Goal: Use online tool/utility: Utilize a website feature to perform a specific function

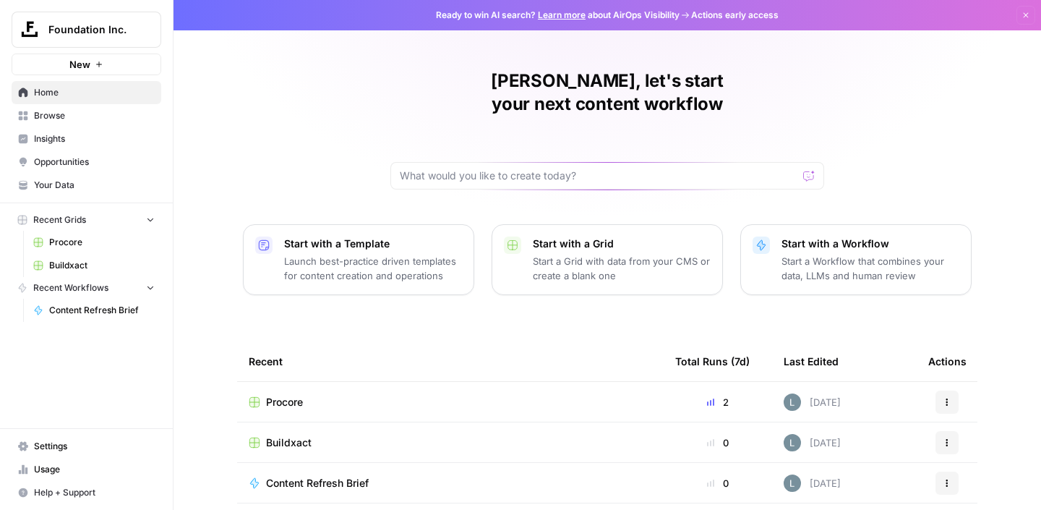
click at [349, 435] on div "Buildxact" at bounding box center [451, 442] width 404 height 14
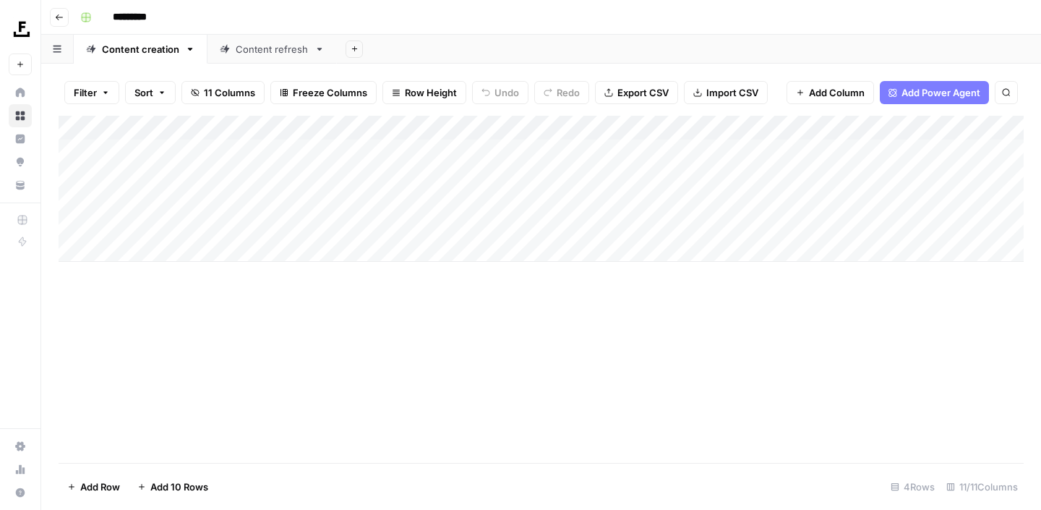
click at [291, 46] on div "Content refresh" at bounding box center [272, 49] width 73 height 14
click at [817, 174] on div "Add Column" at bounding box center [542, 189] width 966 height 146
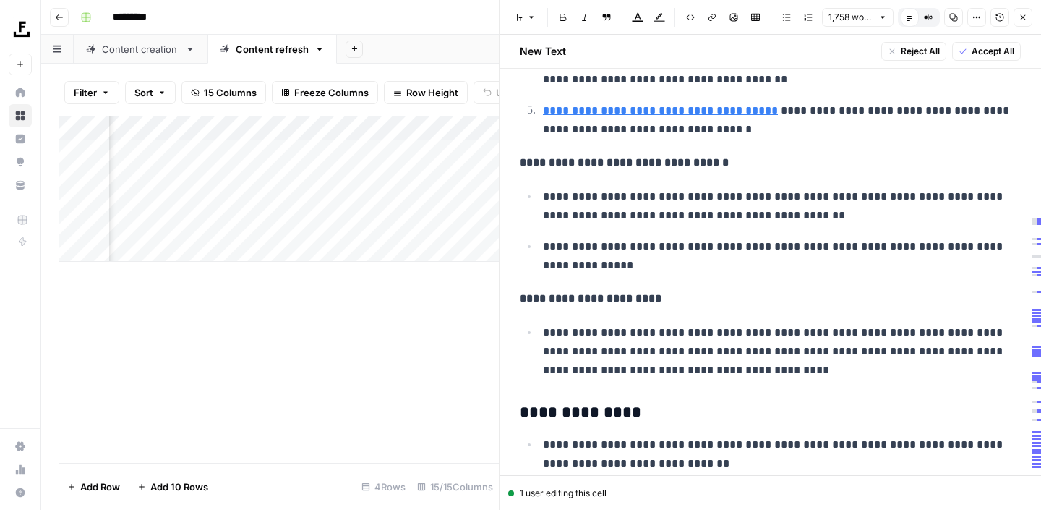
scroll to position [1460, 0]
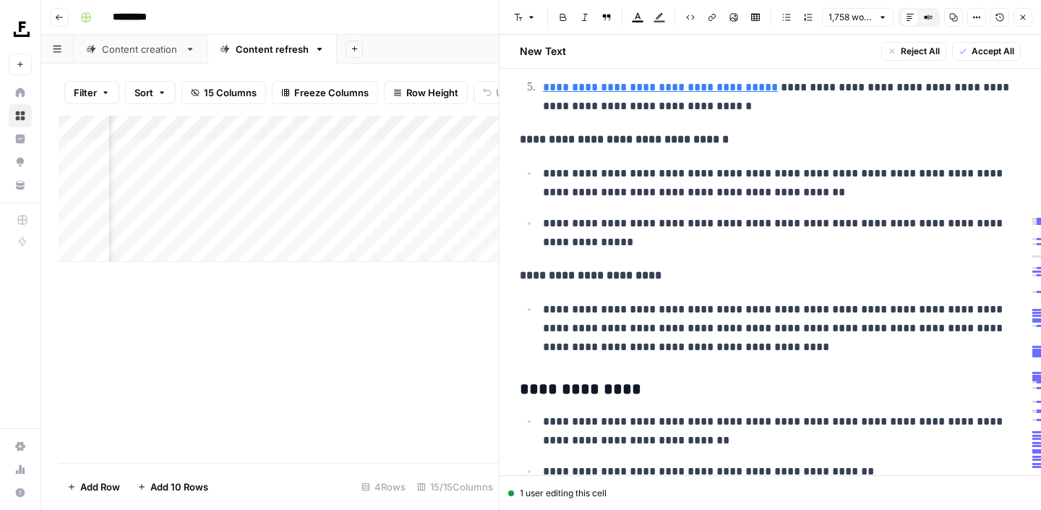
click at [715, 339] on p "**********" at bounding box center [782, 328] width 478 height 56
drag, startPoint x: 733, startPoint y: 349, endPoint x: 534, endPoint y: 309, distance: 202.3
click at [534, 309] on ul "**********" at bounding box center [770, 327] width 501 height 57
click at [589, 375] on span "Edit with AI" at bounding box center [589, 373] width 46 height 13
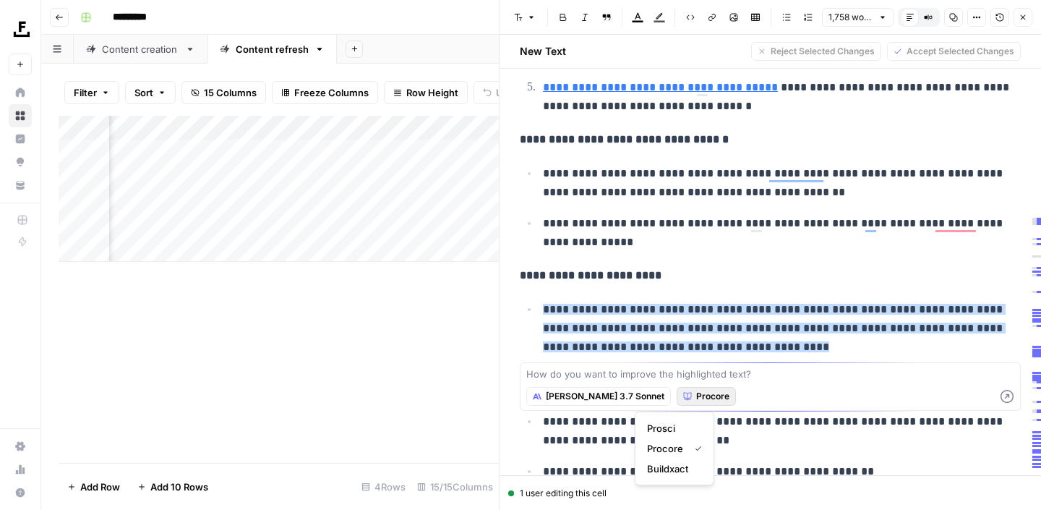
click at [696, 401] on span "Procore" at bounding box center [712, 396] width 33 height 13
click at [682, 472] on span "Buildxact" at bounding box center [671, 468] width 49 height 14
click at [626, 381] on div "How do you want to improve the highlighted text? [PERSON_NAME] 3.7 Sonnet Build…" at bounding box center [770, 386] width 501 height 48
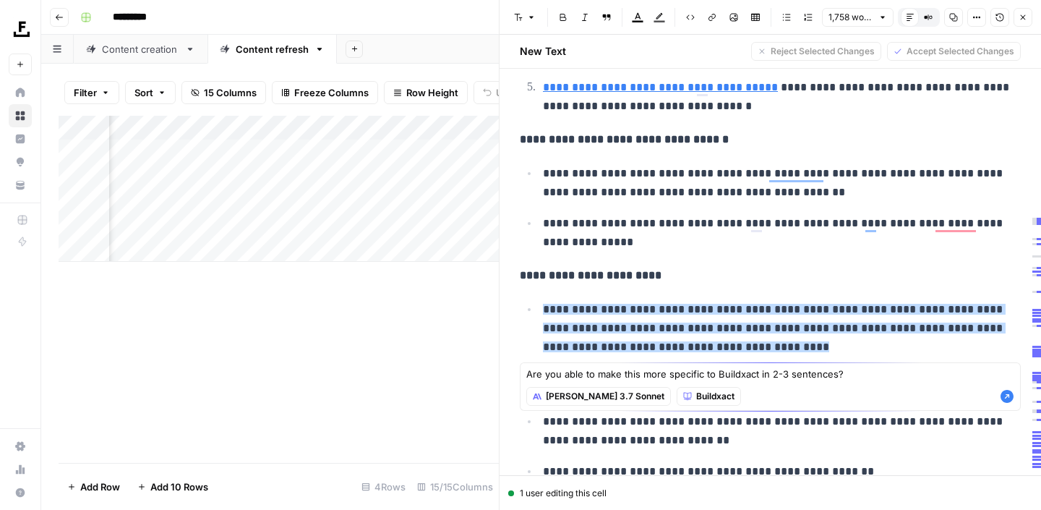
type textarea "Are you able to make this more specific to Buildxact in 2-3 sentences?"
click at [1004, 396] on icon "button" at bounding box center [1007, 396] width 13 height 13
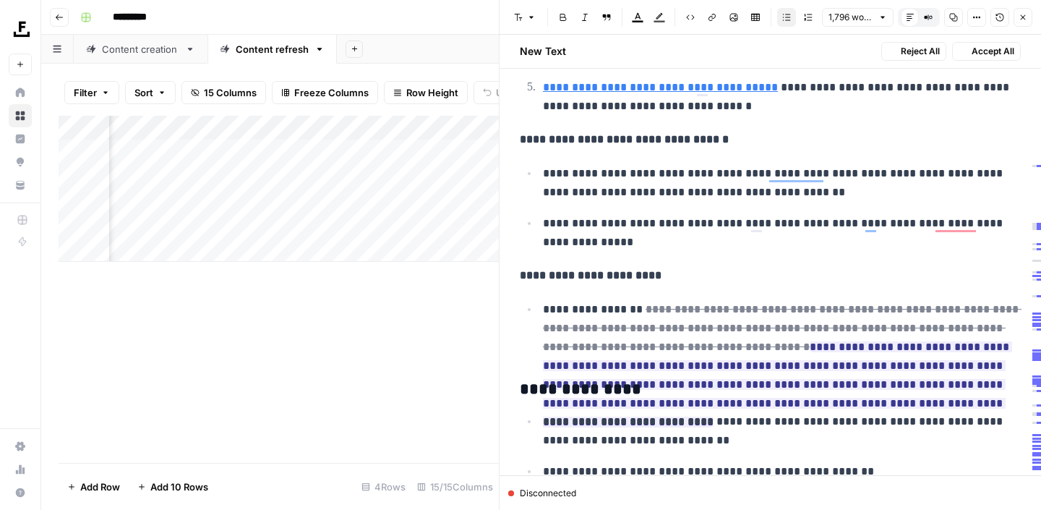
click at [784, 372] on ins "**********" at bounding box center [777, 384] width 469 height 86
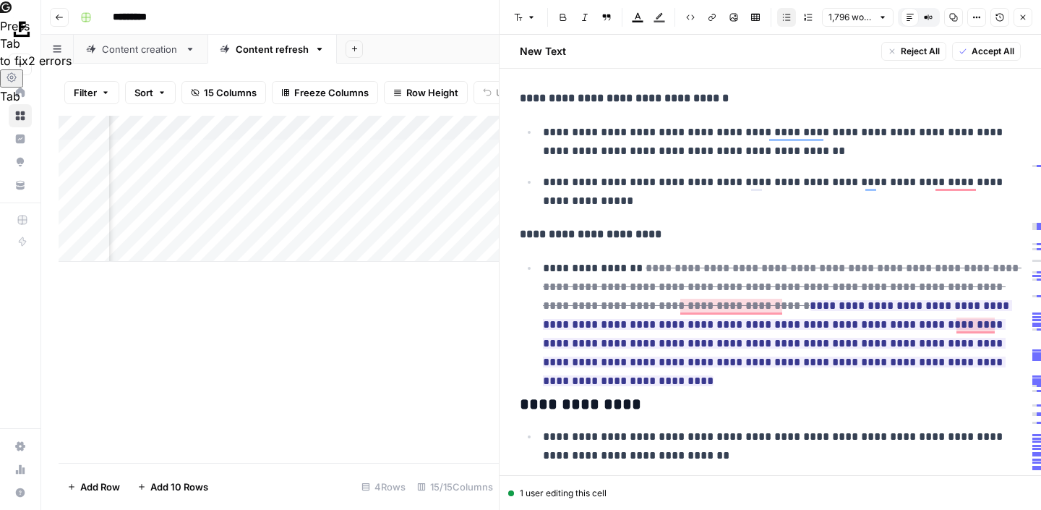
scroll to position [1514, 0]
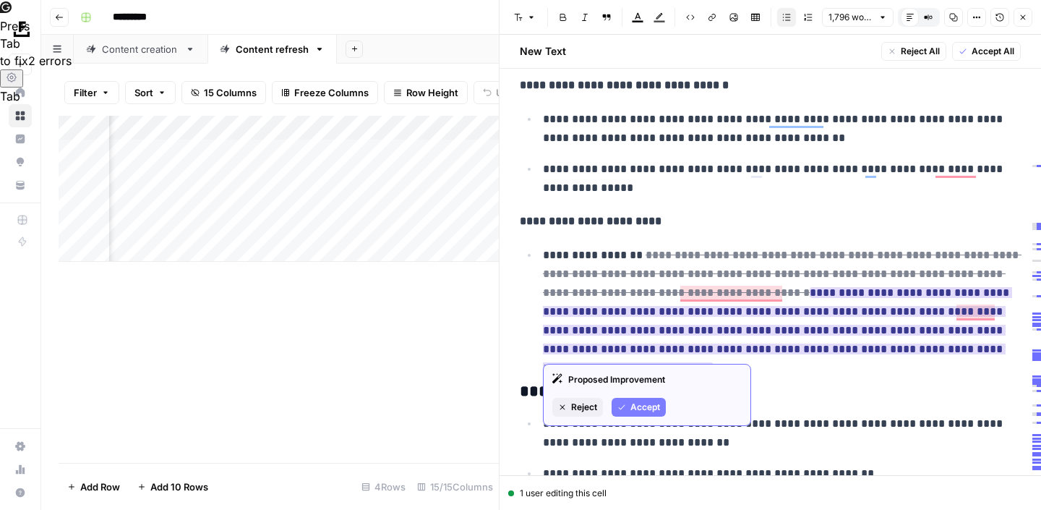
click at [635, 412] on span "Accept" at bounding box center [646, 407] width 30 height 13
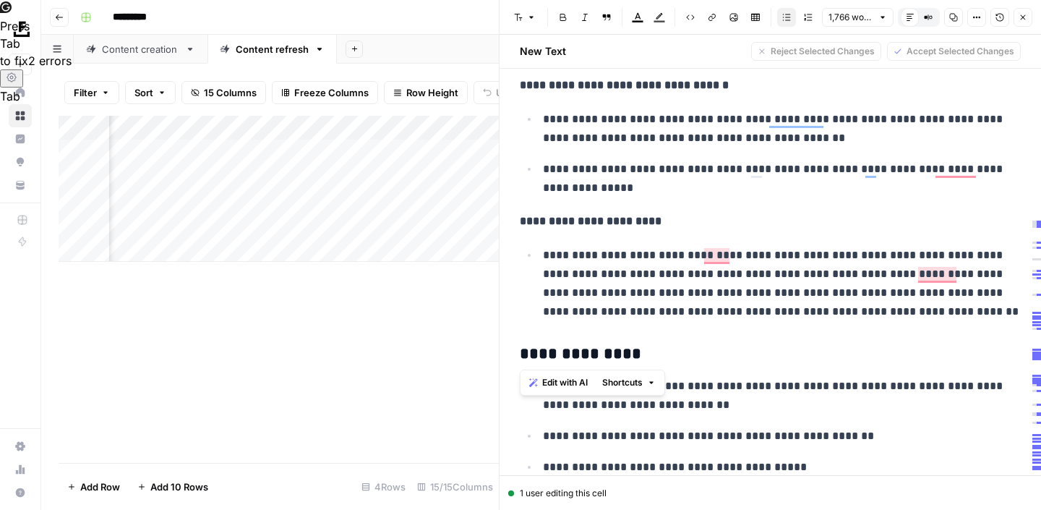
drag, startPoint x: 961, startPoint y: 321, endPoint x: 542, endPoint y: 261, distance: 423.7
click at [550, 381] on span "Edit with AI" at bounding box center [565, 382] width 46 height 13
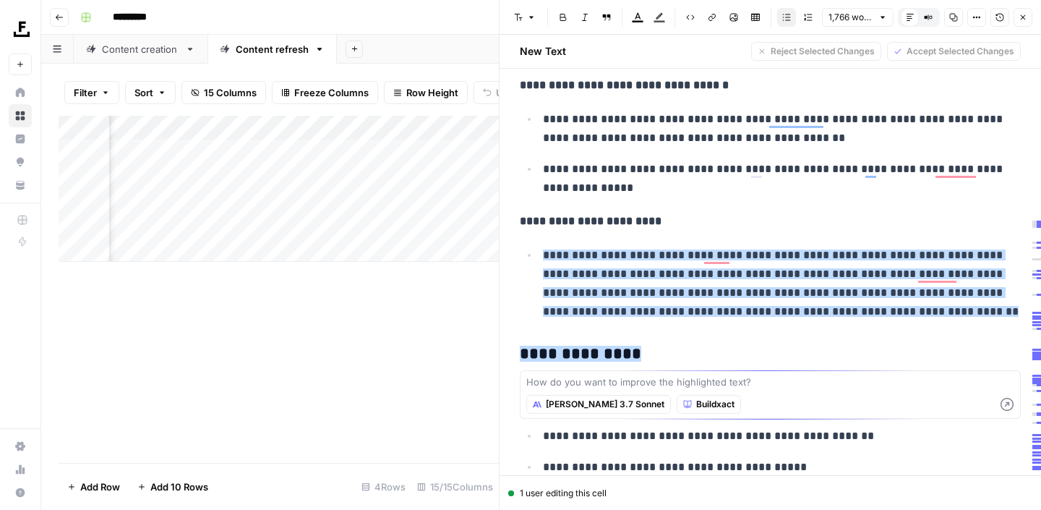
type textarea "L"
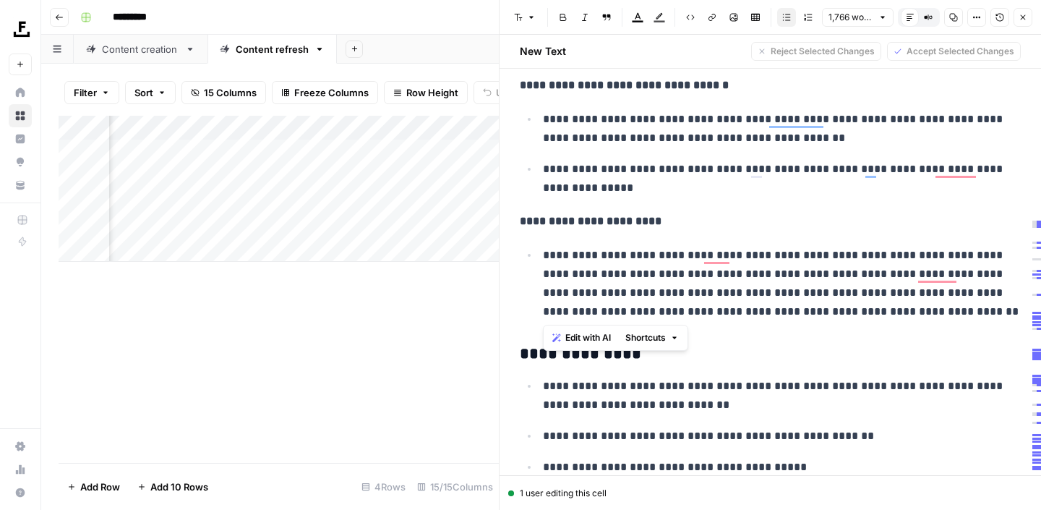
drag, startPoint x: 925, startPoint y: 315, endPoint x: 540, endPoint y: 260, distance: 389.3
click at [540, 260] on li "**********" at bounding box center [780, 283] width 482 height 76
click at [590, 338] on span "Edit with AI" at bounding box center [589, 337] width 46 height 13
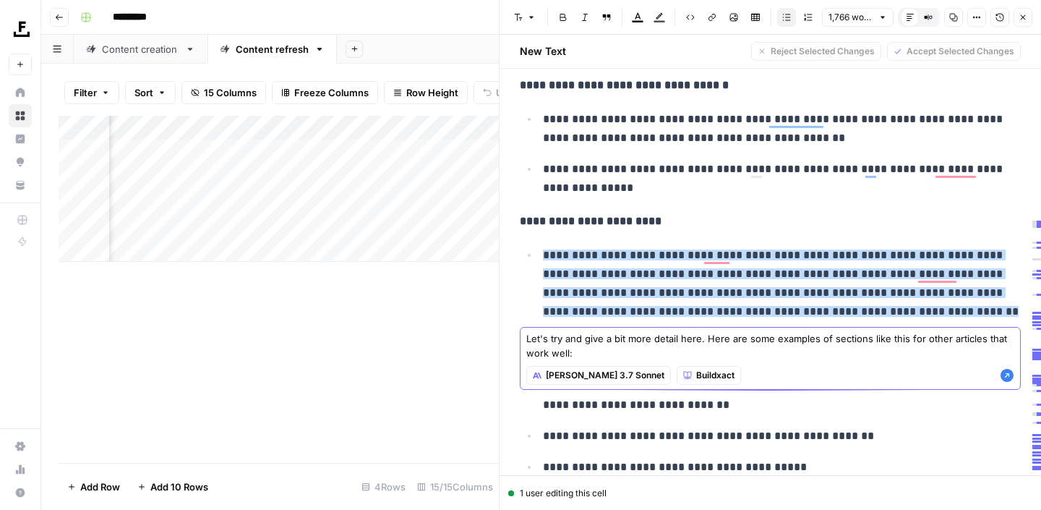
click at [576, 351] on textarea "Let's try and give a bit more detail here. Here are some examples of sections l…" at bounding box center [771, 345] width 488 height 29
click at [589, 354] on textarea "Let's try and give a bit more detail here. Here are some examples of sections l…" at bounding box center [771, 345] width 488 height 29
paste textarea "Lo’ip dolorsi ametcon adip elitseddo e tempor incidi ut laboreetdo magnaaliquae…"
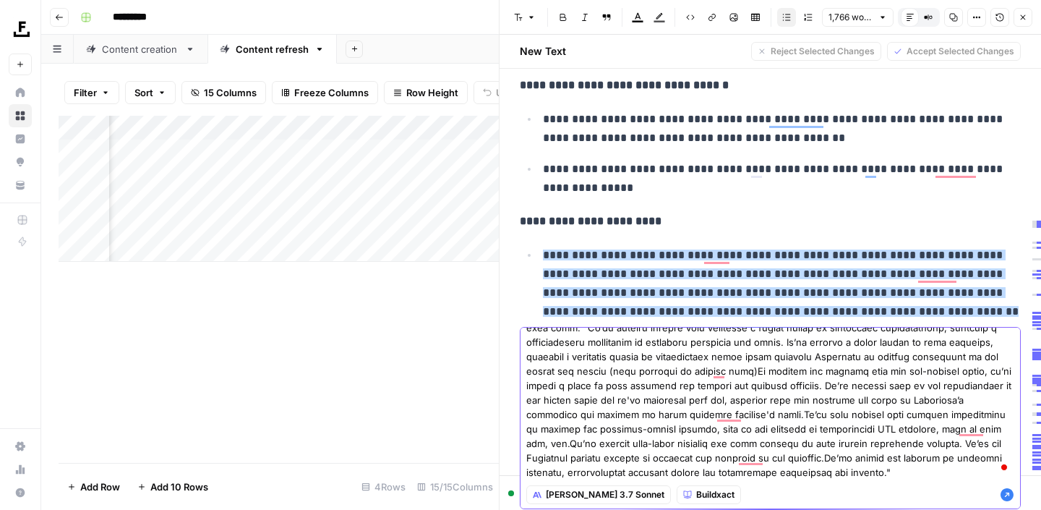
scroll to position [0, 0]
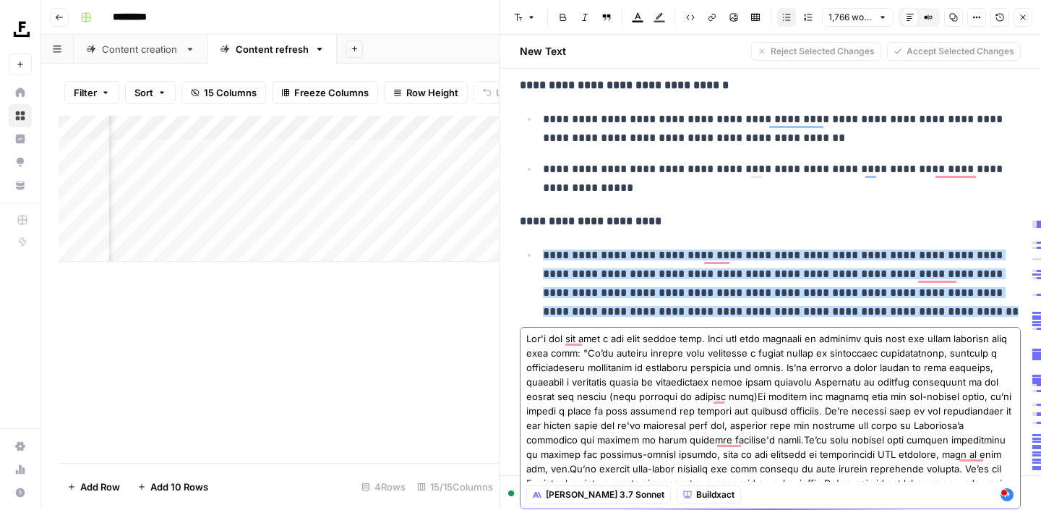
click at [574, 354] on textarea "To enrich screen reader interactions, please activate Accessibility in Grammarl…" at bounding box center [771, 418] width 488 height 174
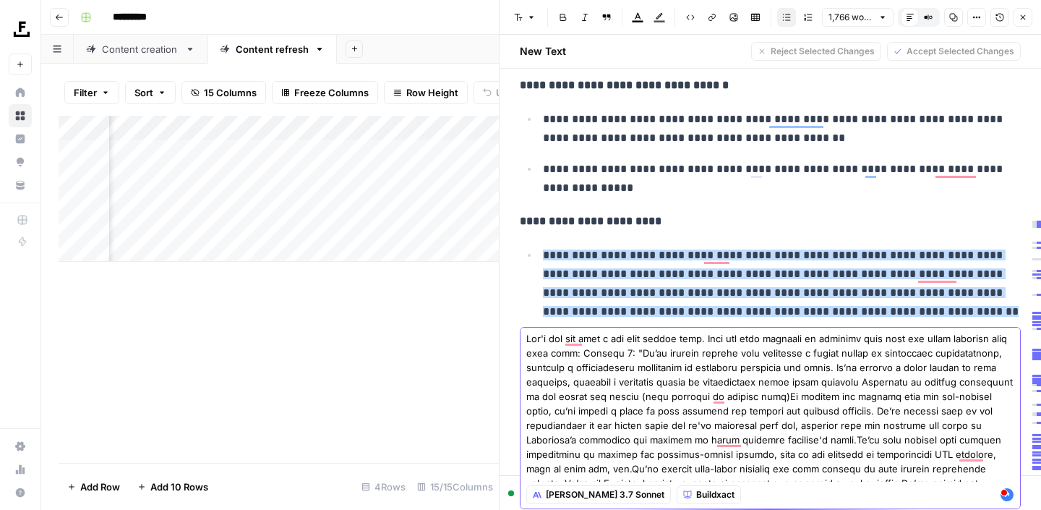
scroll to position [25, 0]
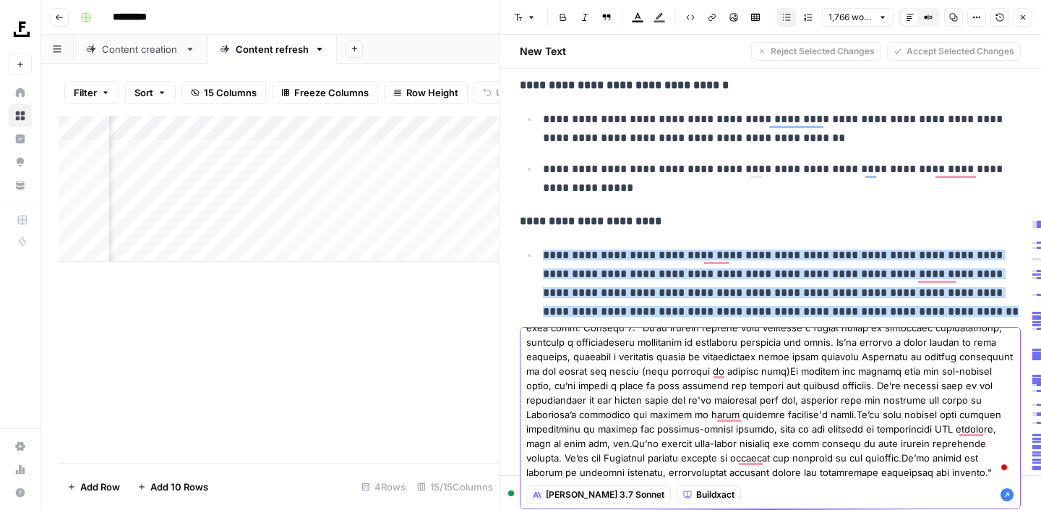
click at [795, 472] on textarea "To enrich screen reader interactions, please activate Accessibility in Grammarl…" at bounding box center [771, 393] width 488 height 174
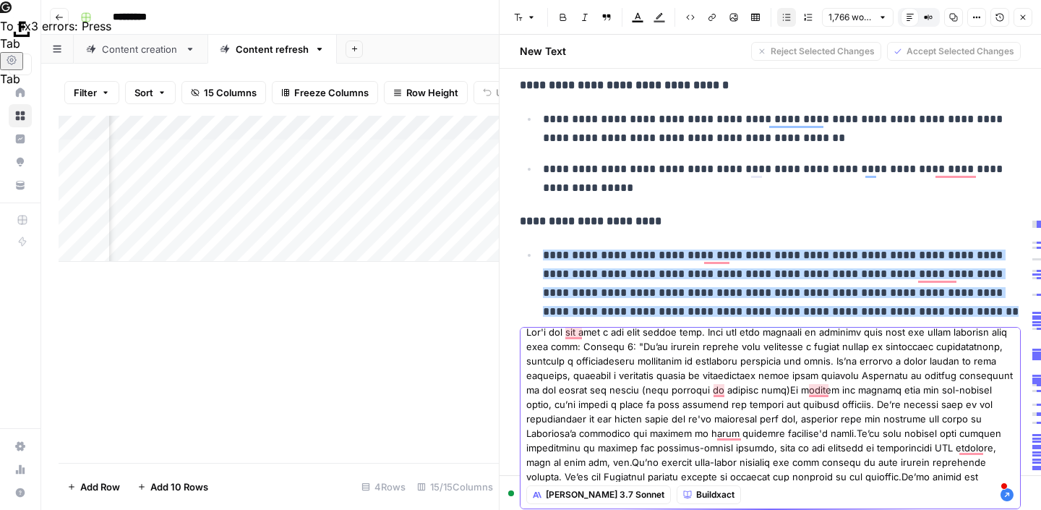
scroll to position [0, 0]
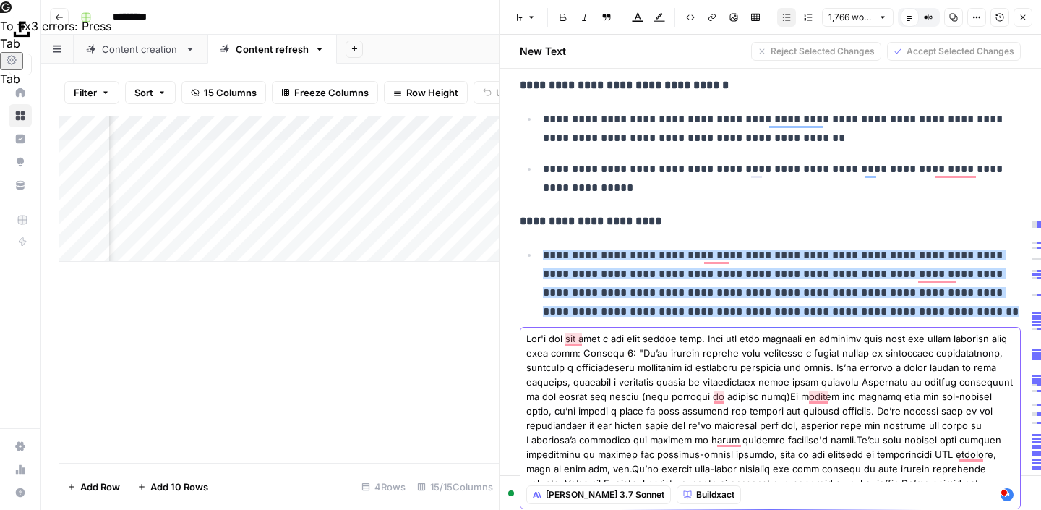
drag, startPoint x: 814, startPoint y: 341, endPoint x: 733, endPoint y: 342, distance: 81.0
click at [733, 342] on textarea "To enrich screen reader interactions, please activate Accessibility in Grammarl…" at bounding box center [771, 425] width 488 height 188
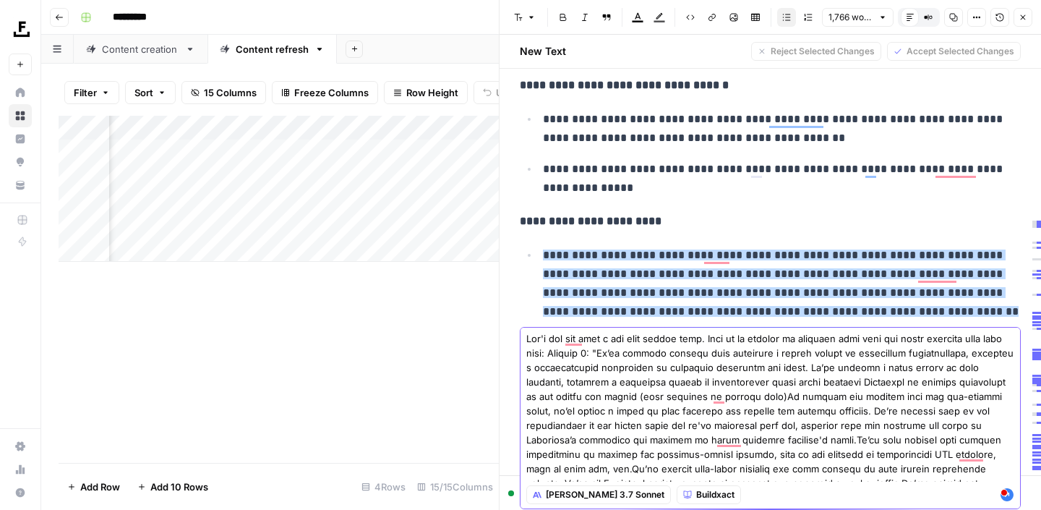
drag, startPoint x: 599, startPoint y: 351, endPoint x: 549, endPoint y: 354, distance: 49.9
click at [549, 354] on textarea "To enrich screen reader interactions, please activate Accessibility in Grammarl…" at bounding box center [771, 425] width 488 height 188
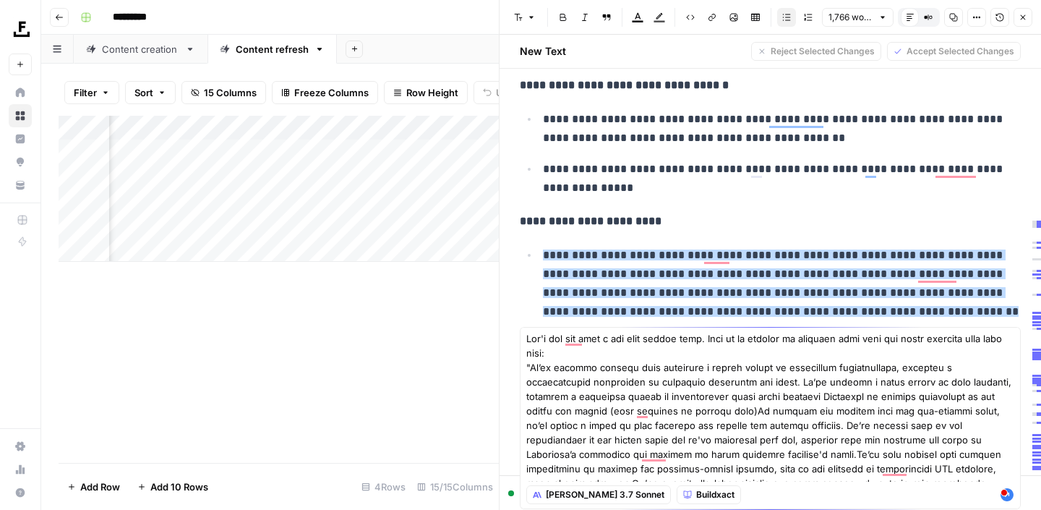
type textarea "Lor'i dol sit amet c adi elit seddoe temp. Inci ut la etdolor ma aliquaen admi …"
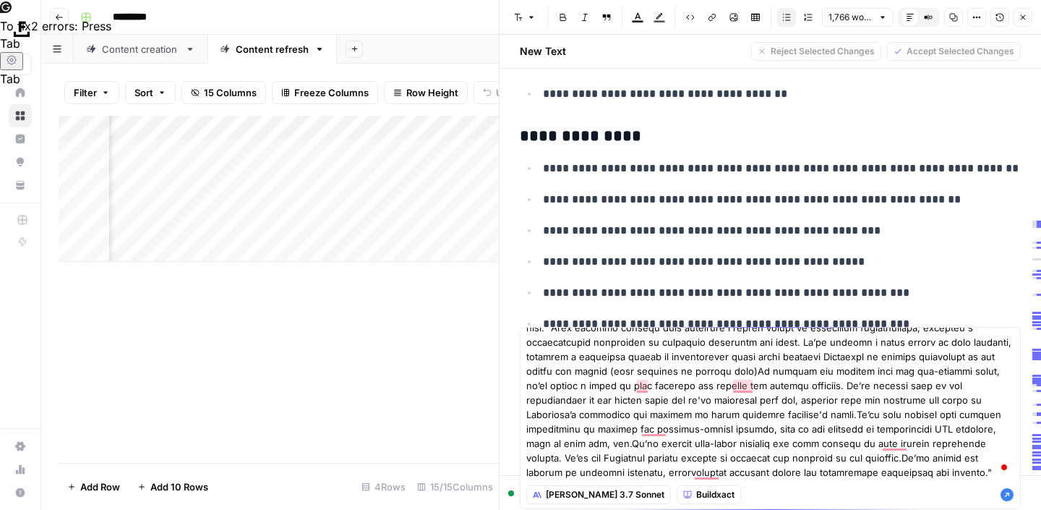
scroll to position [1949, 0]
click at [1009, 498] on icon "button" at bounding box center [1007, 494] width 13 height 13
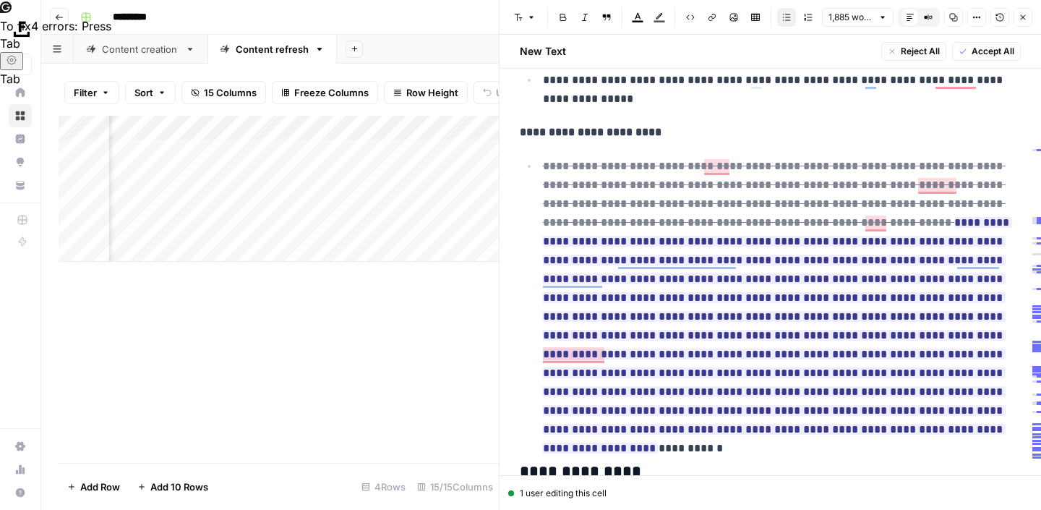
scroll to position [1599, 0]
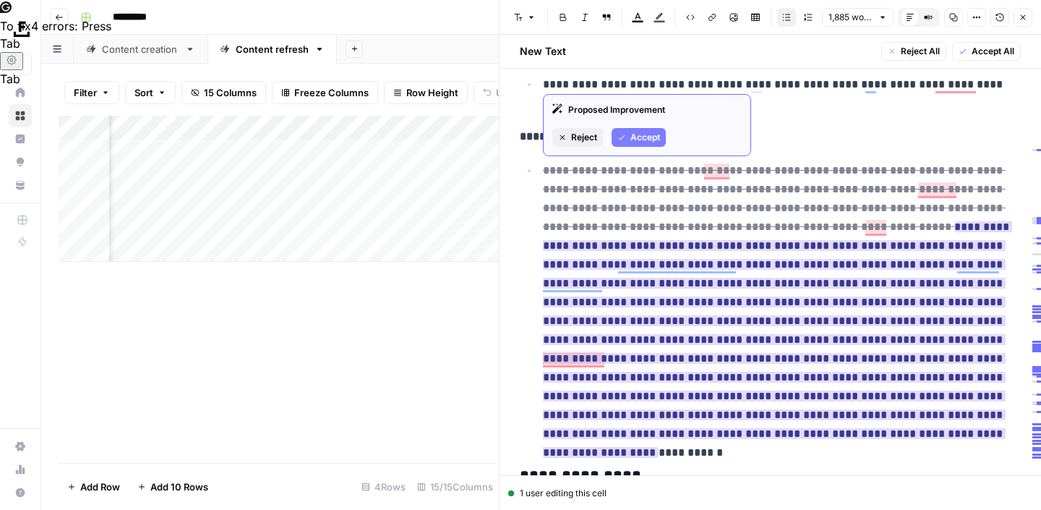
click at [649, 135] on span "Accept" at bounding box center [646, 137] width 30 height 13
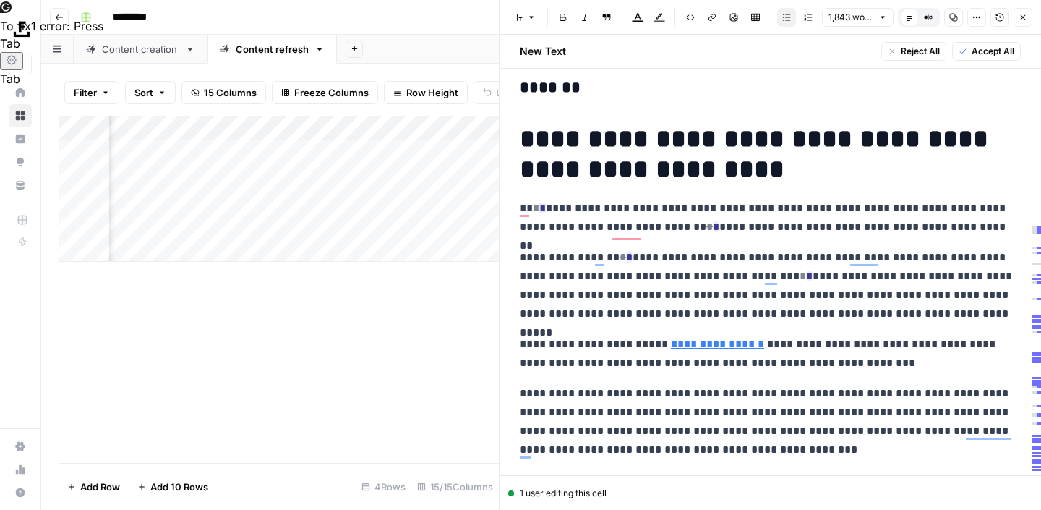
scroll to position [2390, 0]
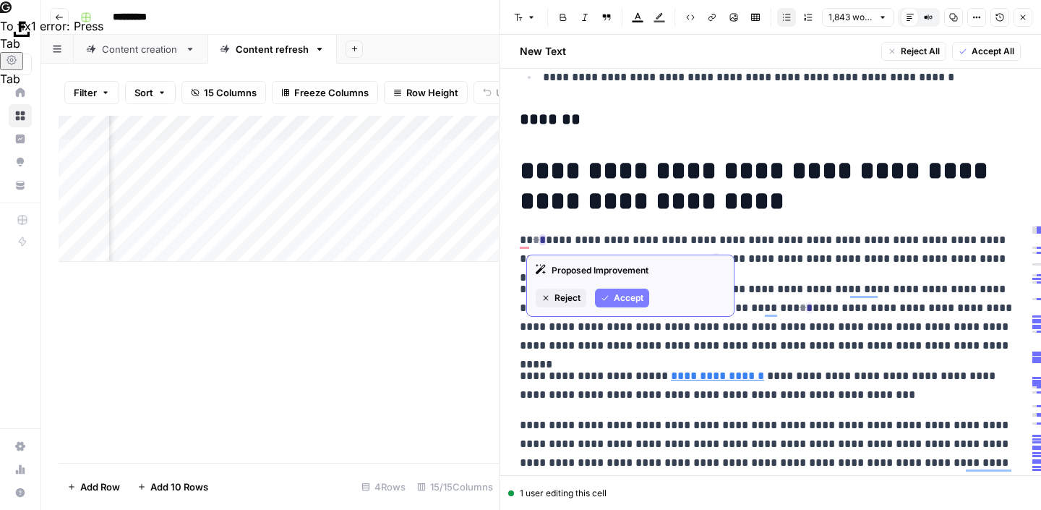
click at [630, 297] on span "Accept" at bounding box center [629, 297] width 30 height 13
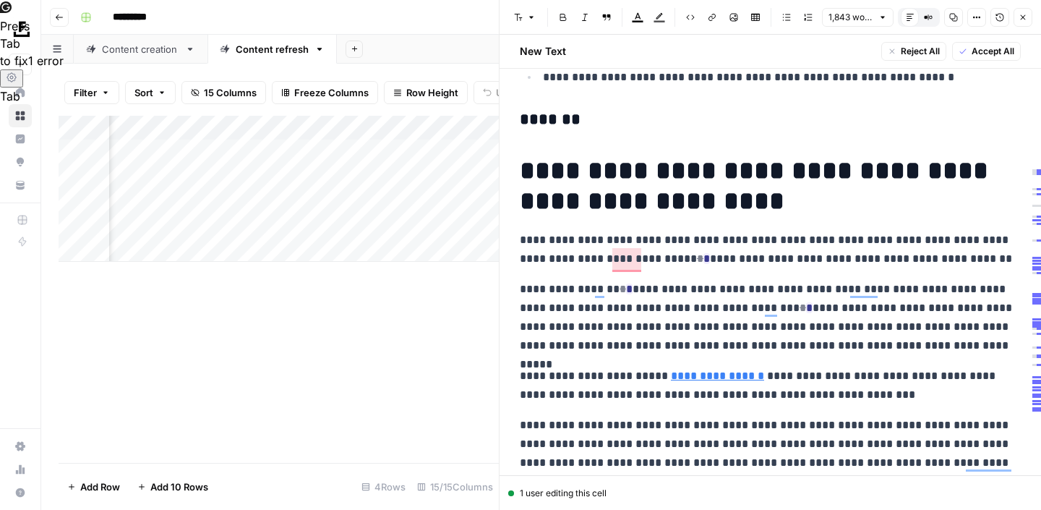
click at [706, 255] on p "**********" at bounding box center [770, 250] width 501 height 38
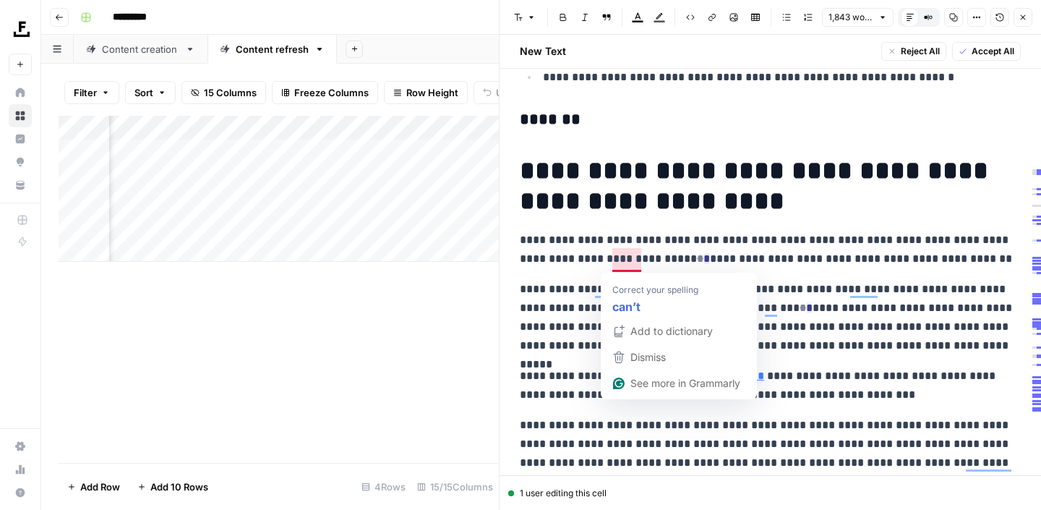
click at [639, 259] on p "**********" at bounding box center [770, 250] width 501 height 38
click at [756, 252] on p "**********" at bounding box center [770, 250] width 501 height 38
click at [704, 260] on ins "*" at bounding box center [707, 258] width 7 height 11
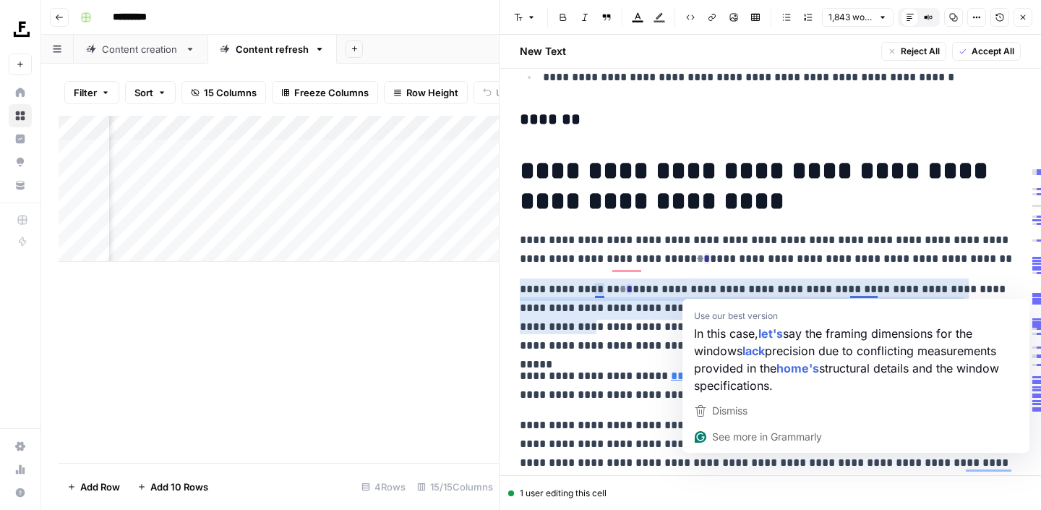
click at [835, 285] on p "**********" at bounding box center [770, 317] width 501 height 75
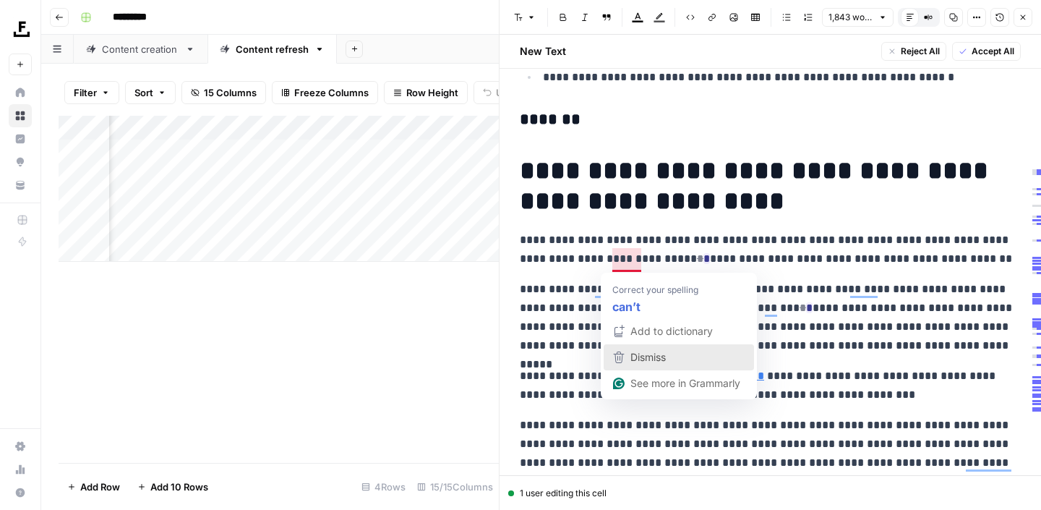
click at [681, 359] on div "Dismiss" at bounding box center [678, 357] width 137 height 22
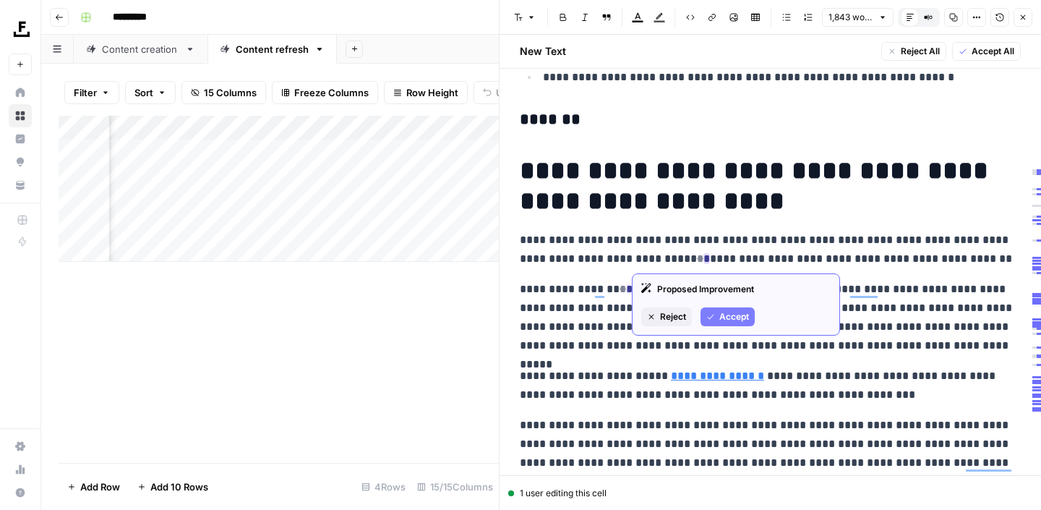
click at [717, 312] on button "Accept" at bounding box center [728, 316] width 54 height 19
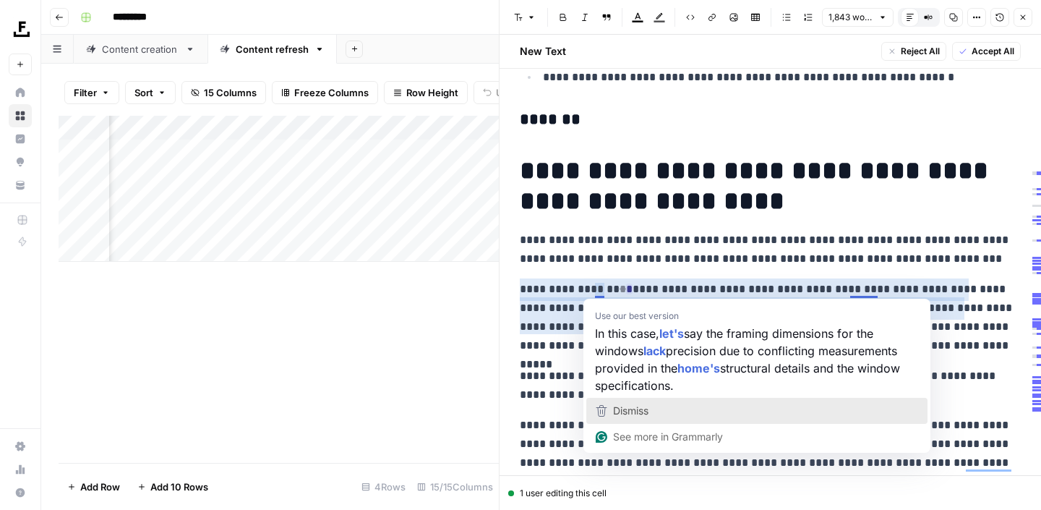
click at [623, 407] on span "Dismiss" at bounding box center [630, 410] width 35 height 12
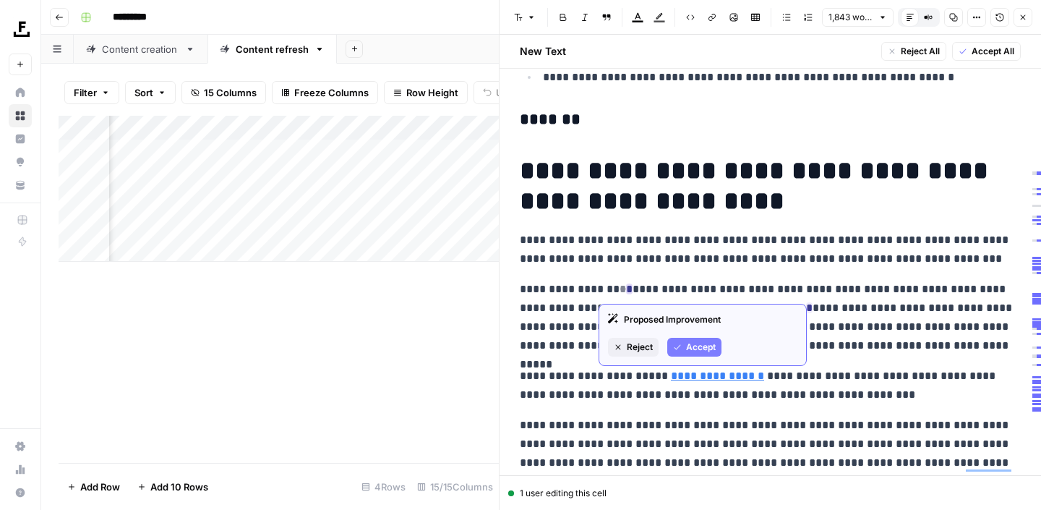
click at [683, 344] on button "Accept" at bounding box center [695, 347] width 54 height 19
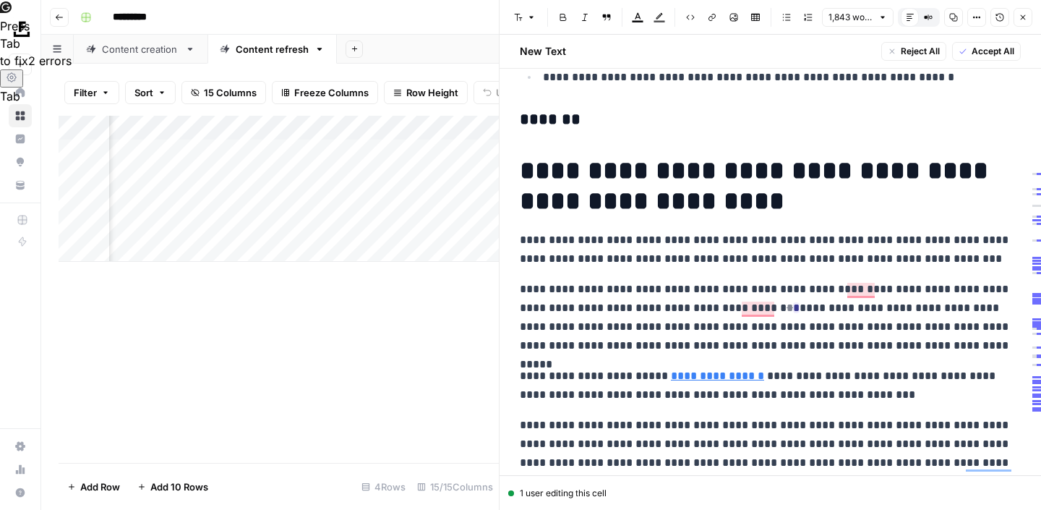
drag, startPoint x: 801, startPoint y: 359, endPoint x: 844, endPoint y: 412, distance: 68.3
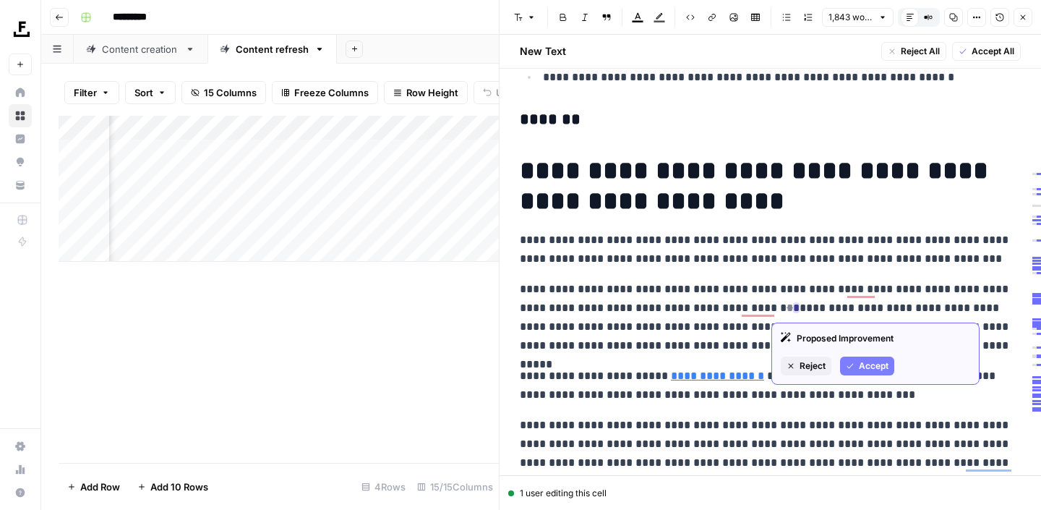
click at [862, 368] on span "Accept" at bounding box center [874, 365] width 30 height 13
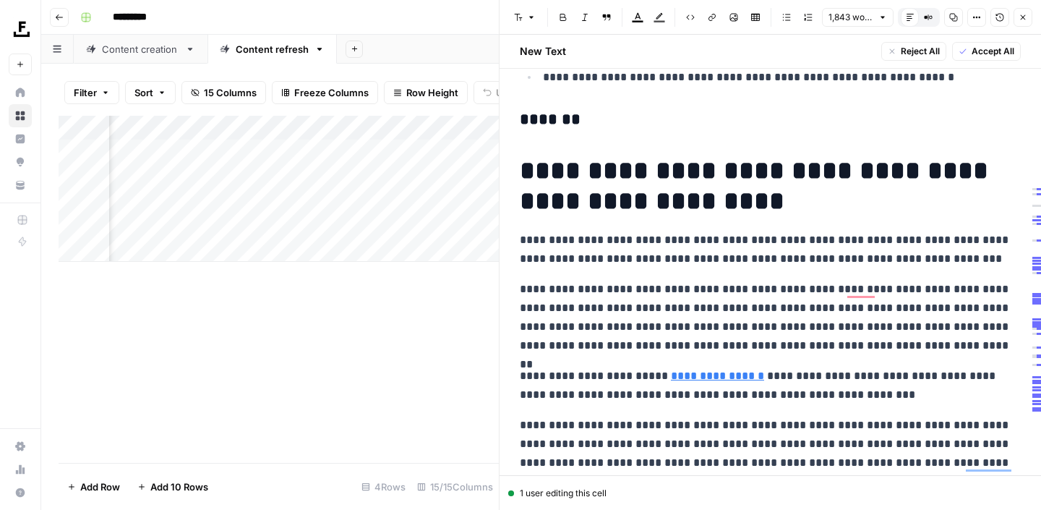
click at [806, 367] on p "**********" at bounding box center [770, 386] width 501 height 38
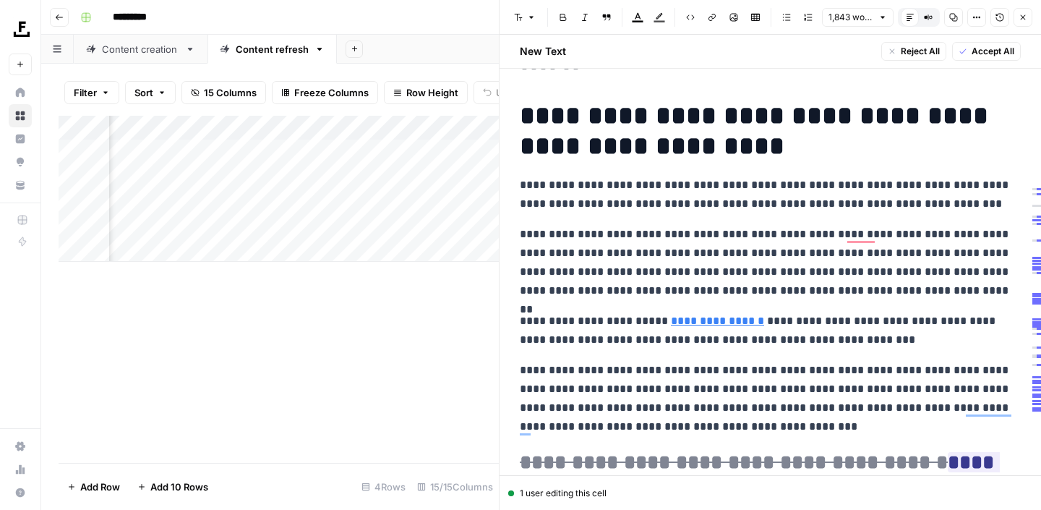
click at [767, 288] on p "**********" at bounding box center [770, 262] width 501 height 75
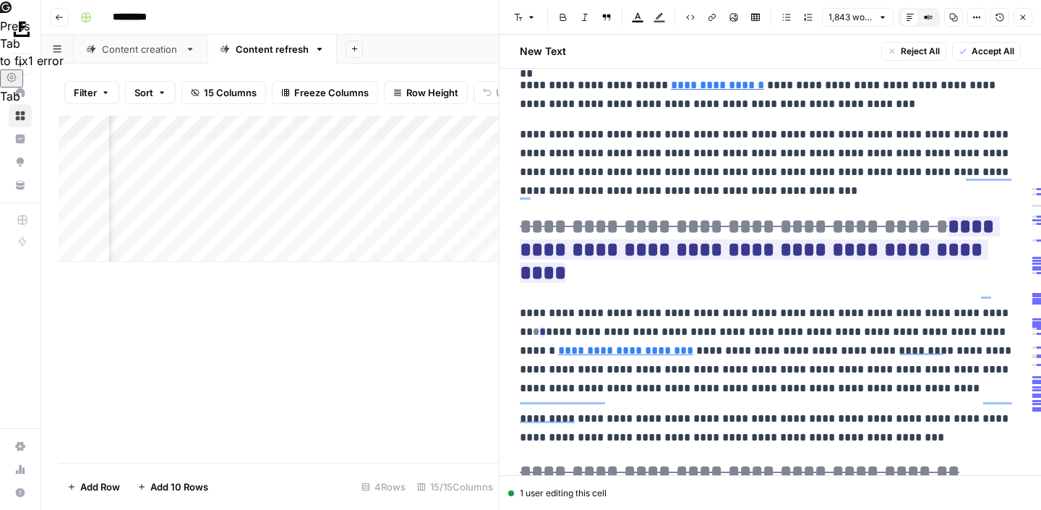
scroll to position [2701, 0]
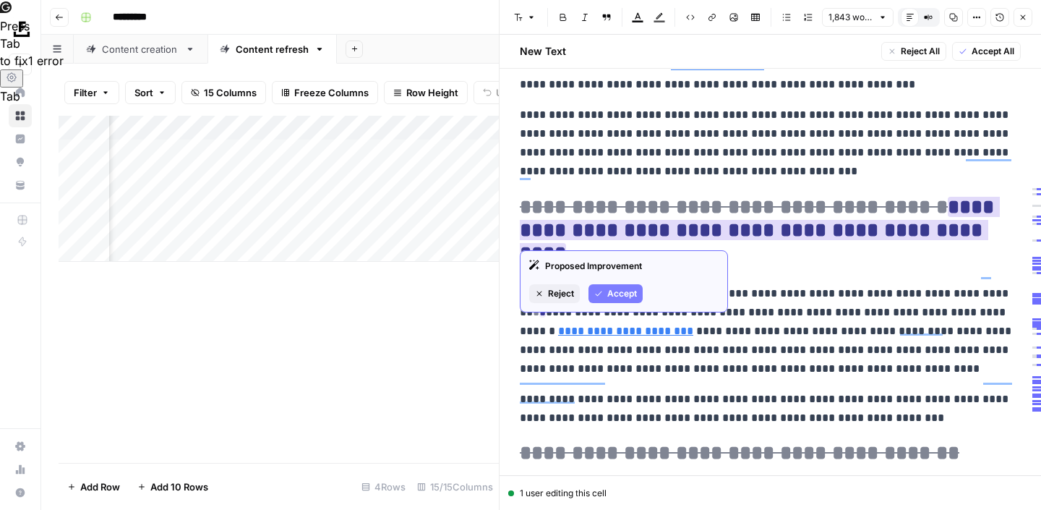
click at [602, 295] on icon "button" at bounding box center [598, 293] width 9 height 9
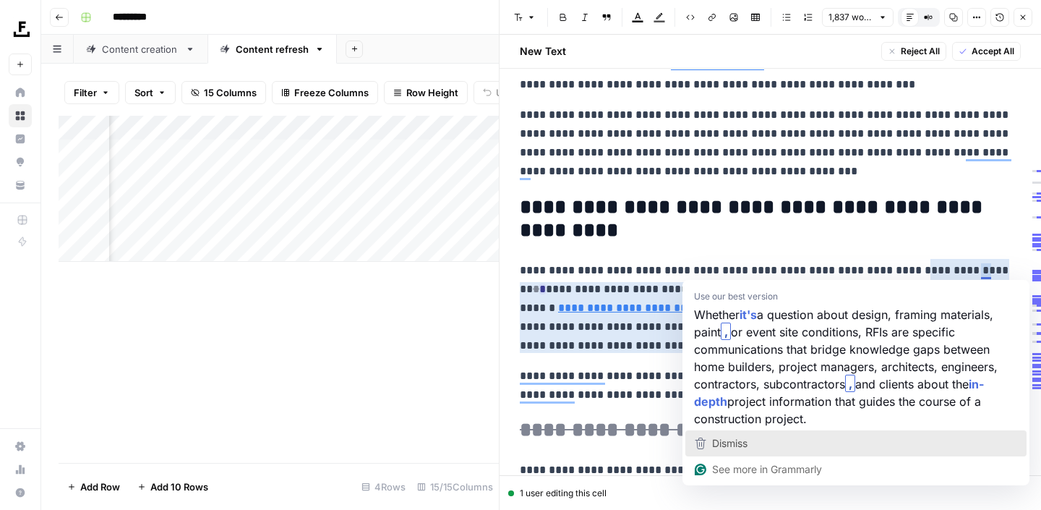
click at [779, 442] on div "Dismiss" at bounding box center [856, 443] width 328 height 22
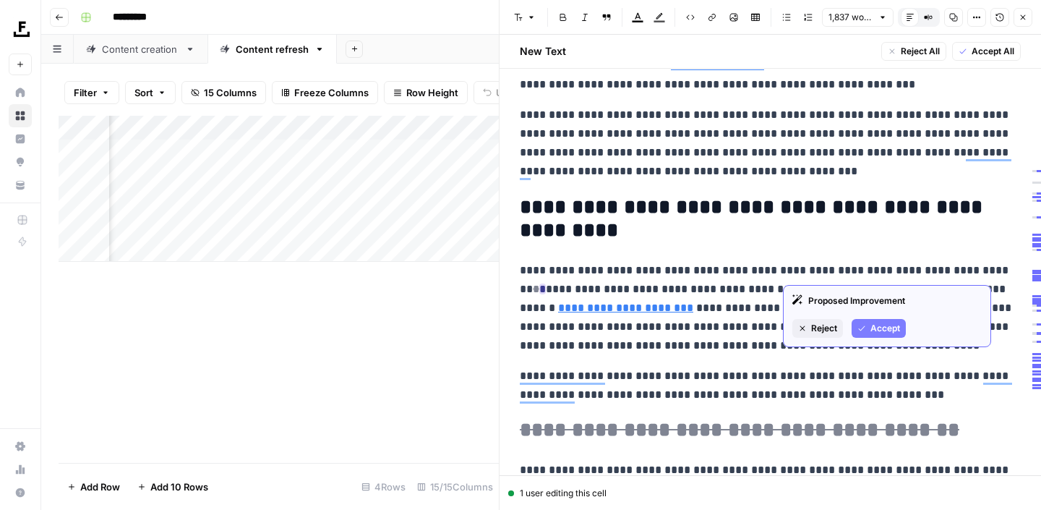
click at [891, 324] on span "Accept" at bounding box center [886, 328] width 30 height 13
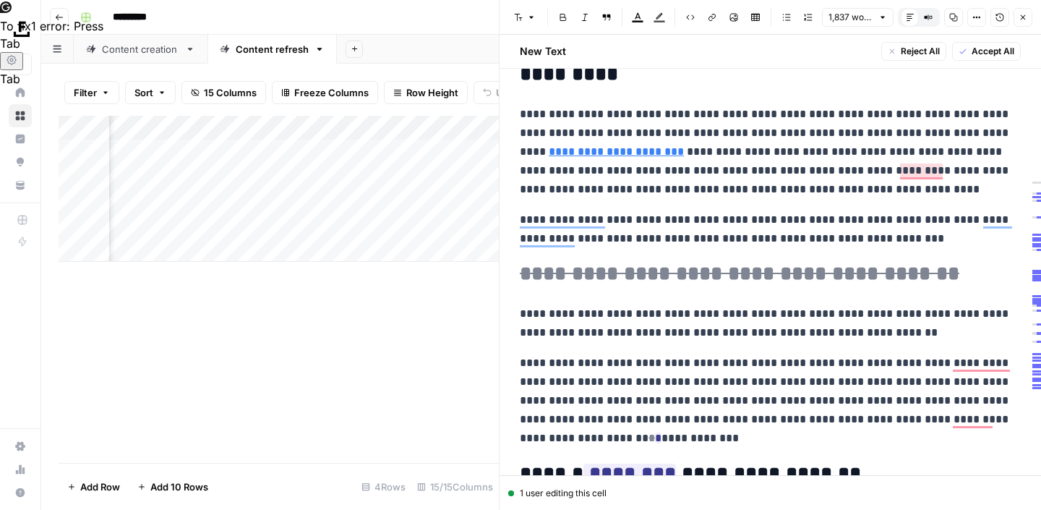
scroll to position [2875, 0]
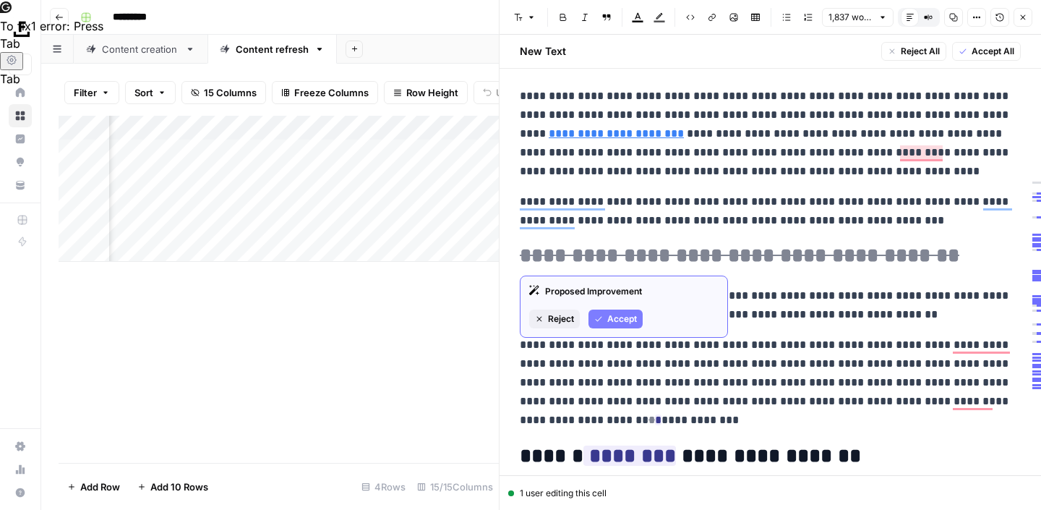
click at [618, 320] on span "Accept" at bounding box center [623, 318] width 30 height 13
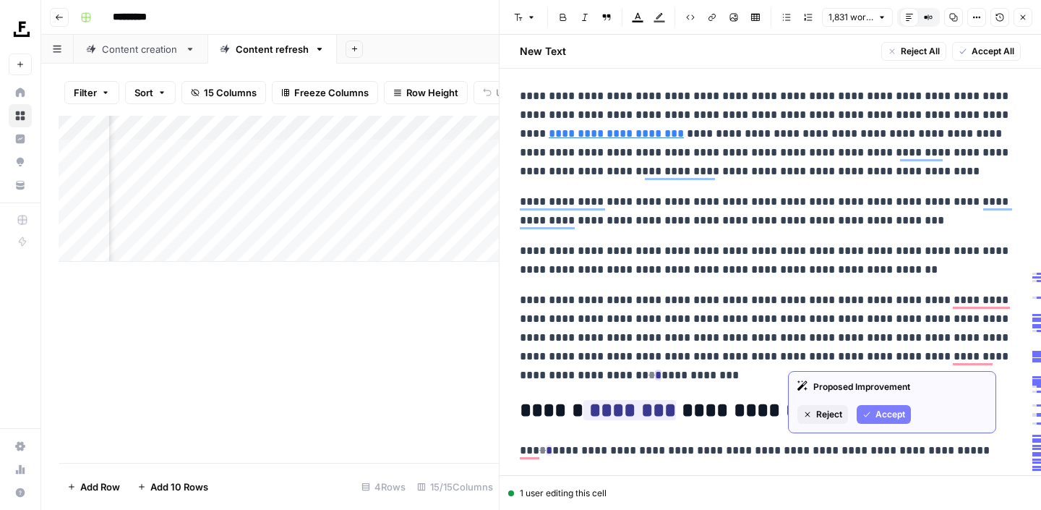
click at [898, 413] on span "Accept" at bounding box center [891, 414] width 30 height 13
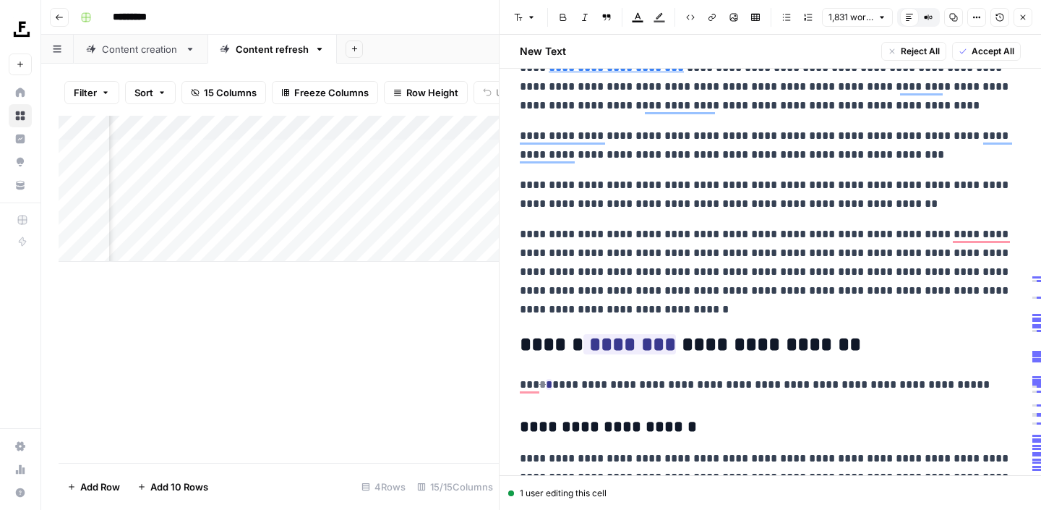
scroll to position [2989, 0]
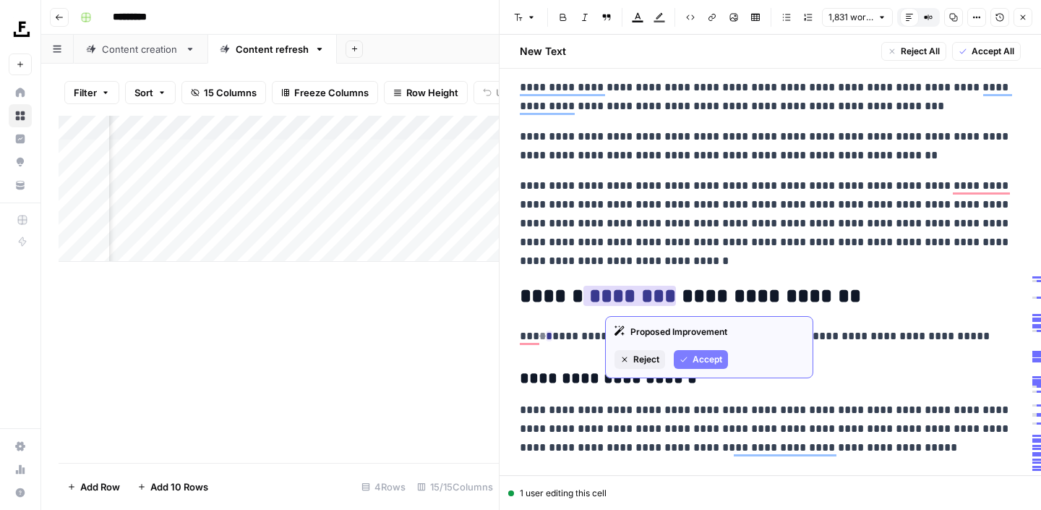
click at [707, 364] on span "Accept" at bounding box center [708, 359] width 30 height 13
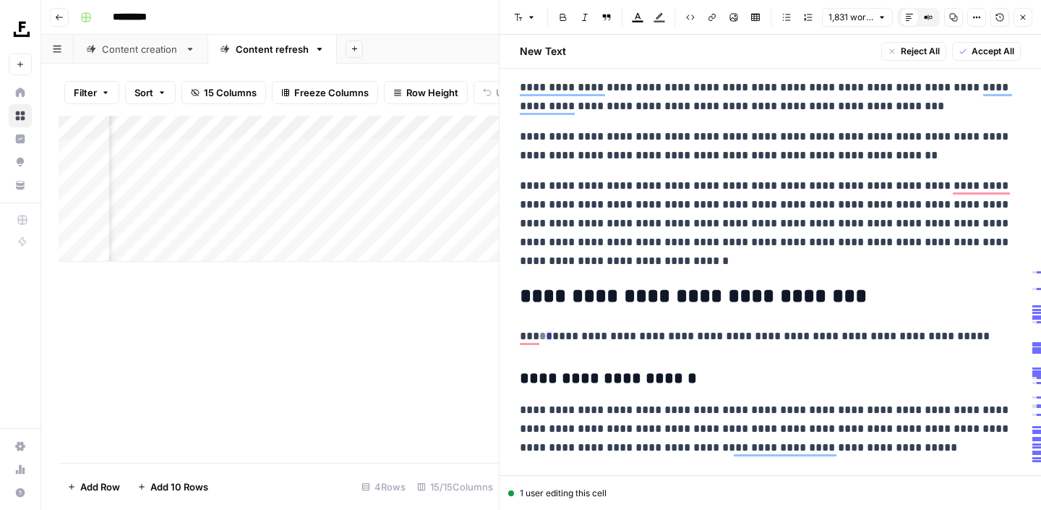
scroll to position [3099, 0]
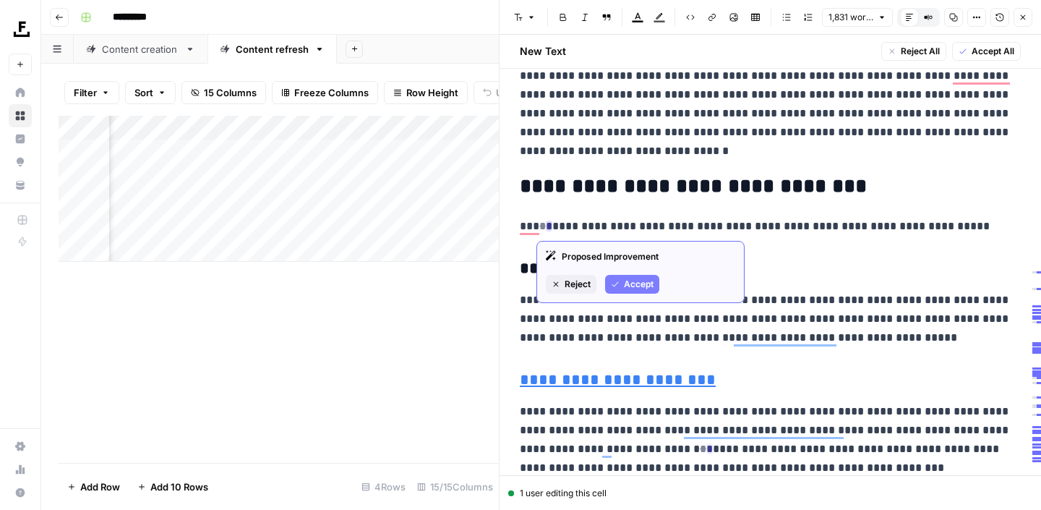
click at [634, 280] on span "Accept" at bounding box center [639, 284] width 30 height 13
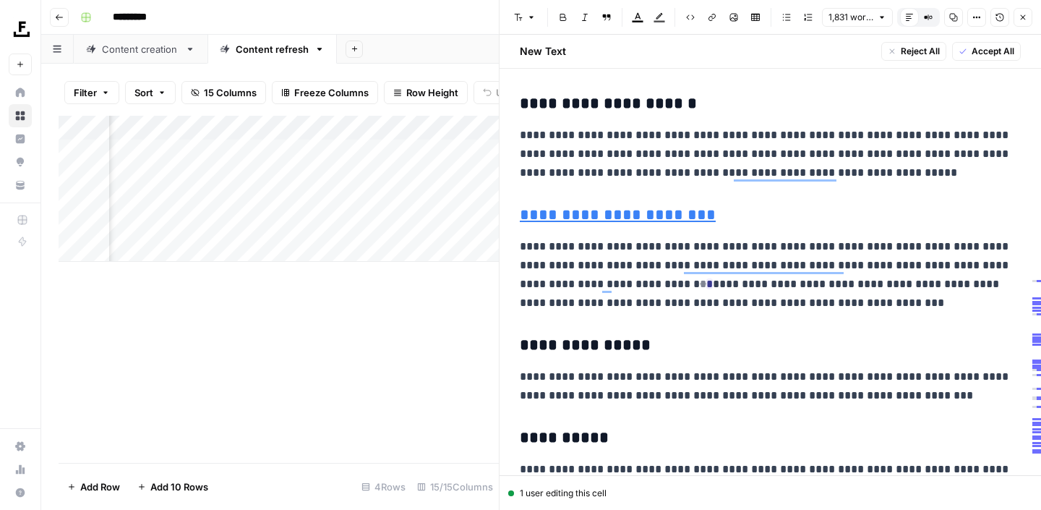
scroll to position [3265, 0]
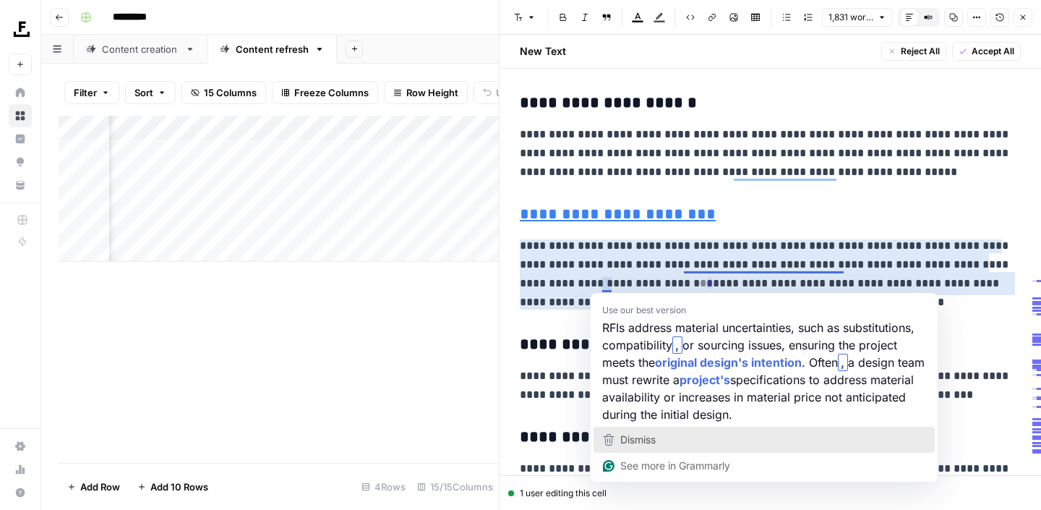
click at [666, 443] on div "Dismiss" at bounding box center [764, 440] width 328 height 22
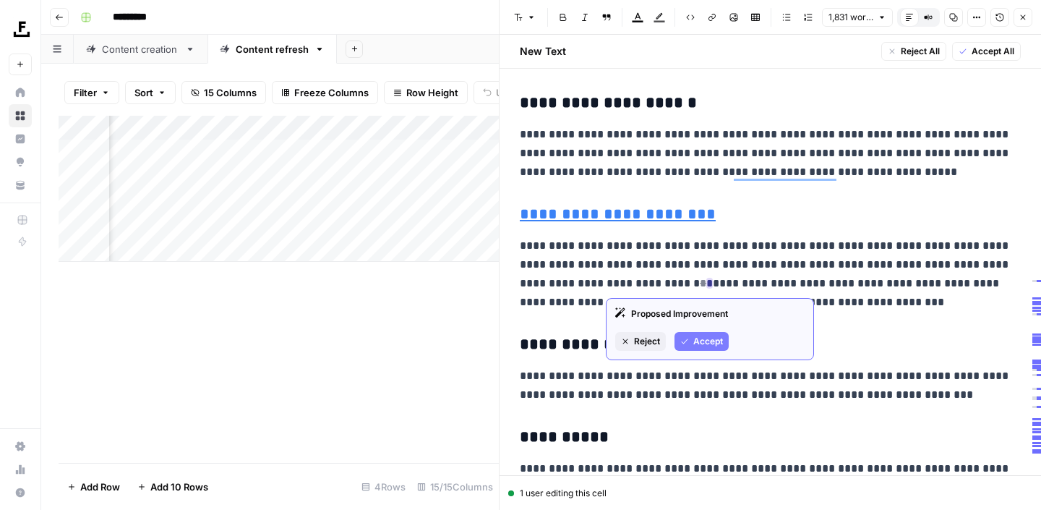
click at [694, 341] on span "Accept" at bounding box center [709, 341] width 30 height 13
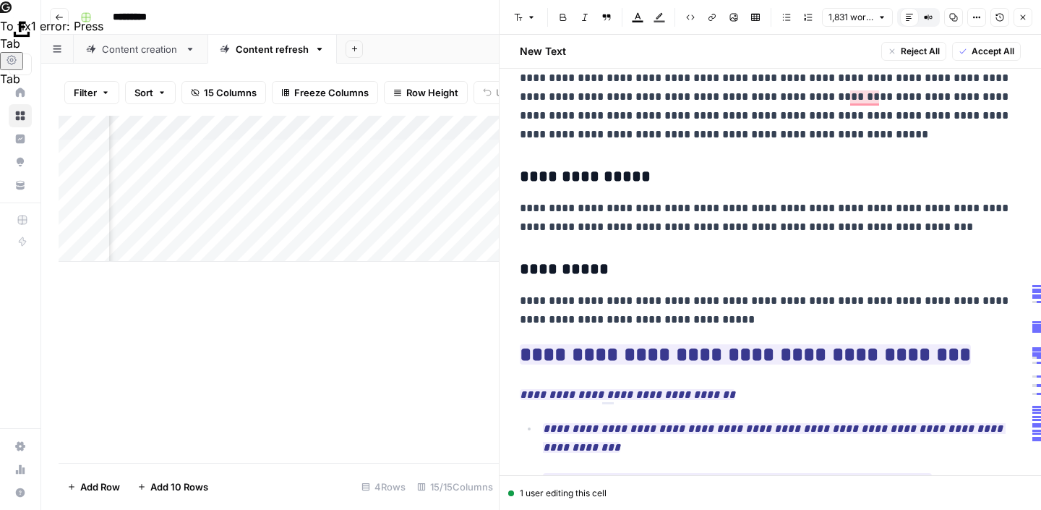
scroll to position [3534, 0]
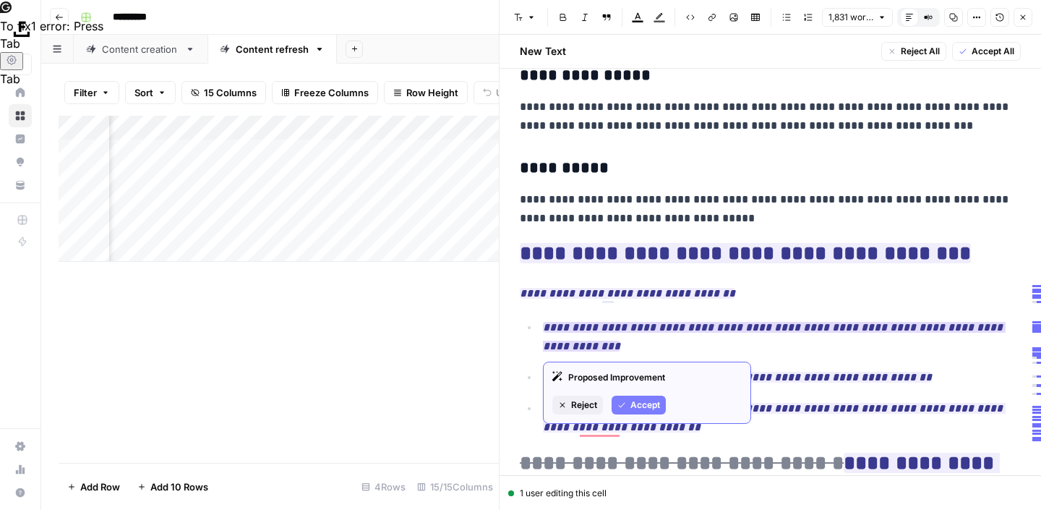
click at [639, 410] on span "Accept" at bounding box center [646, 404] width 30 height 13
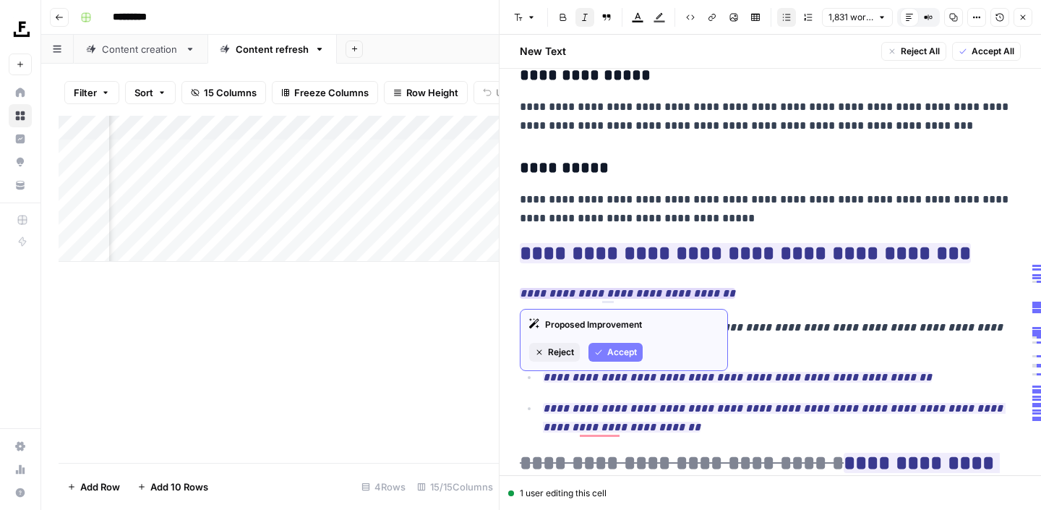
click at [626, 359] on button "Accept" at bounding box center [616, 352] width 54 height 19
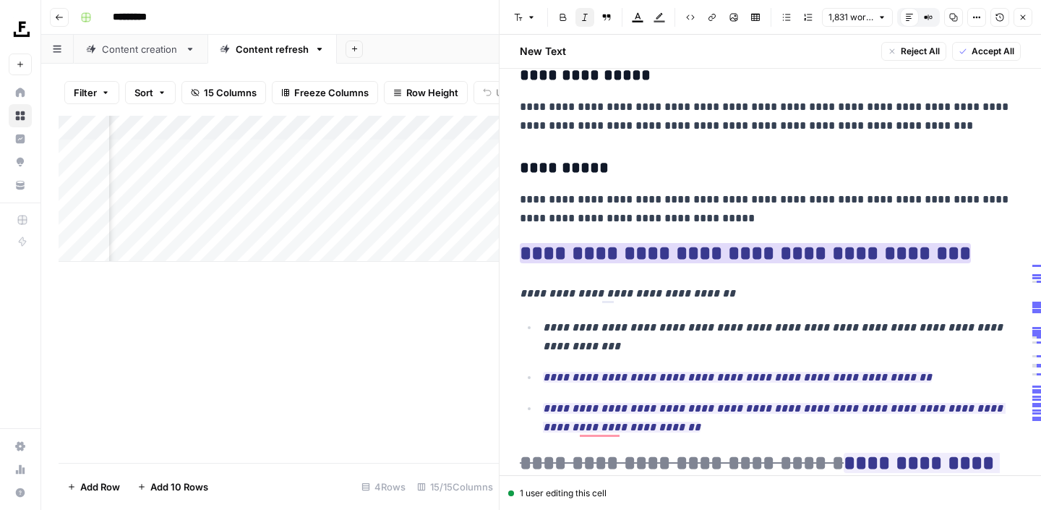
click at [646, 263] on ins "**********" at bounding box center [745, 253] width 451 height 20
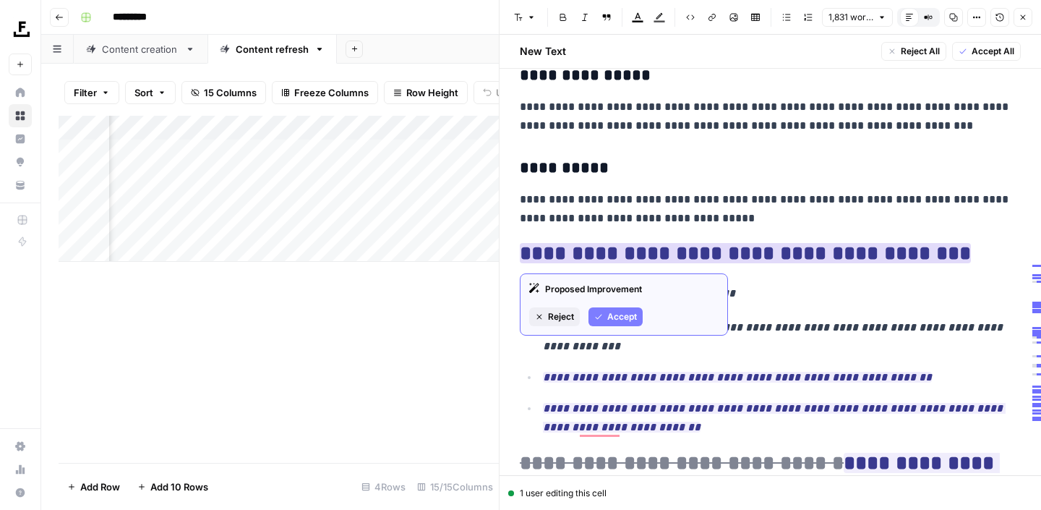
click at [619, 314] on span "Accept" at bounding box center [623, 316] width 30 height 13
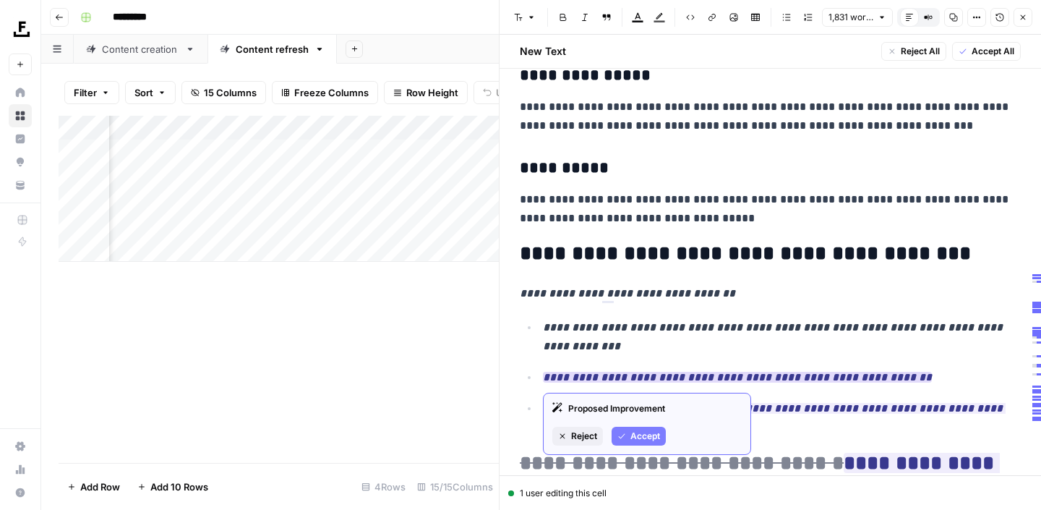
click at [636, 431] on span "Accept" at bounding box center [646, 436] width 30 height 13
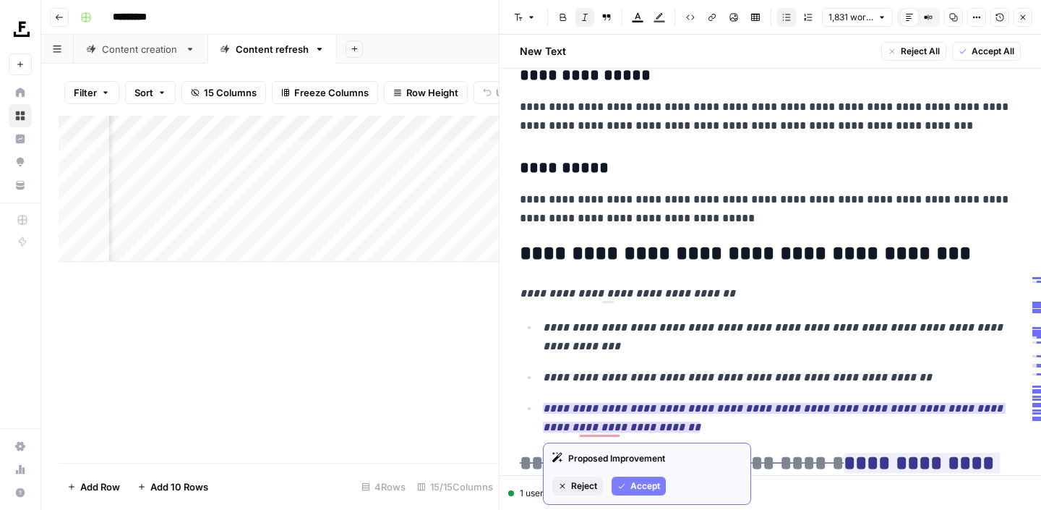
click at [647, 481] on span "Accept" at bounding box center [646, 485] width 30 height 13
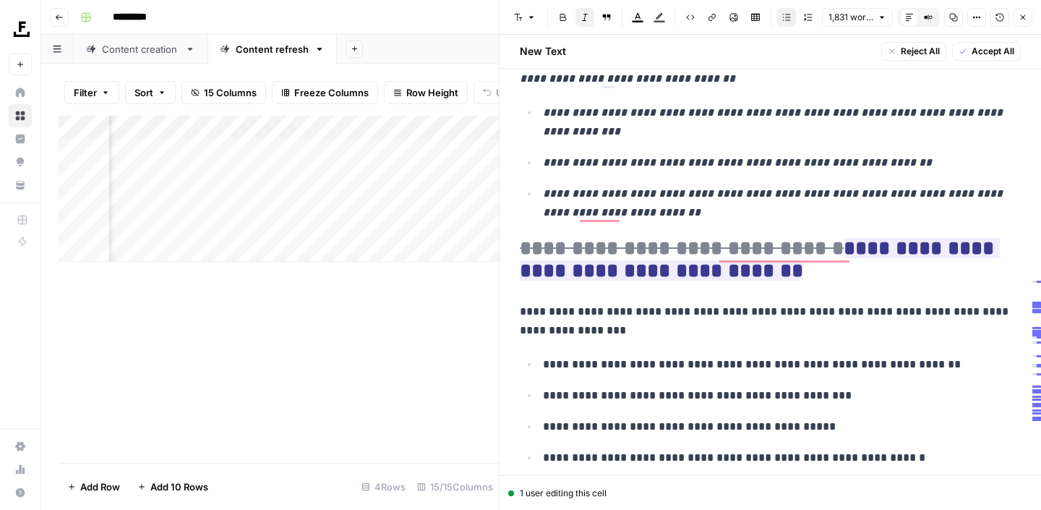
scroll to position [3748, 0]
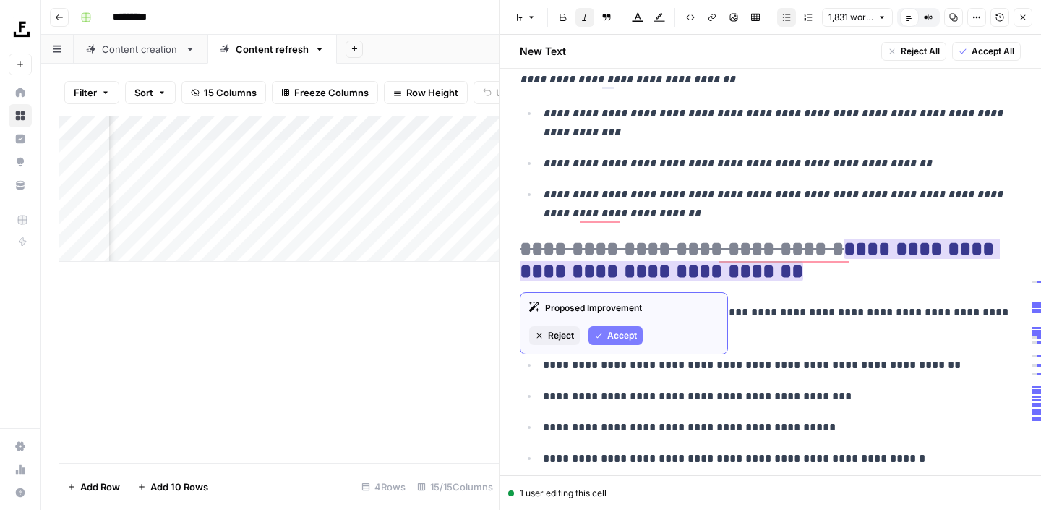
click at [640, 333] on button "Accept" at bounding box center [616, 335] width 54 height 19
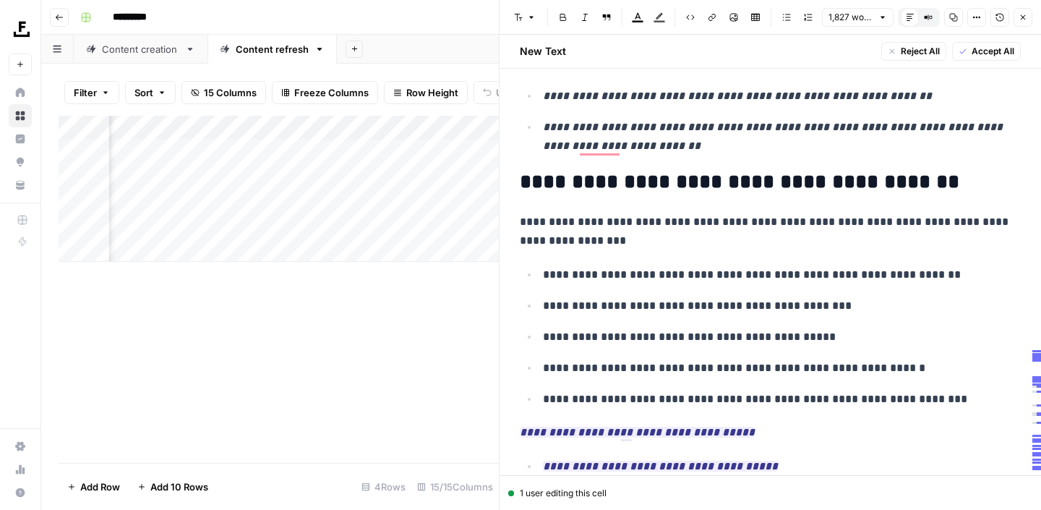
scroll to position [3929, 0]
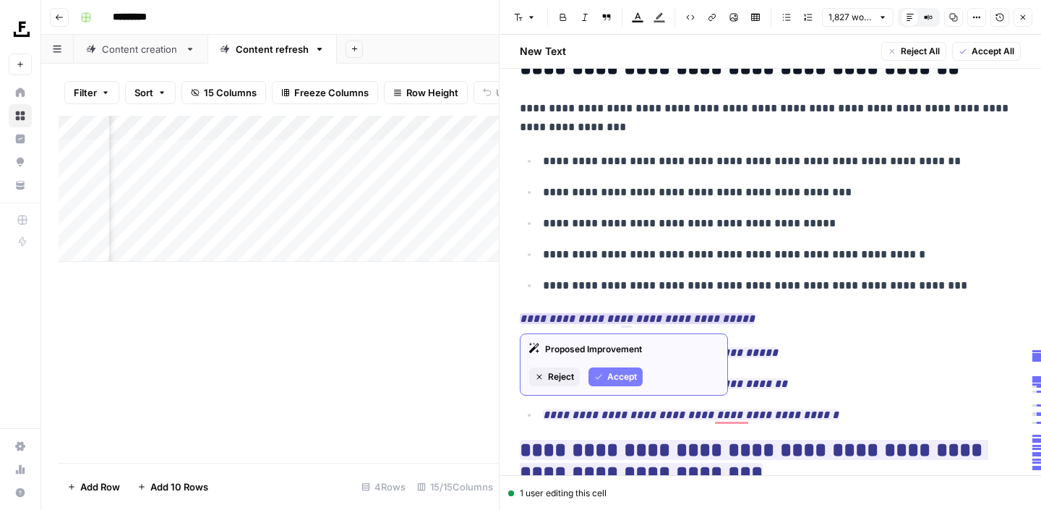
click at [604, 375] on button "Accept" at bounding box center [616, 376] width 54 height 19
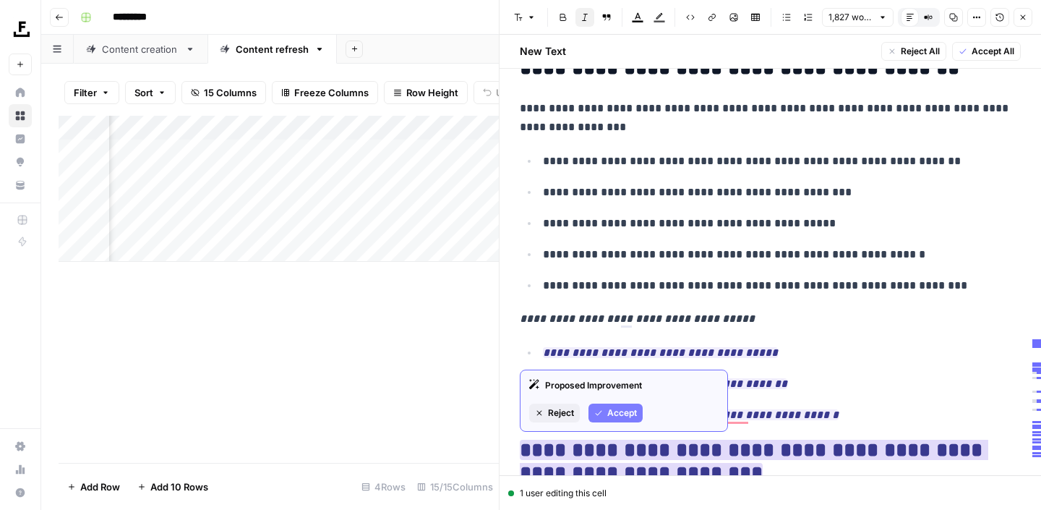
click at [634, 409] on span "Accept" at bounding box center [623, 412] width 30 height 13
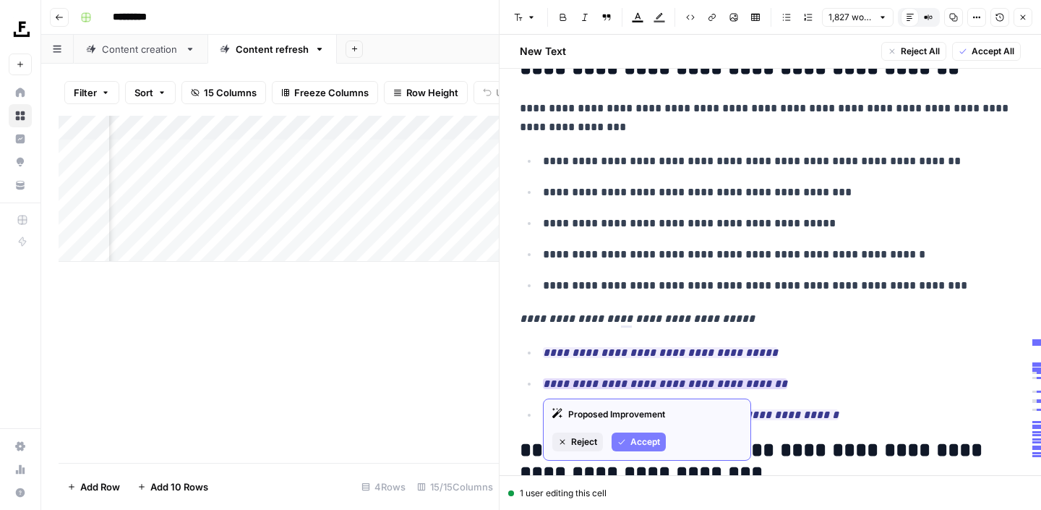
click at [638, 435] on span "Accept" at bounding box center [646, 441] width 30 height 13
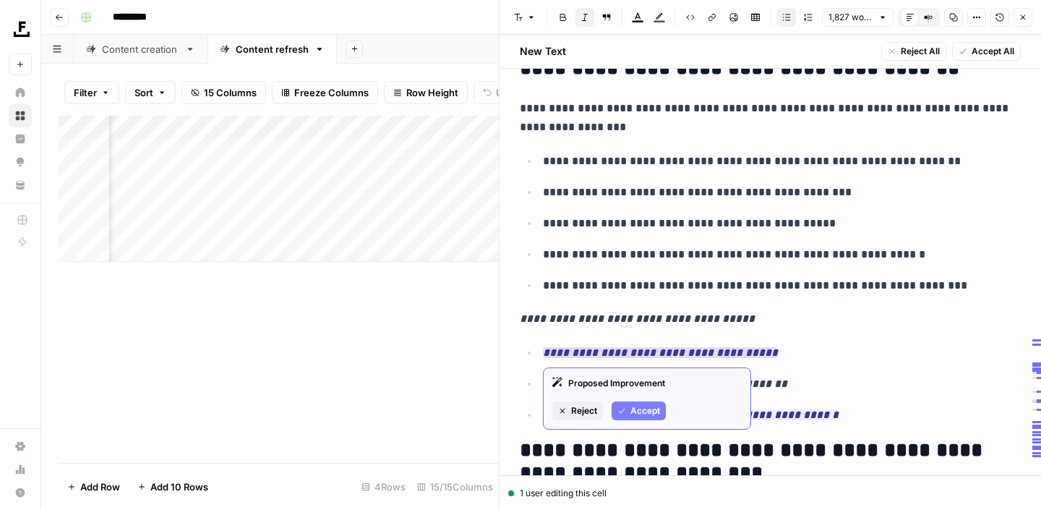
click at [642, 404] on button "Accept" at bounding box center [639, 410] width 54 height 19
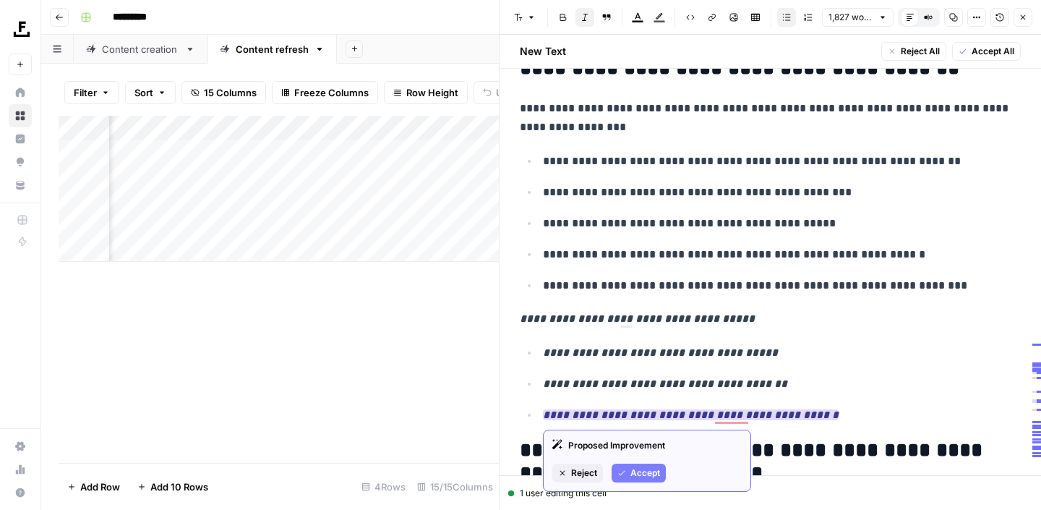
click at [650, 469] on span "Accept" at bounding box center [646, 472] width 30 height 13
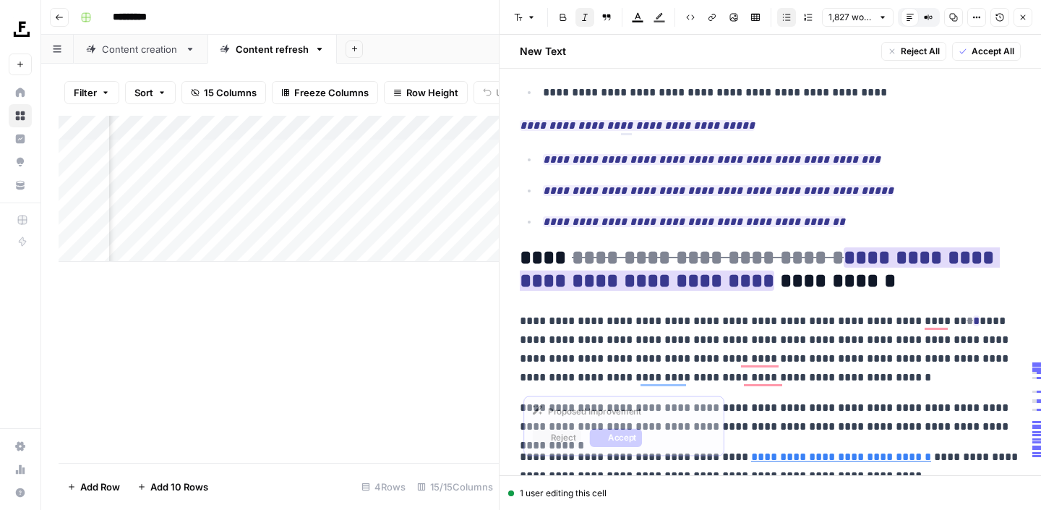
scroll to position [4321, 0]
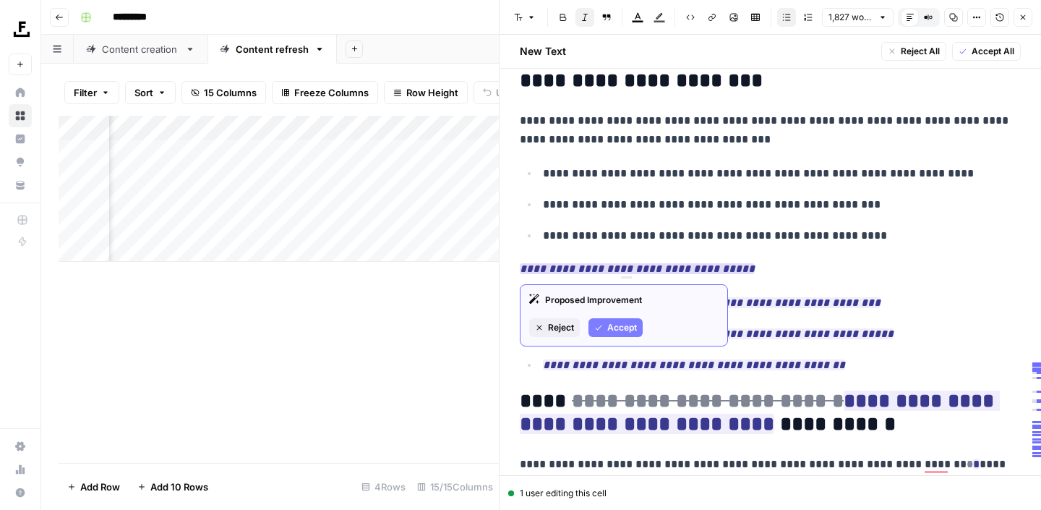
click at [614, 324] on span "Accept" at bounding box center [623, 327] width 30 height 13
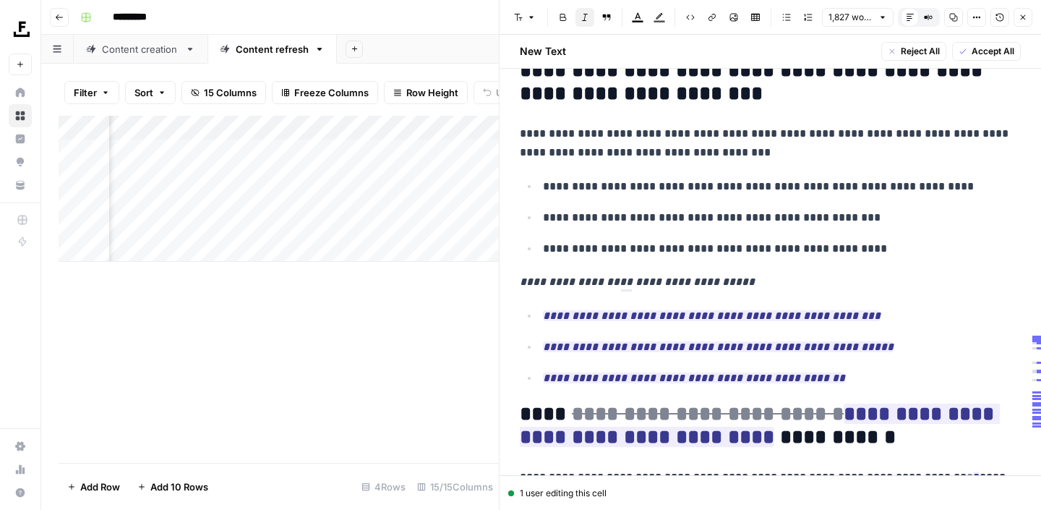
scroll to position [4310, 0]
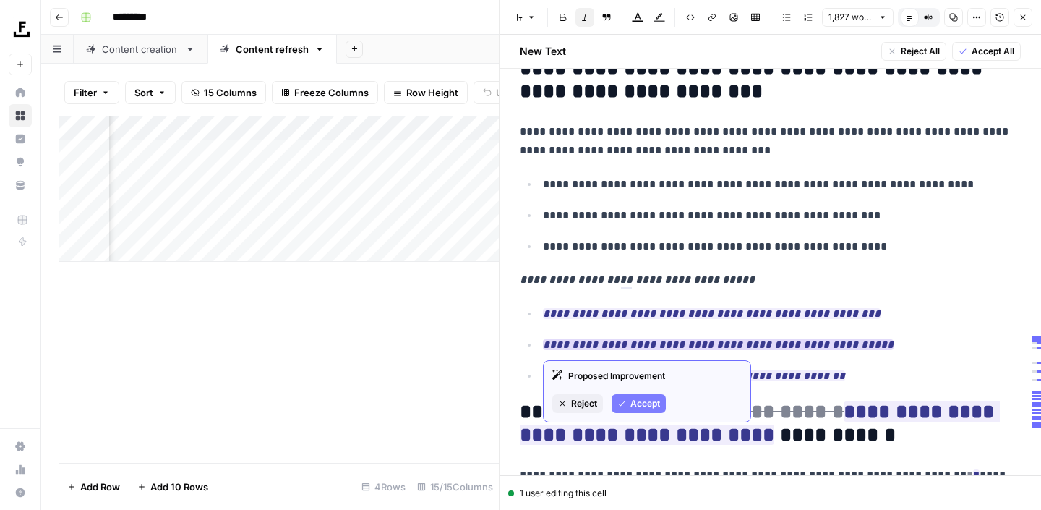
click at [635, 402] on span "Accept" at bounding box center [646, 403] width 30 height 13
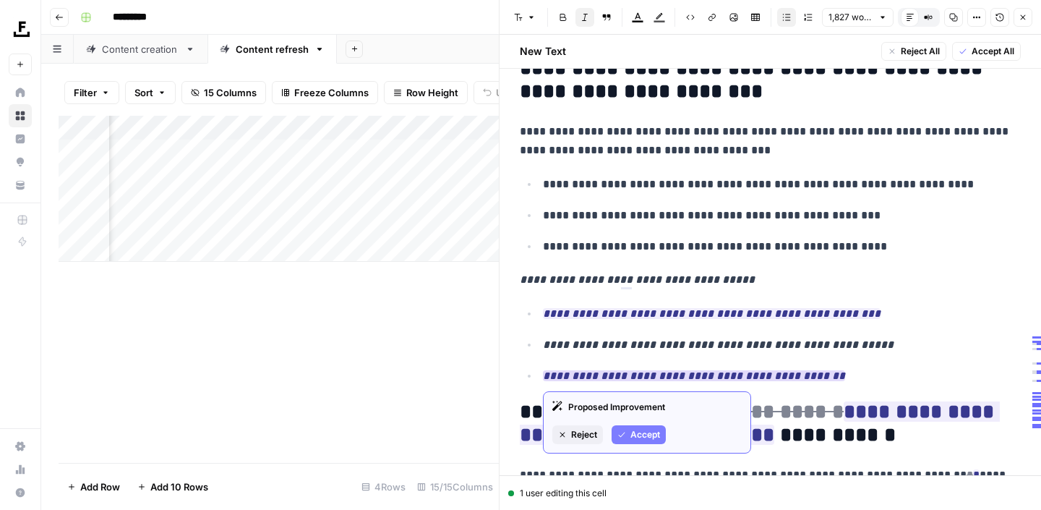
click at [650, 432] on span "Accept" at bounding box center [646, 434] width 30 height 13
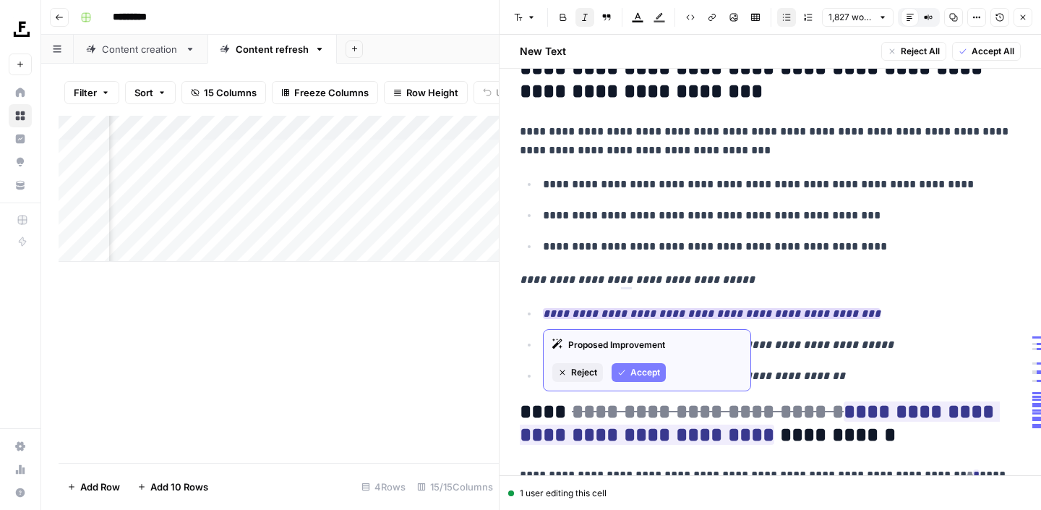
click at [649, 364] on button "Accept" at bounding box center [639, 372] width 54 height 19
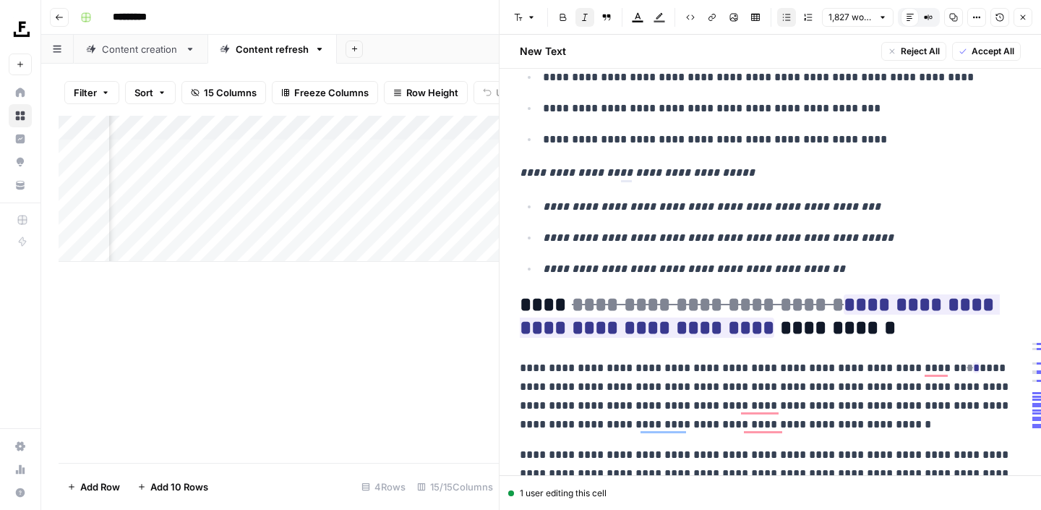
scroll to position [4417, 0]
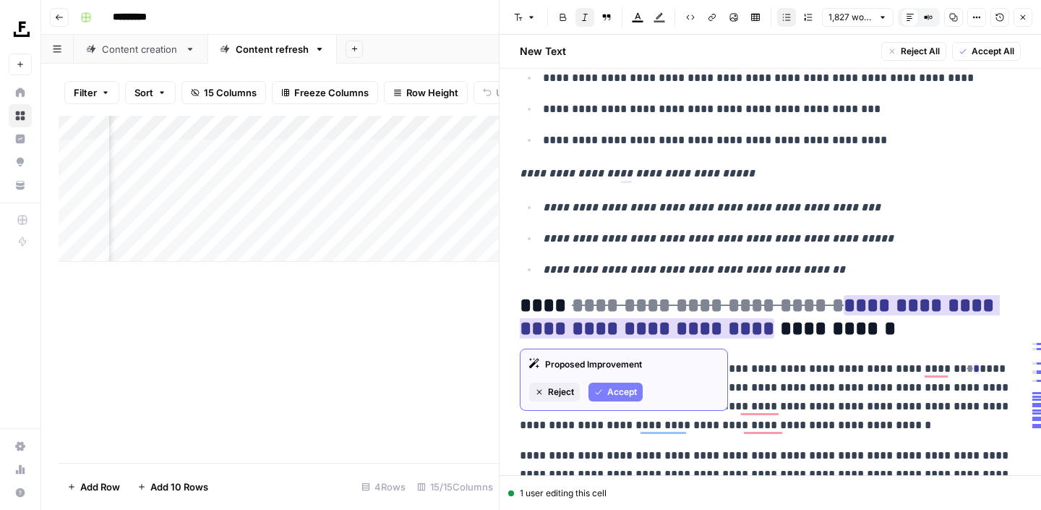
click at [633, 392] on span "Accept" at bounding box center [623, 391] width 30 height 13
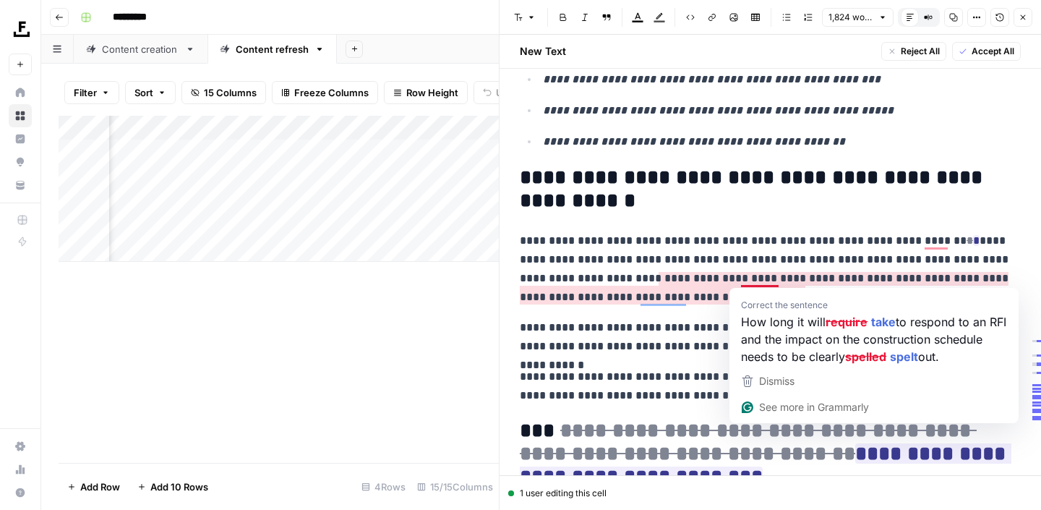
scroll to position [4669, 0]
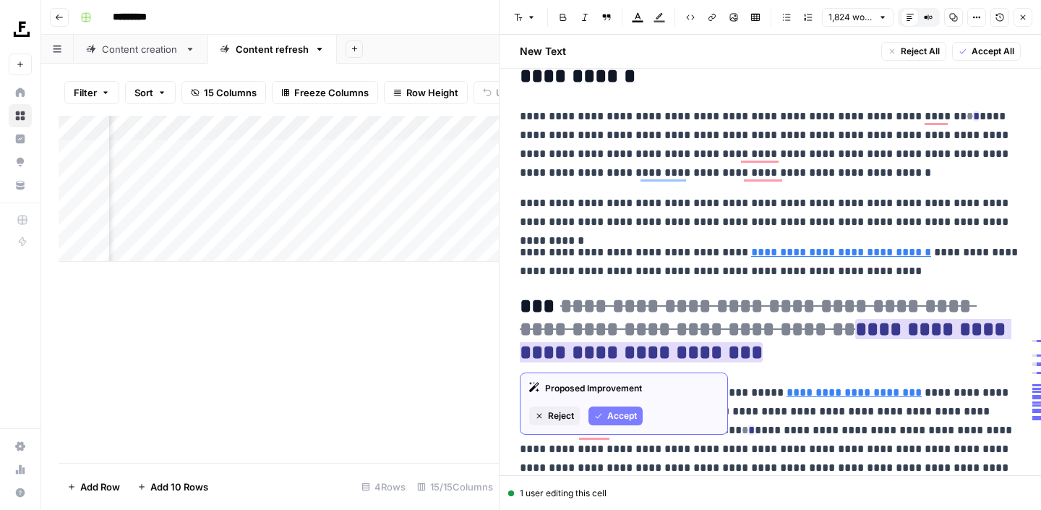
click at [616, 414] on span "Accept" at bounding box center [623, 415] width 30 height 13
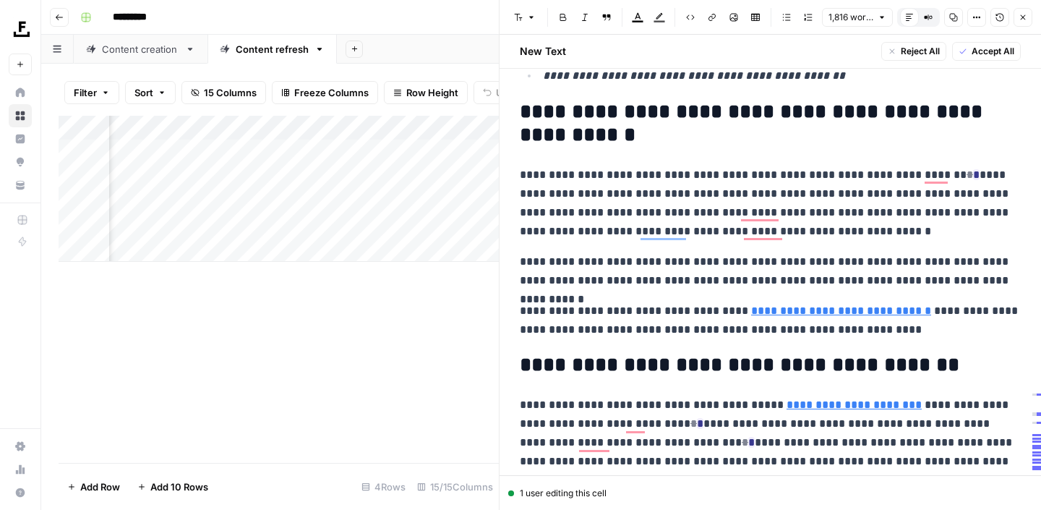
scroll to position [4611, 0]
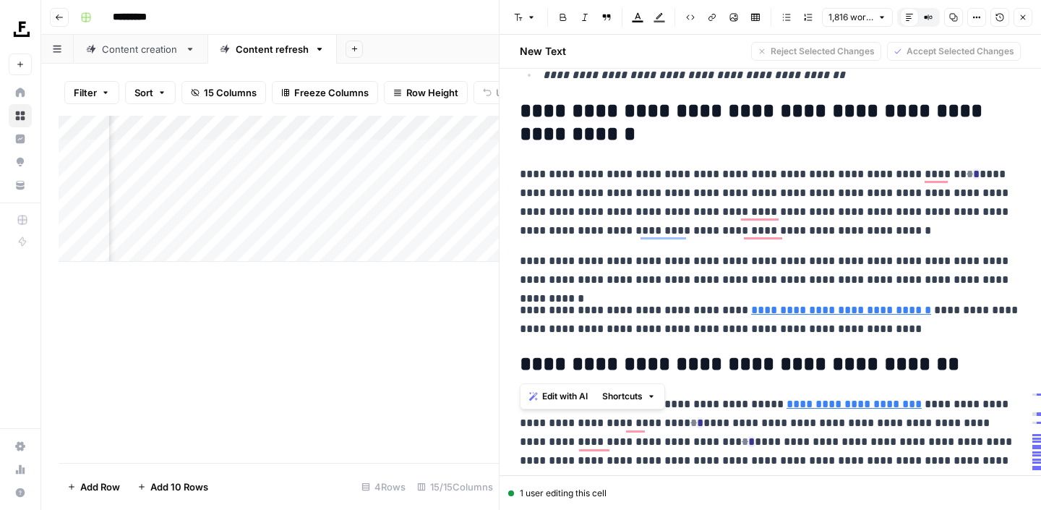
drag, startPoint x: 946, startPoint y: 367, endPoint x: 525, endPoint y: 366, distance: 420.9
click at [525, 366] on h2 "**********" at bounding box center [770, 364] width 501 height 23
click at [571, 401] on span "Edit with AI" at bounding box center [565, 396] width 46 height 13
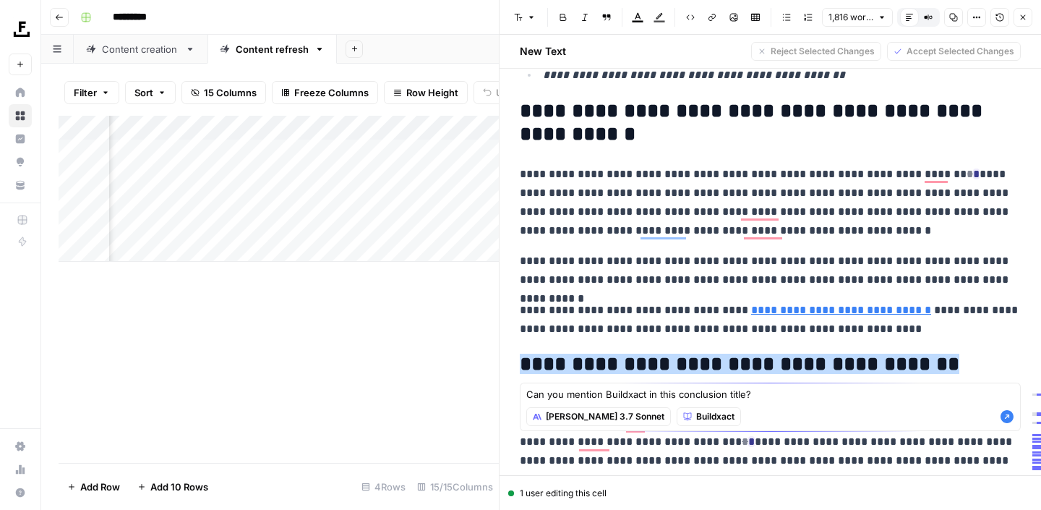
type textarea "Can you mention Buildxact in this conclusion title?"
click at [1009, 419] on icon "button" at bounding box center [1007, 416] width 13 height 13
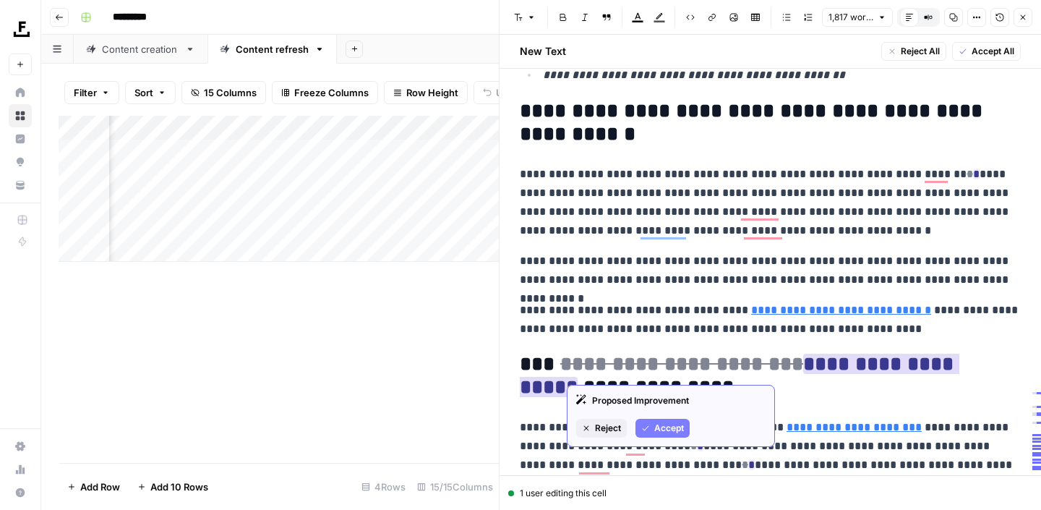
click at [676, 419] on button "Accept" at bounding box center [663, 428] width 54 height 19
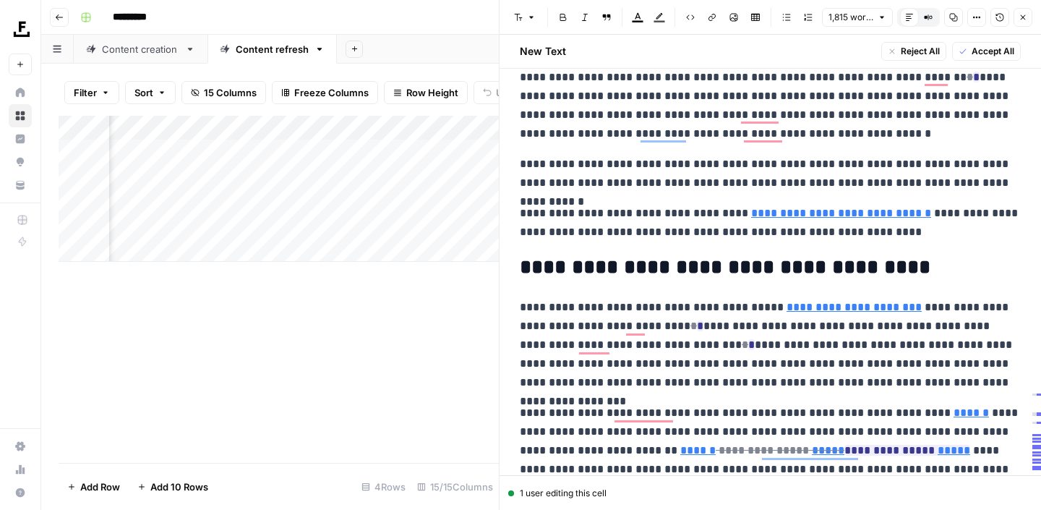
scroll to position [4816, 0]
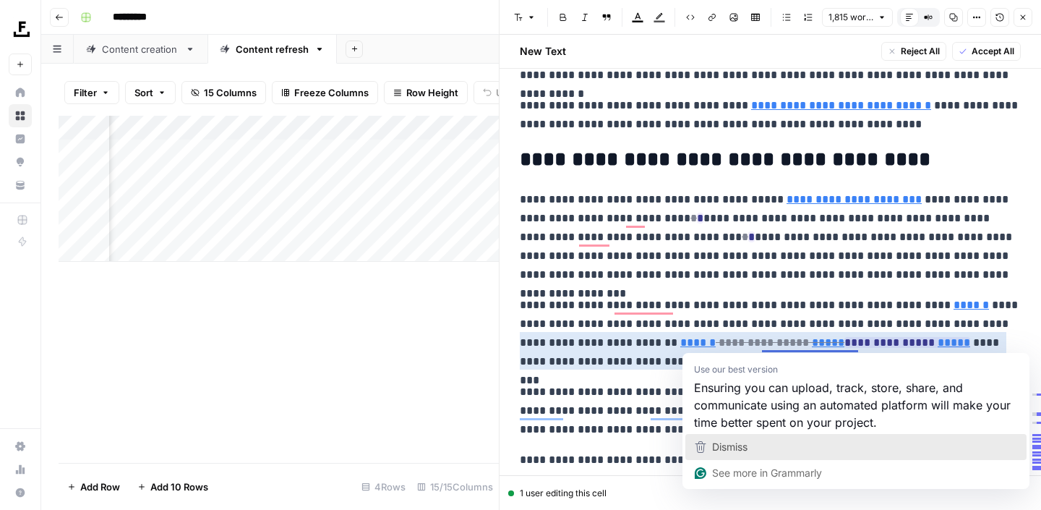
click at [730, 437] on div "Dismiss" at bounding box center [728, 447] width 38 height 22
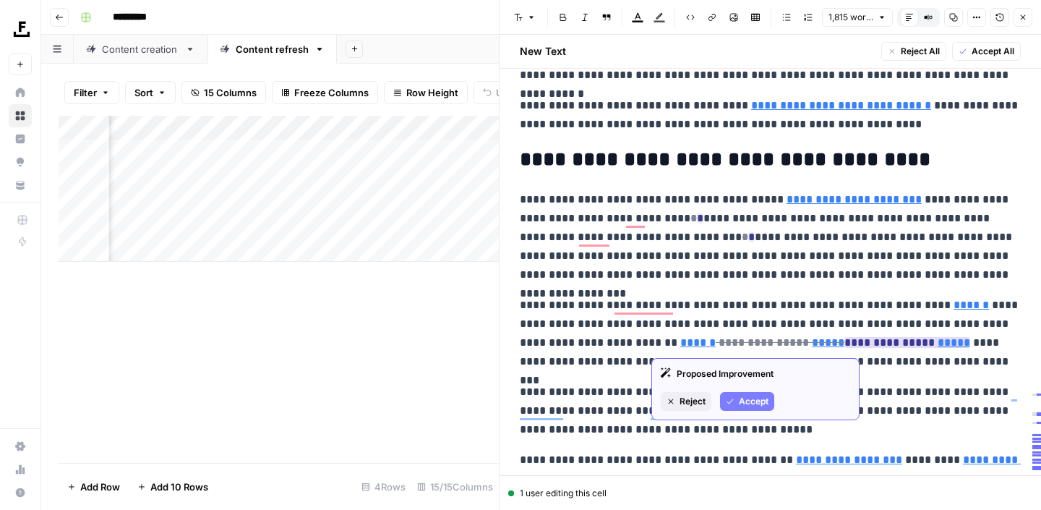
click at [741, 405] on span "Accept" at bounding box center [754, 401] width 30 height 13
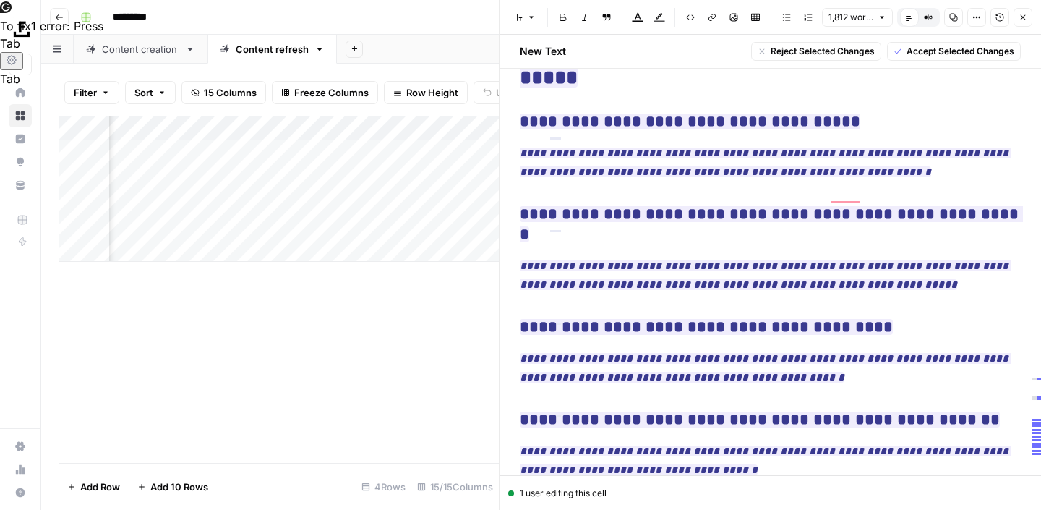
scroll to position [5382, 0]
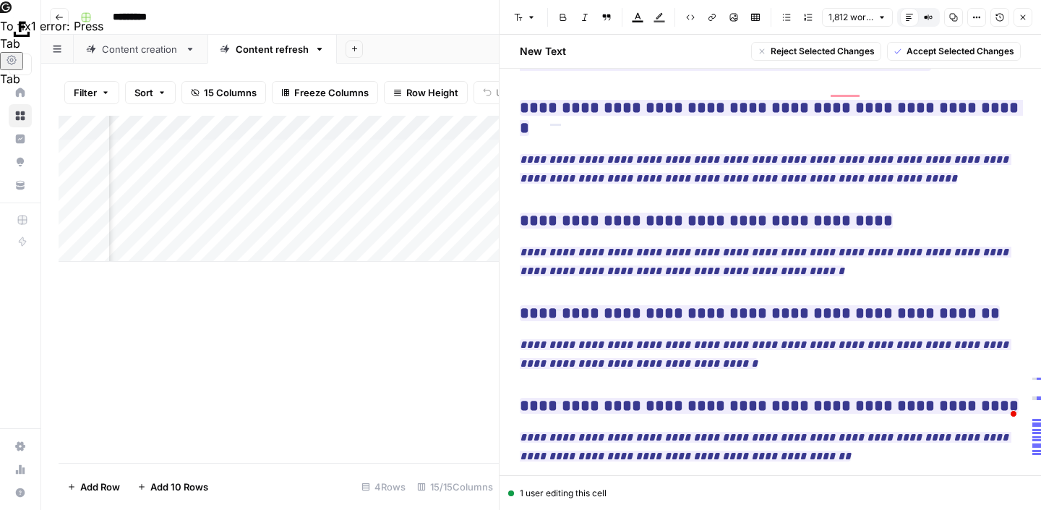
drag, startPoint x: 520, startPoint y: 229, endPoint x: 887, endPoint y: 411, distance: 409.5
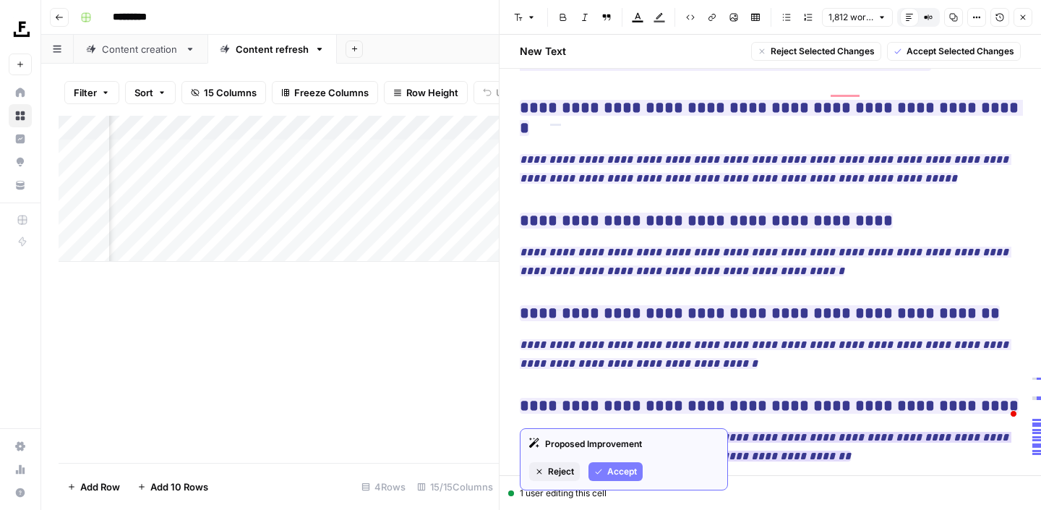
click at [556, 467] on span "Reject" at bounding box center [561, 471] width 26 height 13
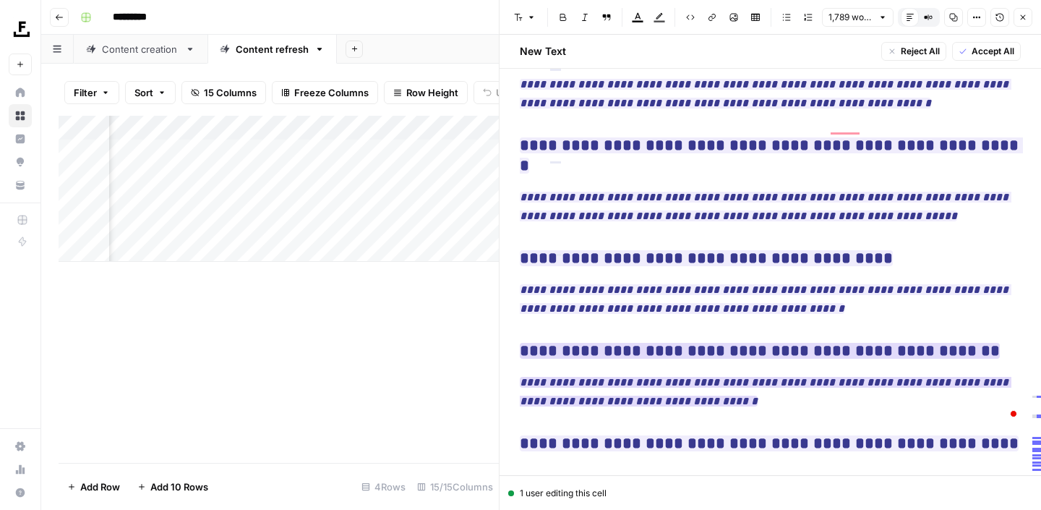
scroll to position [5324, 0]
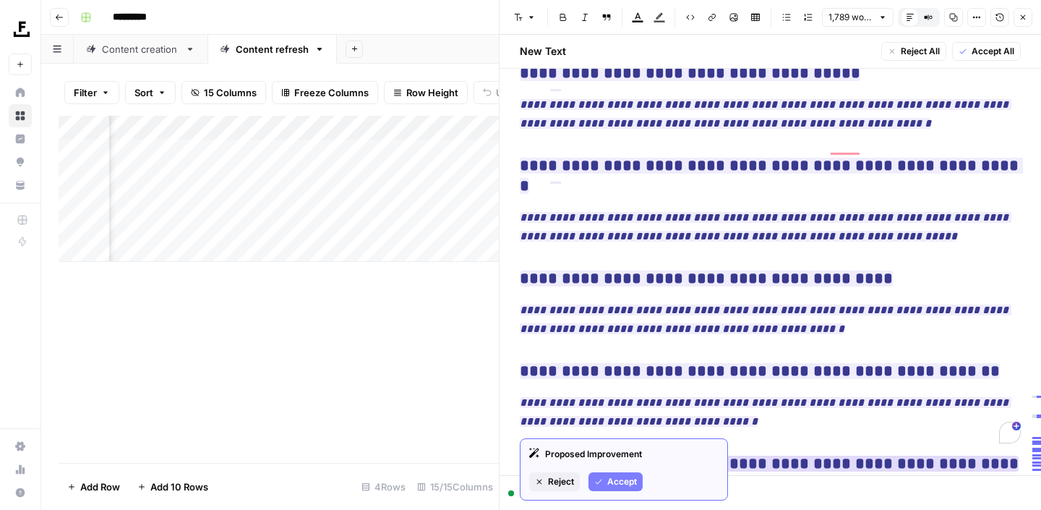
click at [550, 479] on span "Reject" at bounding box center [561, 481] width 26 height 13
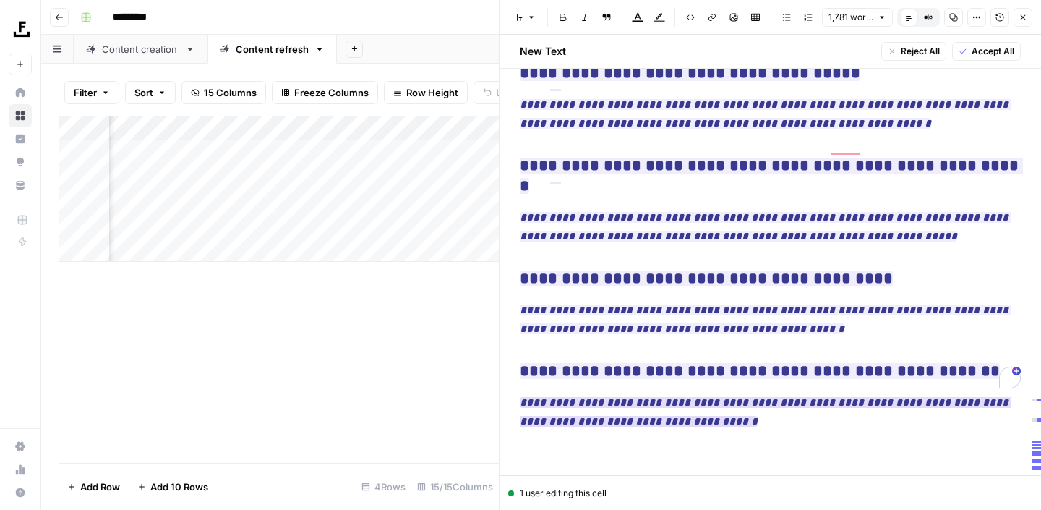
scroll to position [5290, 0]
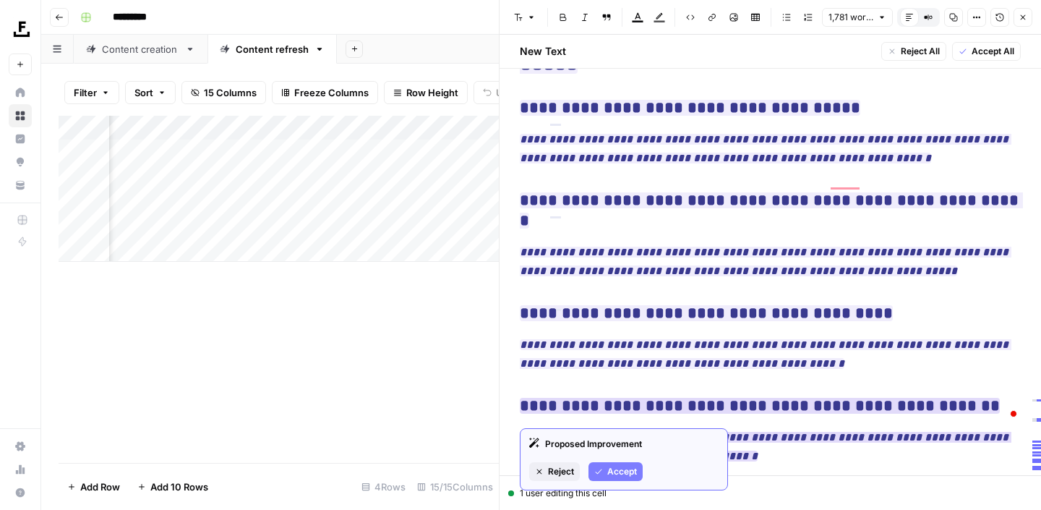
click at [548, 469] on span "Reject" at bounding box center [561, 471] width 26 height 13
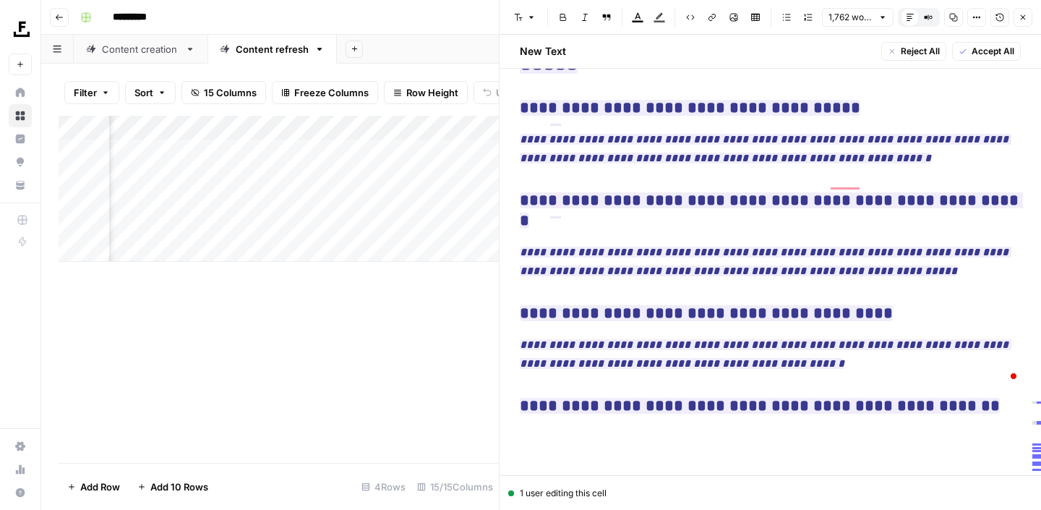
scroll to position [5252, 0]
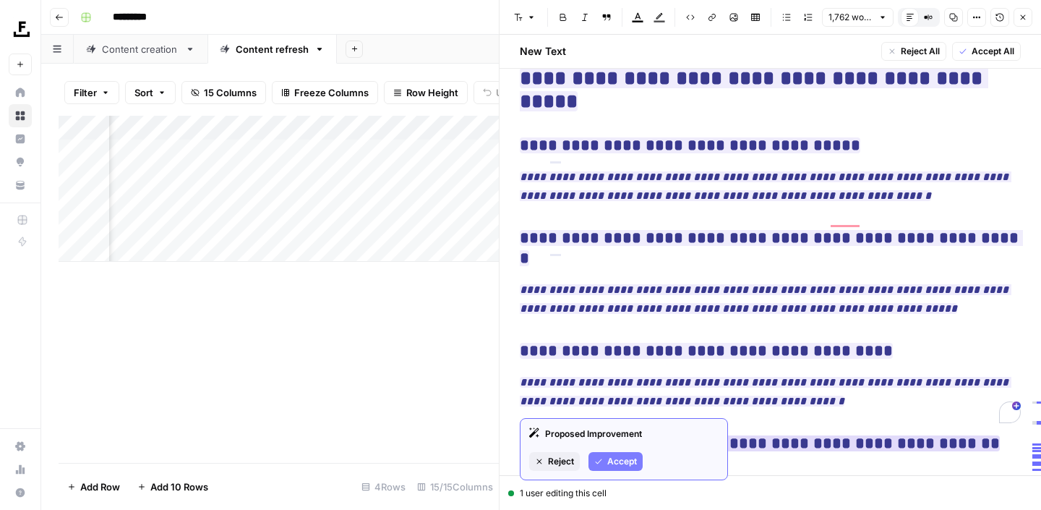
click at [555, 463] on span "Reject" at bounding box center [561, 461] width 26 height 13
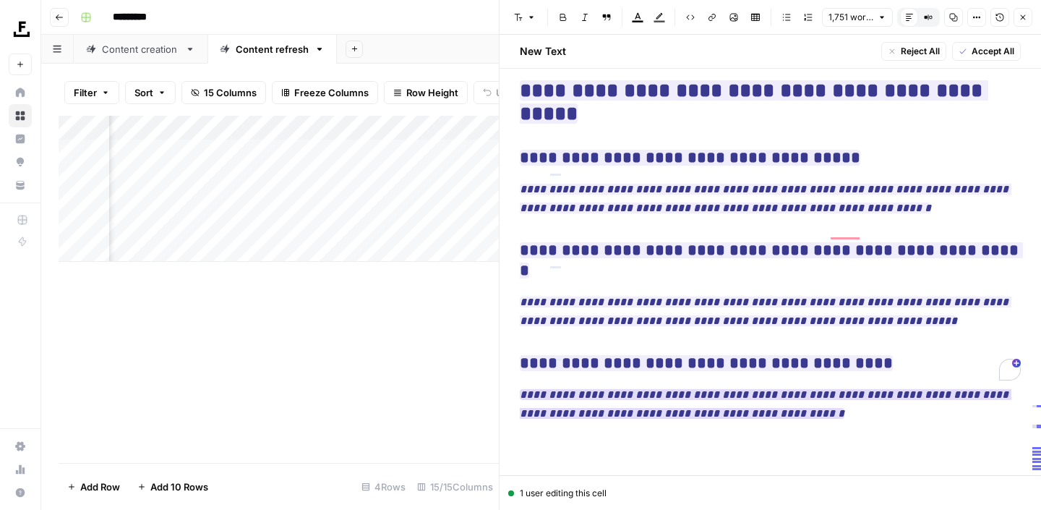
scroll to position [5197, 0]
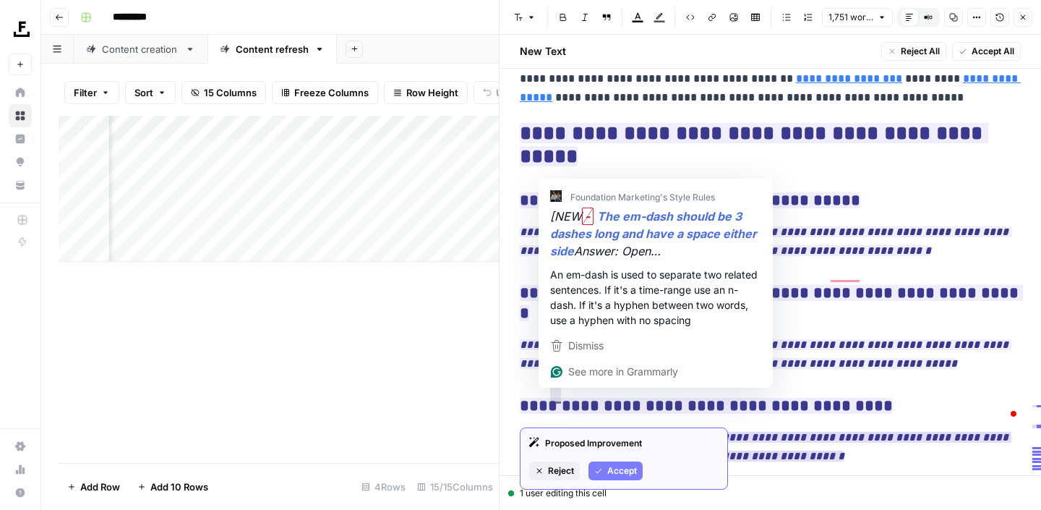
click at [548, 466] on span "Reject" at bounding box center [561, 470] width 26 height 13
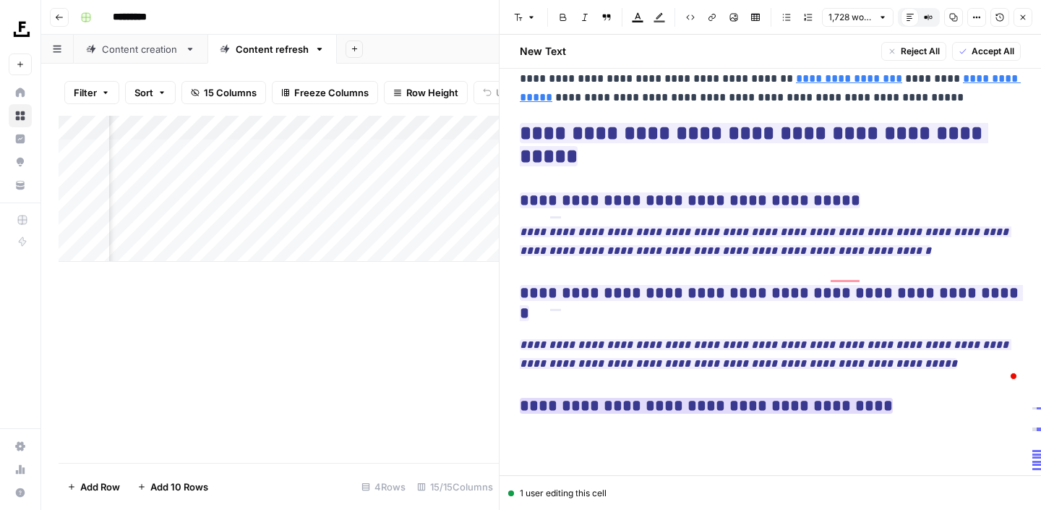
scroll to position [5159, 0]
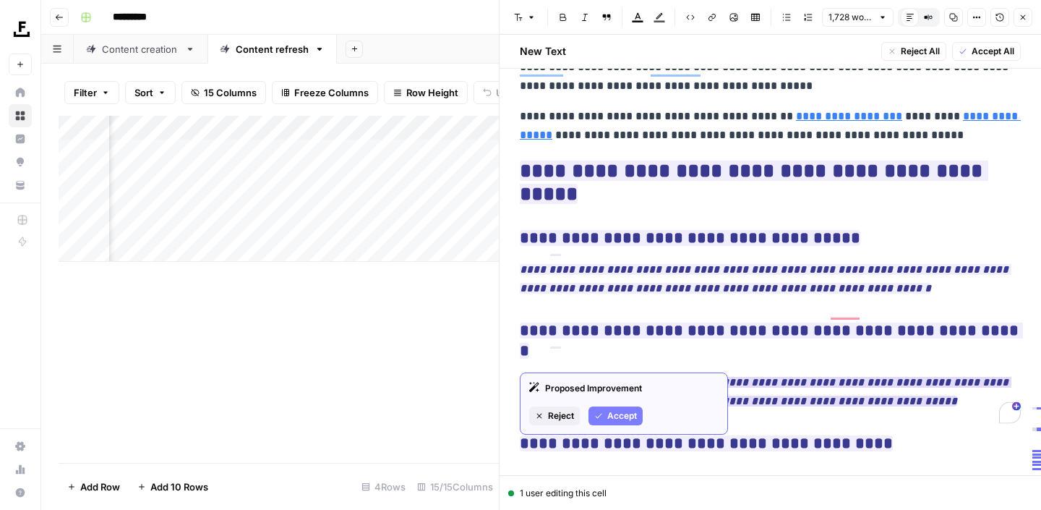
click at [560, 415] on span "Reject" at bounding box center [561, 415] width 26 height 13
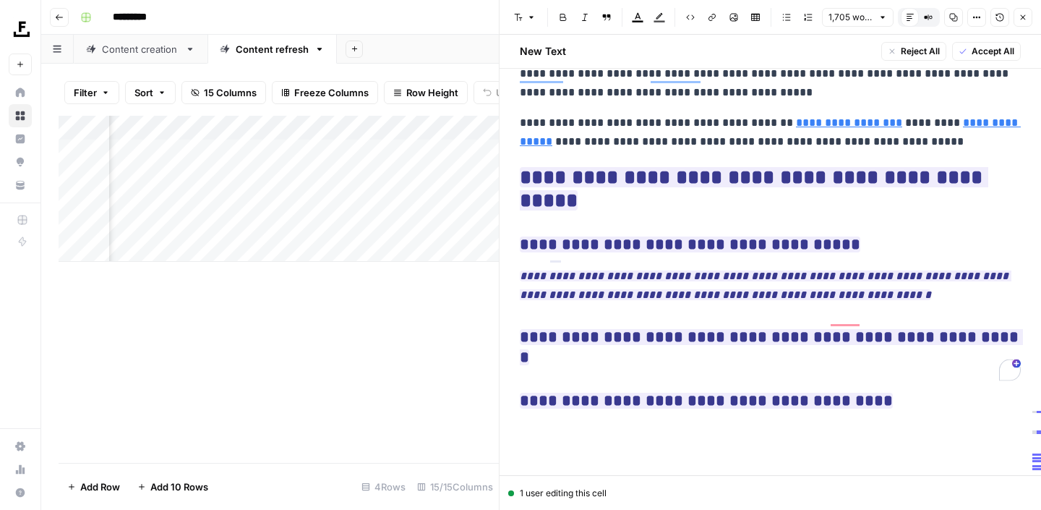
scroll to position [5110, 0]
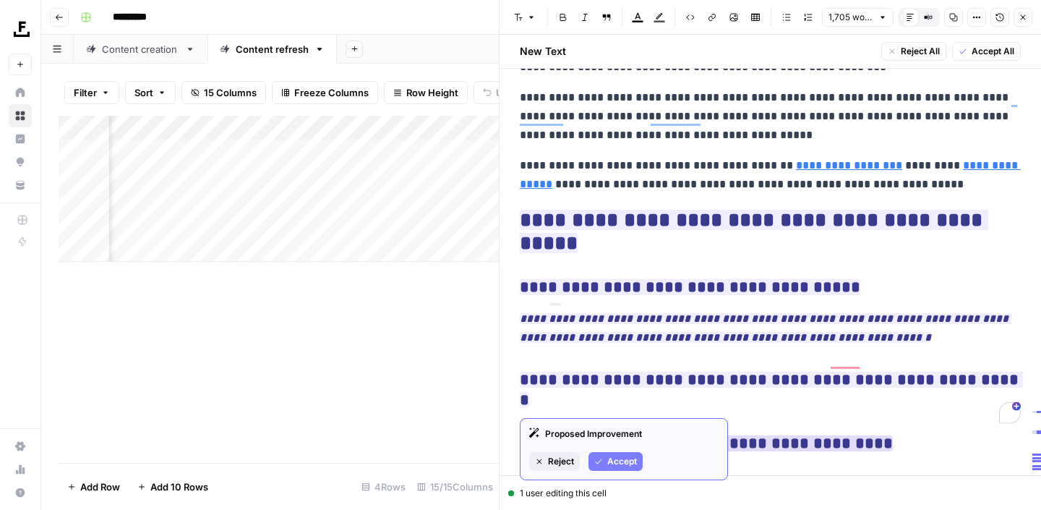
click at [549, 461] on span "Reject" at bounding box center [561, 461] width 26 height 13
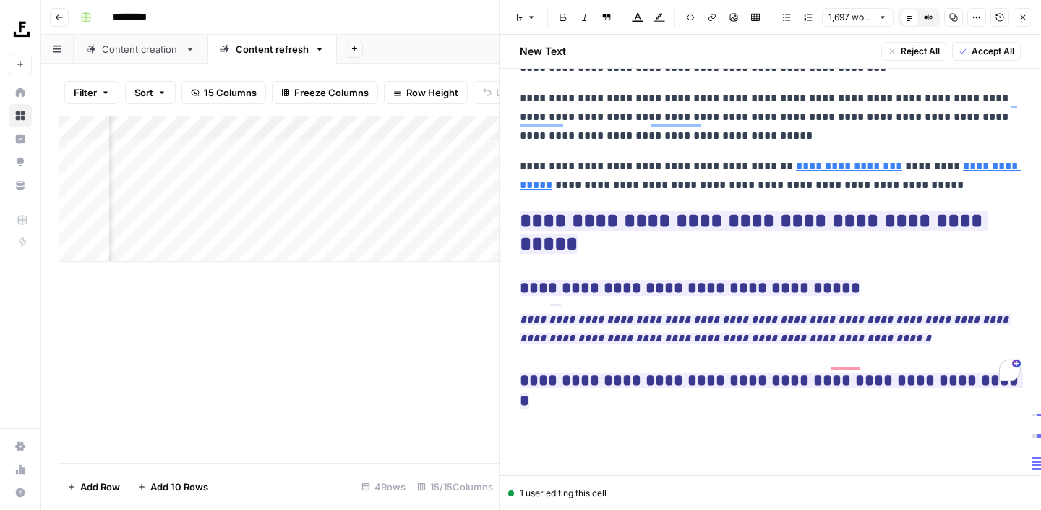
scroll to position [5067, 0]
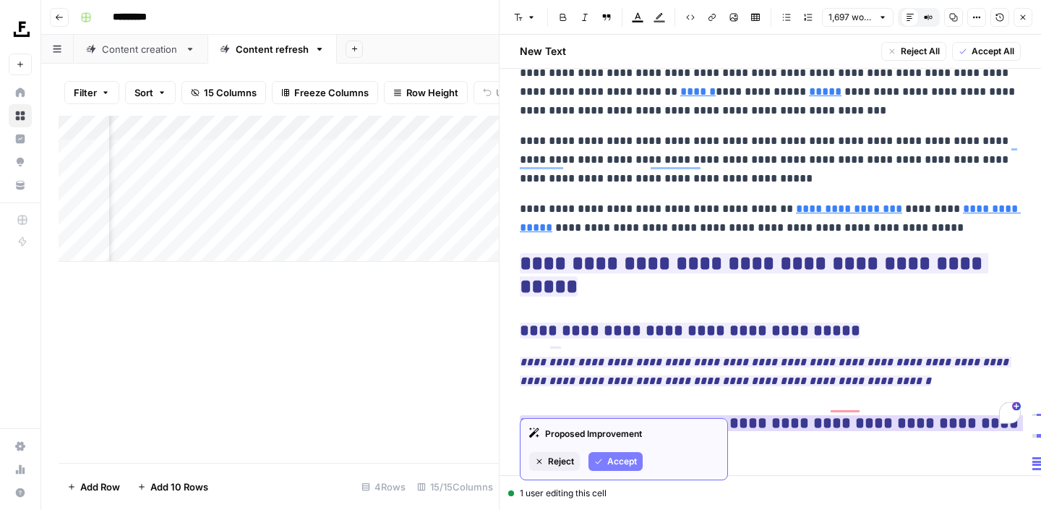
click at [553, 461] on span "Reject" at bounding box center [561, 461] width 26 height 13
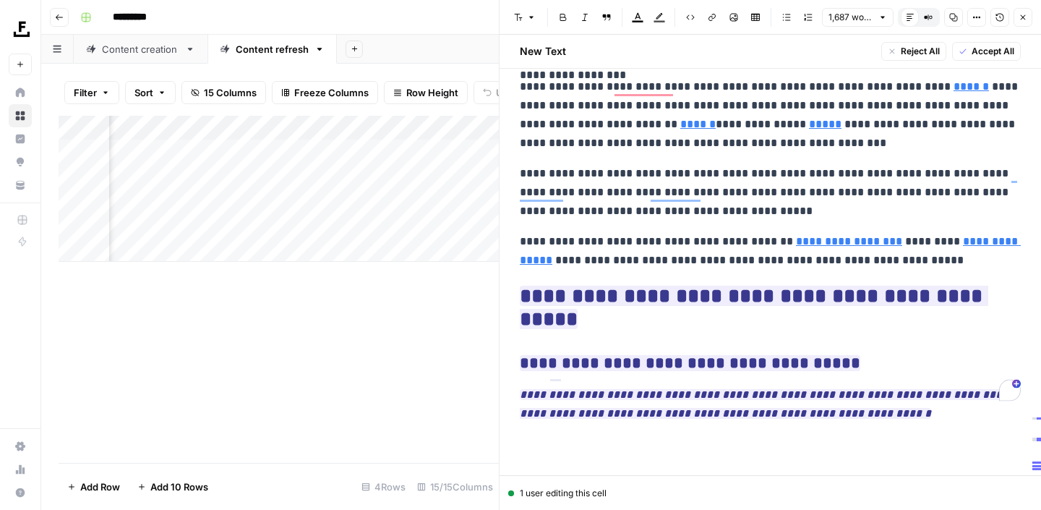
scroll to position [5012, 0]
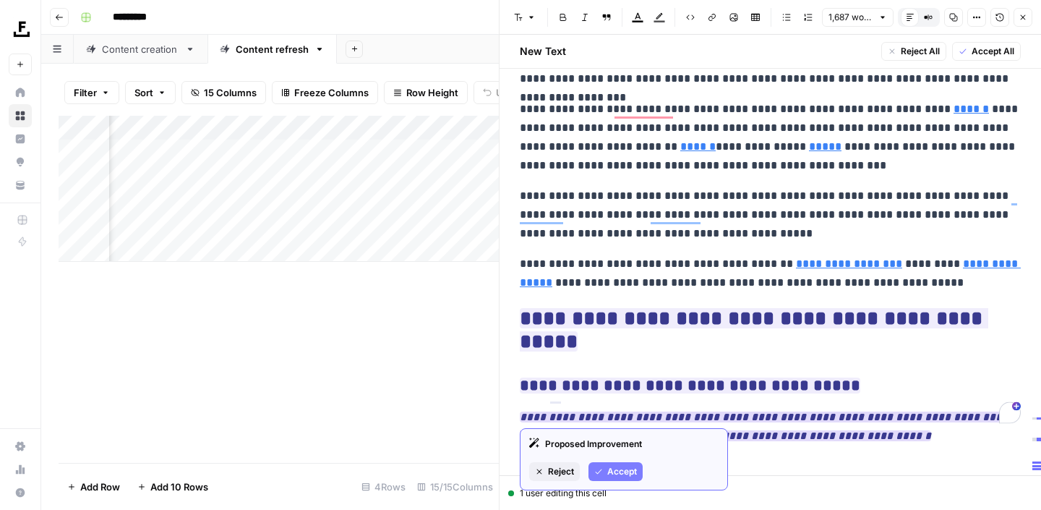
click at [549, 465] on span "Reject" at bounding box center [561, 471] width 26 height 13
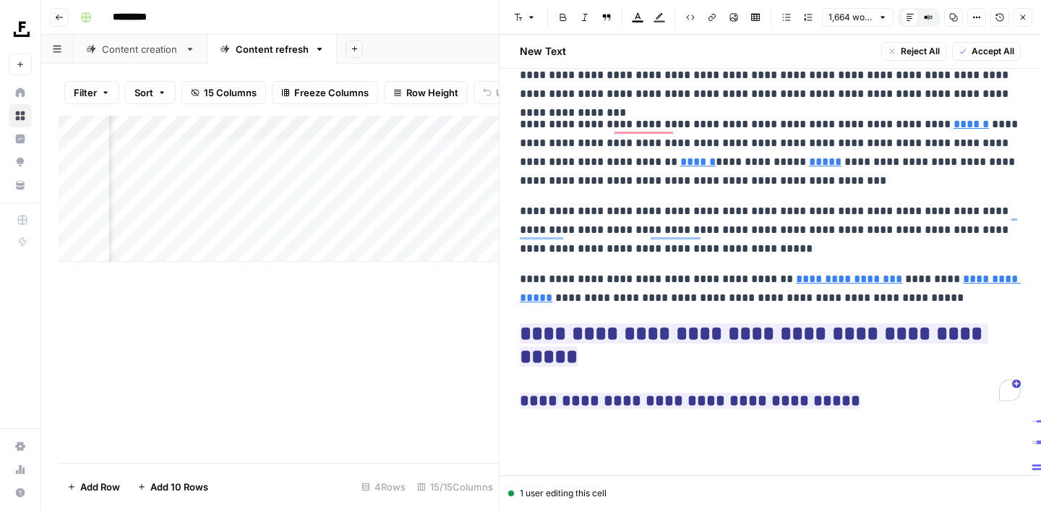
scroll to position [4974, 0]
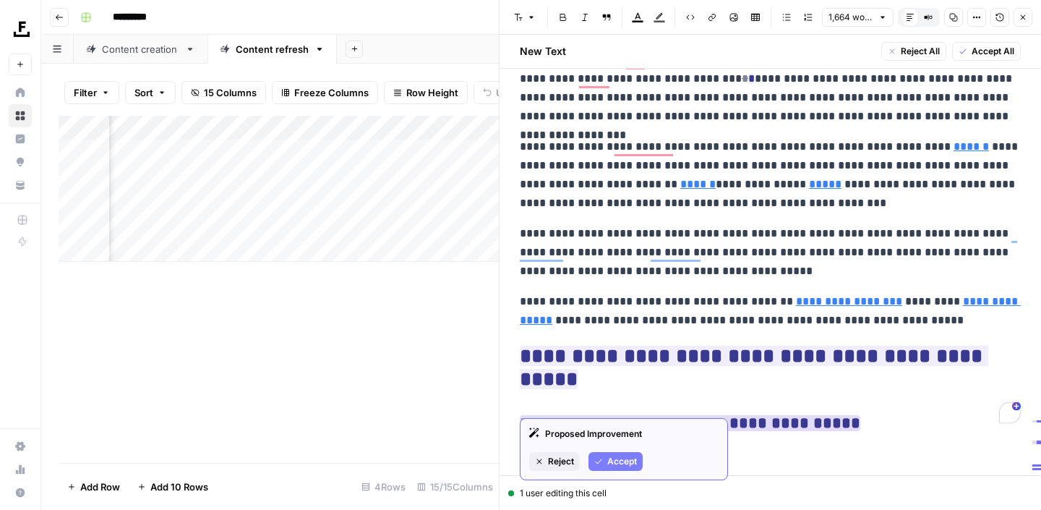
click at [545, 461] on button "Reject" at bounding box center [554, 461] width 51 height 19
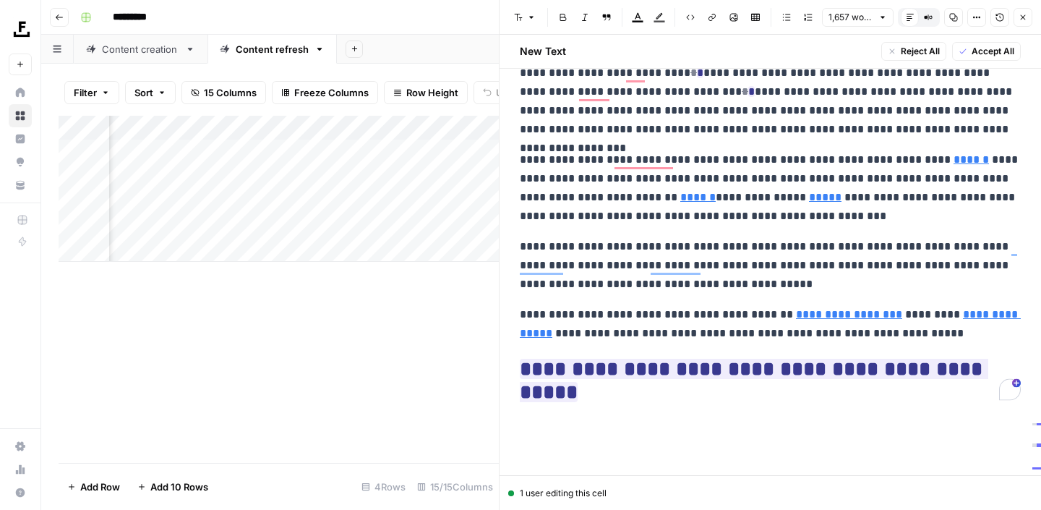
scroll to position [4939, 0]
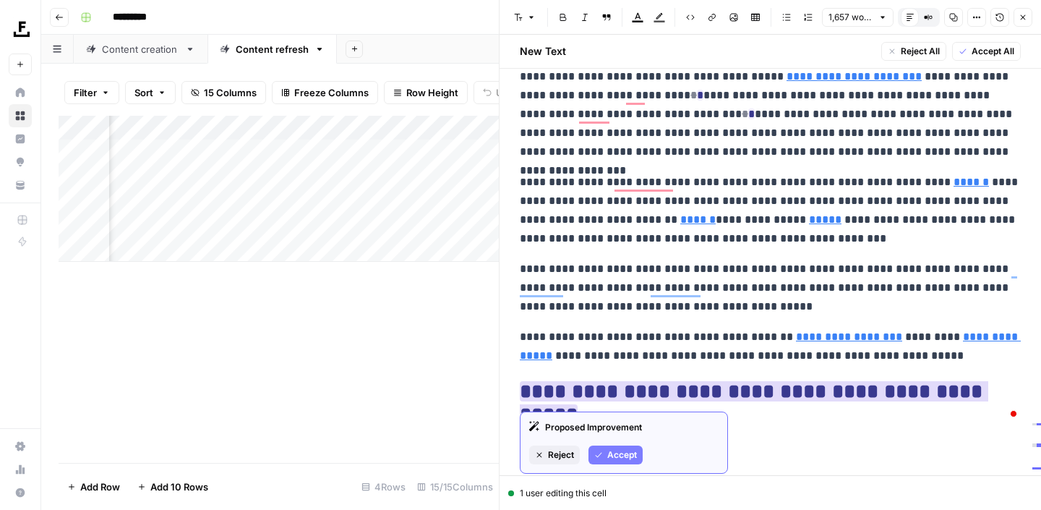
click at [555, 456] on span "Reject" at bounding box center [561, 454] width 26 height 13
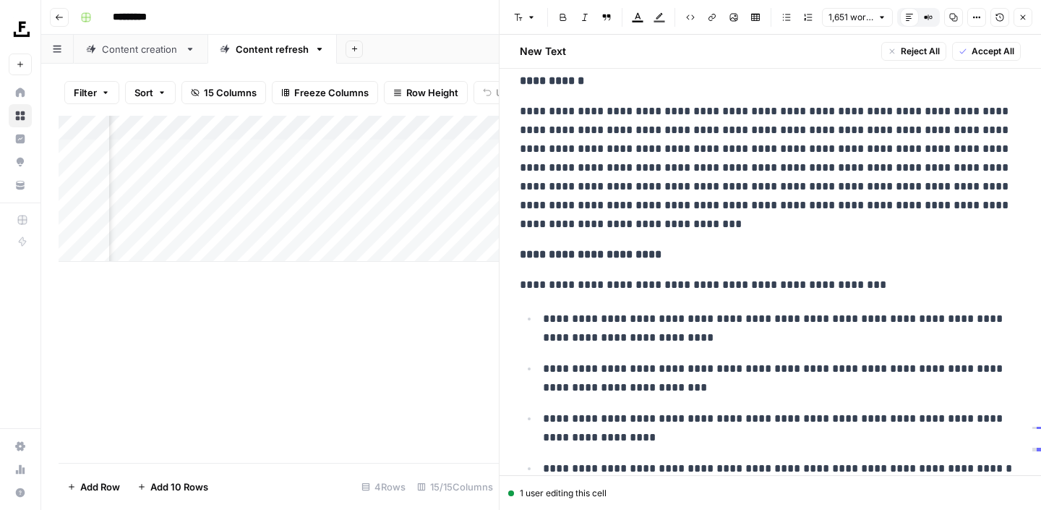
scroll to position [372, 0]
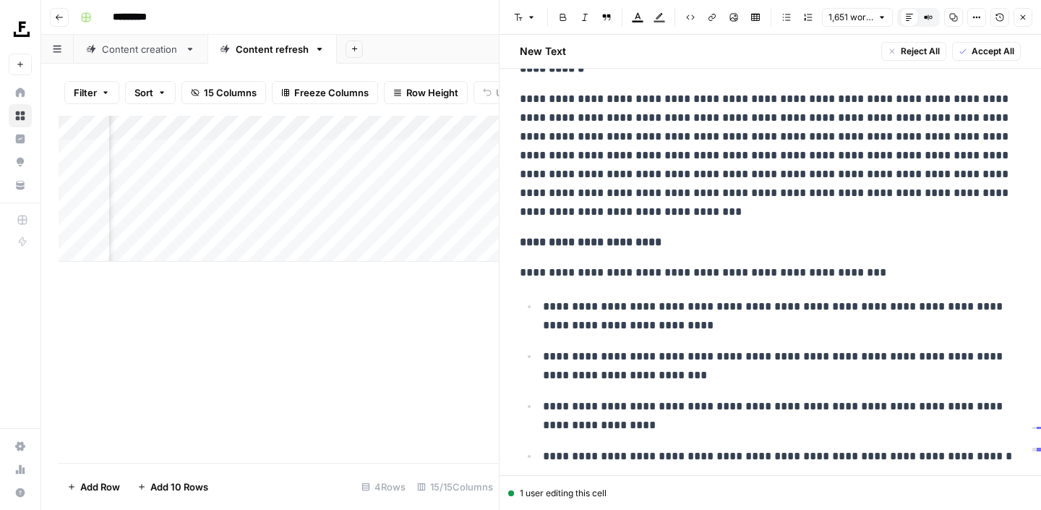
click at [1028, 17] on button "Close" at bounding box center [1023, 17] width 19 height 19
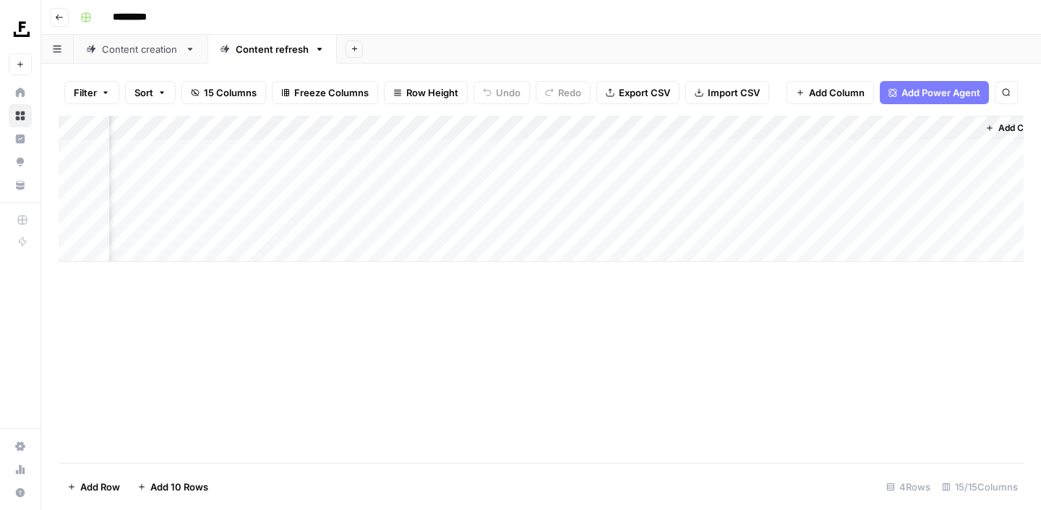
scroll to position [0, 1402]
click at [830, 175] on div "Add Column" at bounding box center [542, 189] width 966 height 146
click at [881, 176] on div "Add Column" at bounding box center [542, 189] width 966 height 146
click at [781, 179] on div "Add Column" at bounding box center [542, 189] width 966 height 146
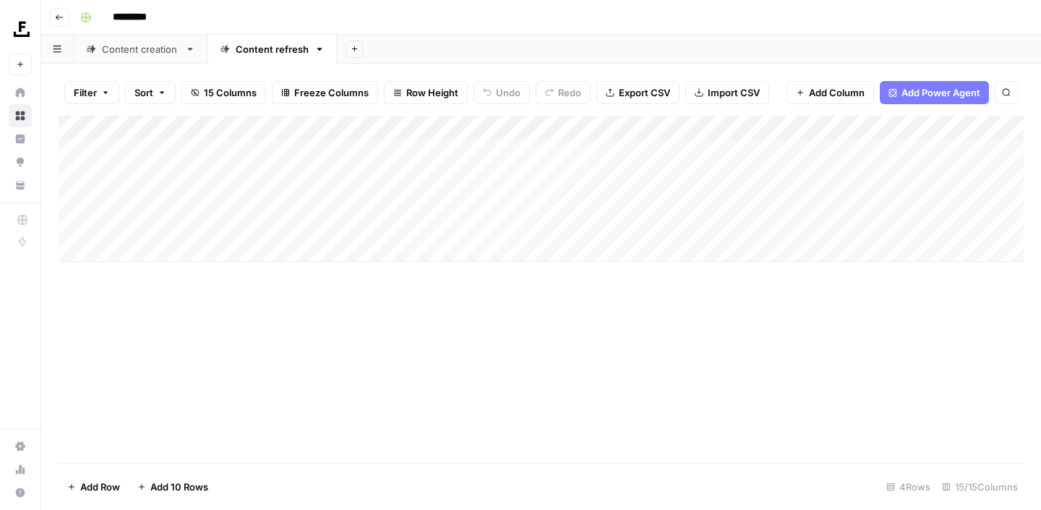
click at [781, 179] on div "Add Column" at bounding box center [542, 189] width 966 height 146
click at [785, 304] on div "Add Column" at bounding box center [542, 289] width 966 height 347
click at [796, 176] on div "Add Column" at bounding box center [542, 189] width 966 height 146
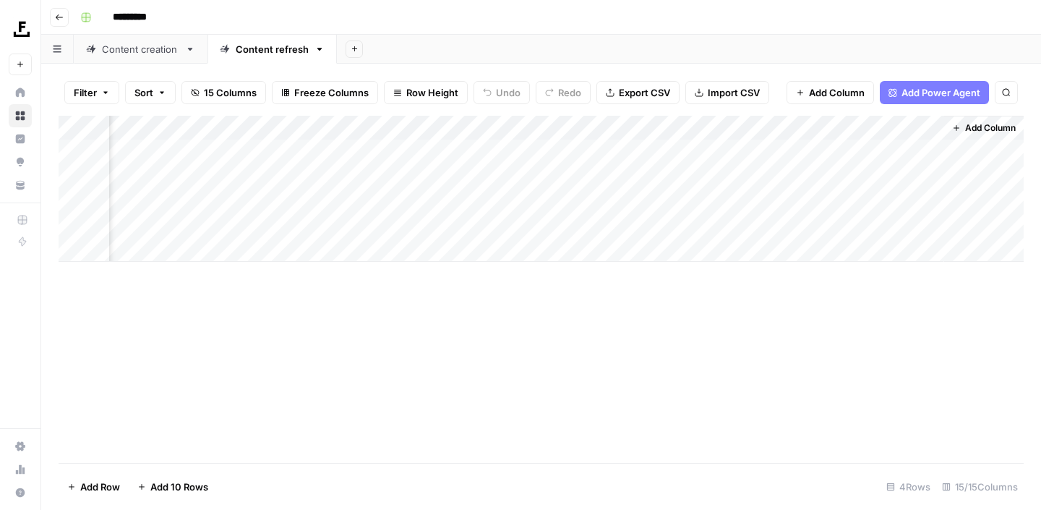
click at [704, 385] on div "Add Column" at bounding box center [542, 289] width 966 height 347
click at [753, 176] on div "Add Column" at bounding box center [542, 189] width 966 height 146
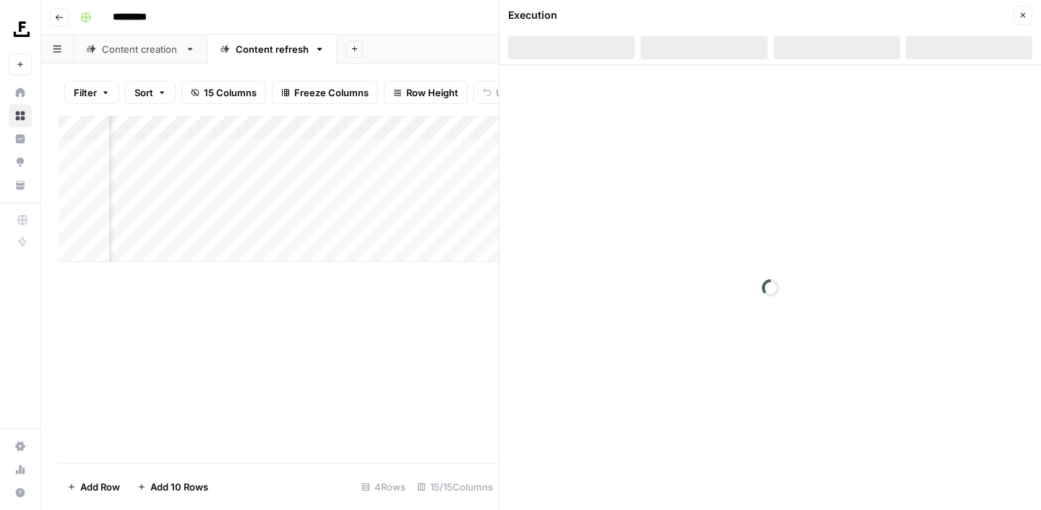
scroll to position [0, 1418]
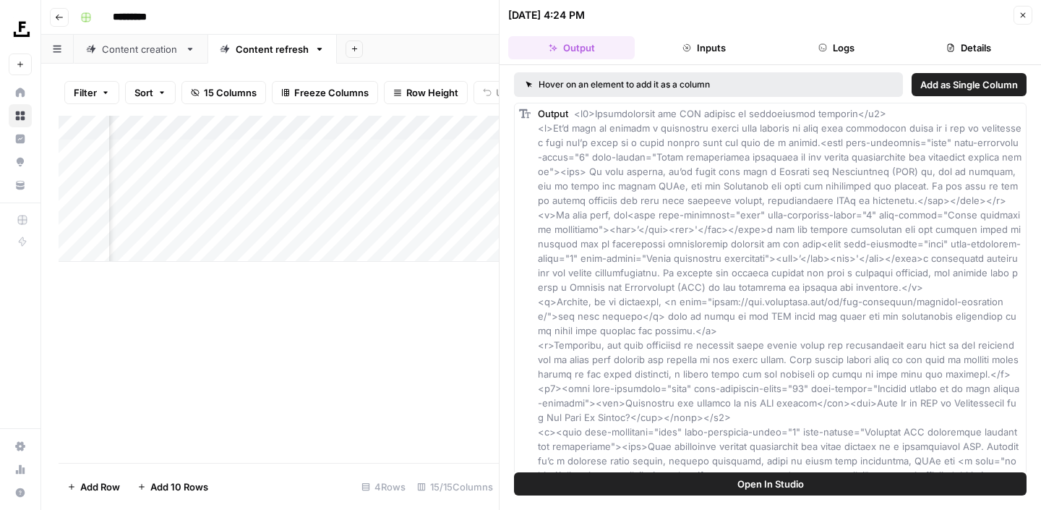
click at [833, 39] on button "Logs" at bounding box center [837, 47] width 127 height 23
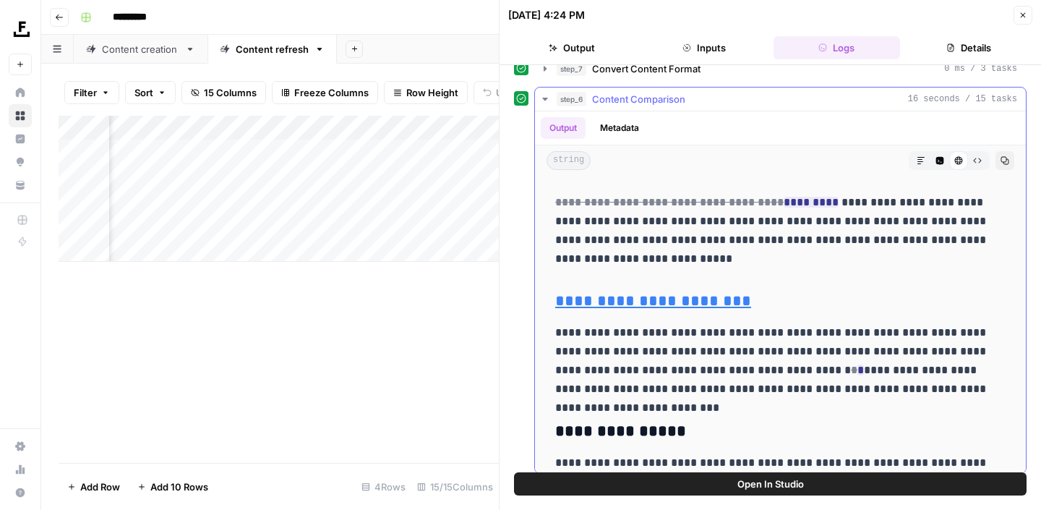
scroll to position [0, 0]
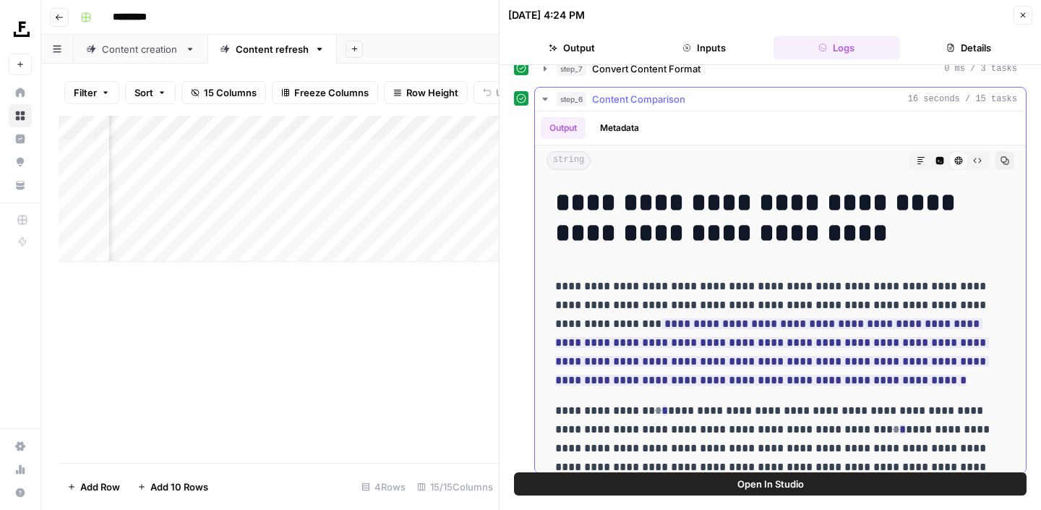
click at [544, 93] on button "step_6 Content Comparison 16 seconds / 15 tasks" at bounding box center [780, 99] width 491 height 23
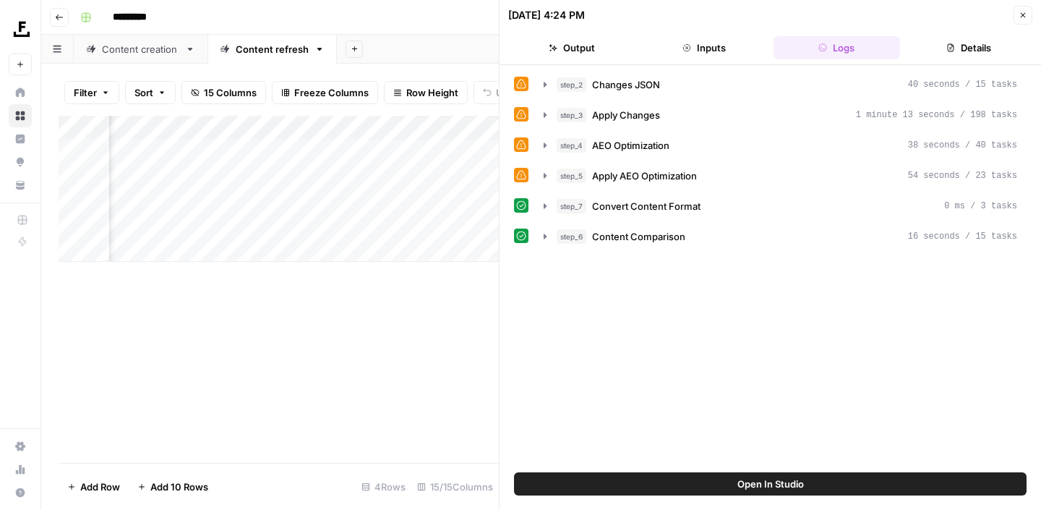
click at [456, 343] on div "Add Column" at bounding box center [279, 289] width 440 height 347
click at [1029, 17] on button "Close" at bounding box center [1023, 15] width 19 height 19
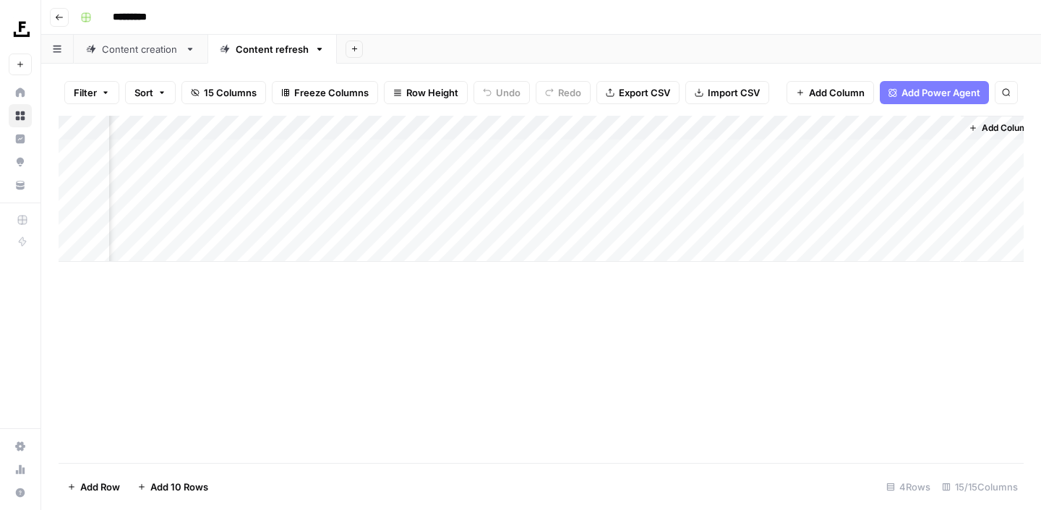
click at [871, 178] on div "Add Column" at bounding box center [542, 189] width 966 height 146
click at [922, 176] on div "Add Column" at bounding box center [542, 189] width 966 height 146
click at [922, 176] on div at bounding box center [895, 177] width 120 height 22
click at [869, 390] on div "Add Column" at bounding box center [542, 289] width 966 height 347
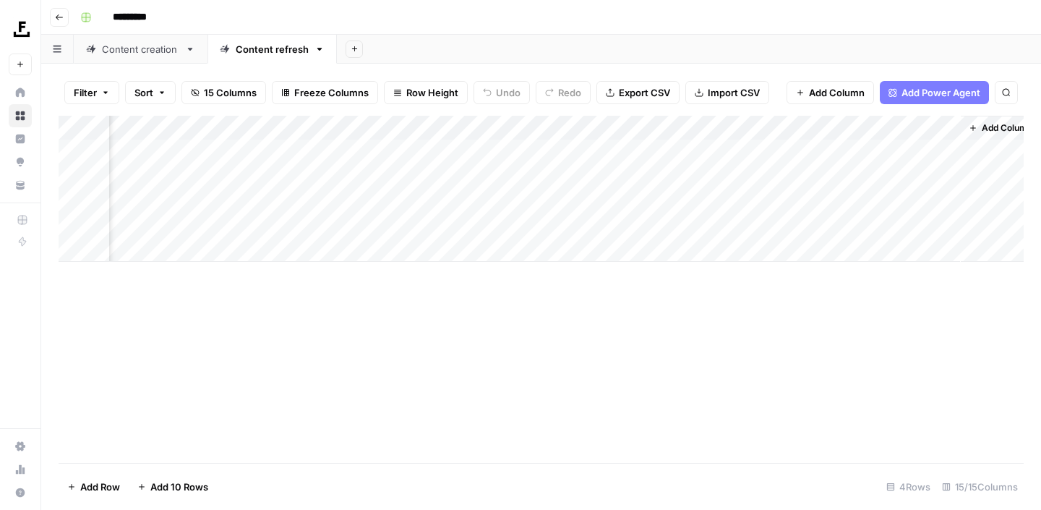
click at [899, 174] on div "Add Column" at bounding box center [542, 189] width 966 height 146
click at [957, 184] on div at bounding box center [896, 176] width 132 height 27
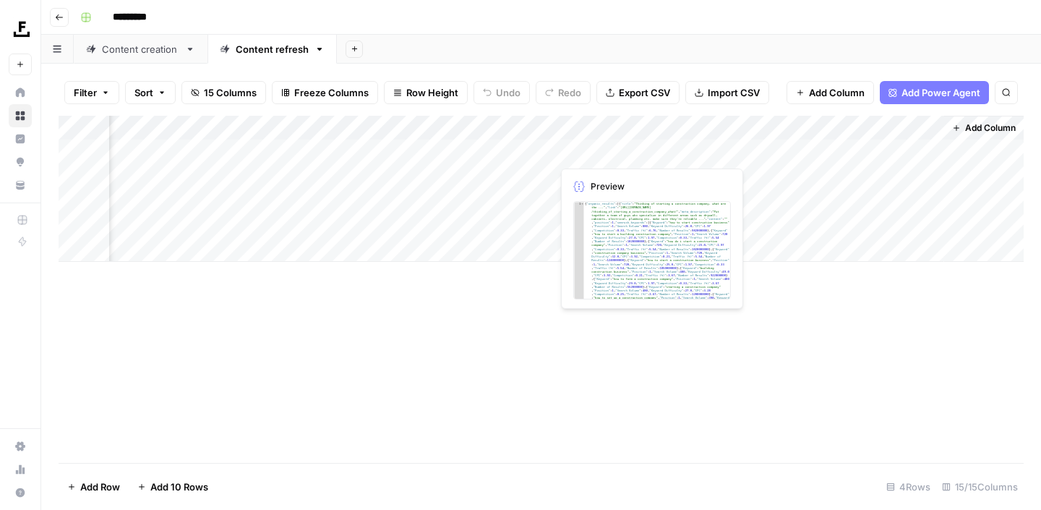
click at [756, 174] on div "Add Column" at bounding box center [542, 189] width 966 height 146
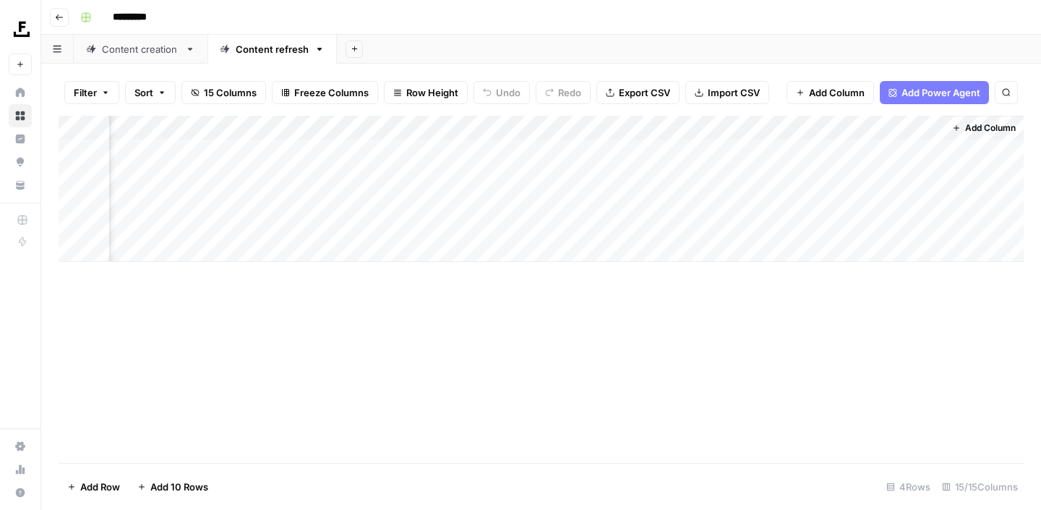
click at [780, 175] on div "Add Column" at bounding box center [542, 189] width 966 height 146
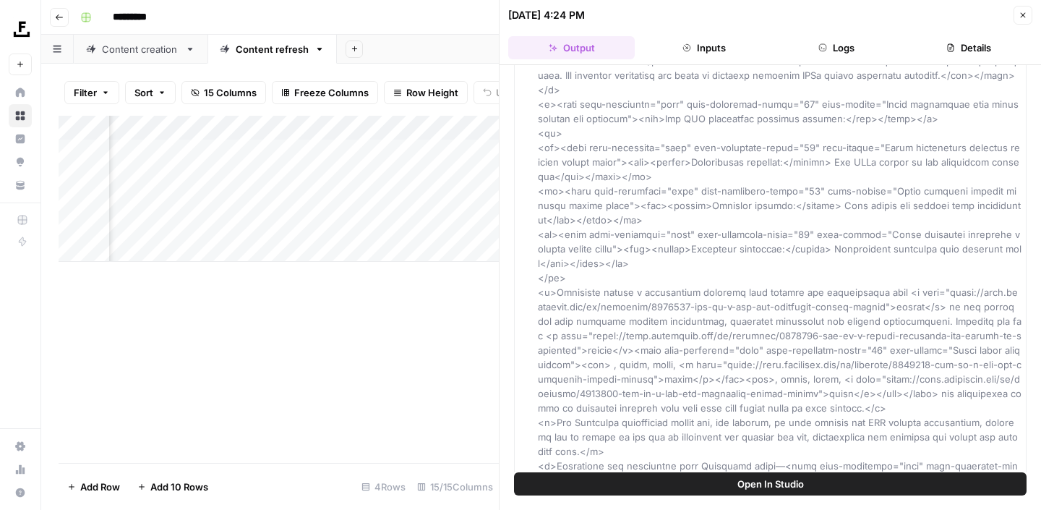
scroll to position [3174, 0]
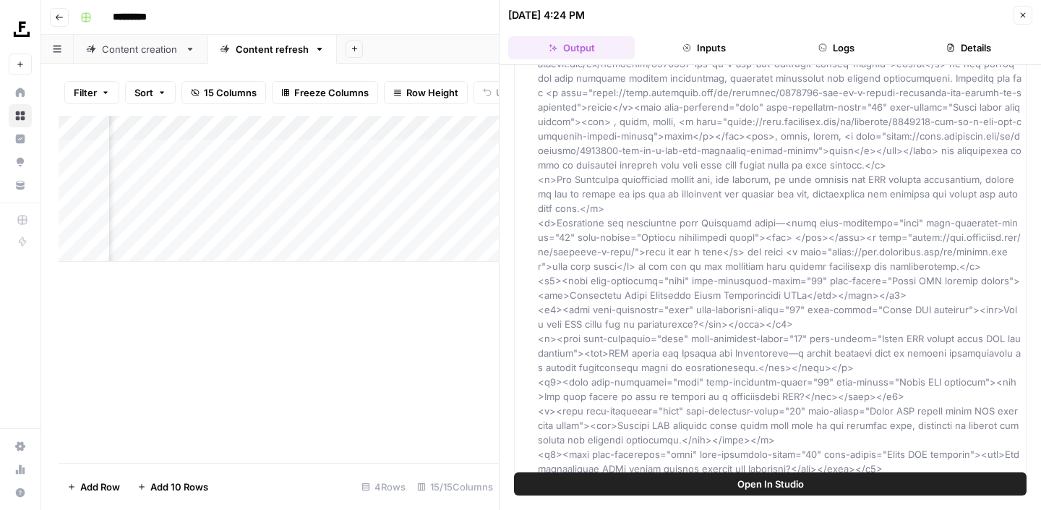
click at [712, 42] on button "Inputs" at bounding box center [704, 47] width 127 height 23
click at [826, 43] on button "Logs" at bounding box center [837, 47] width 127 height 23
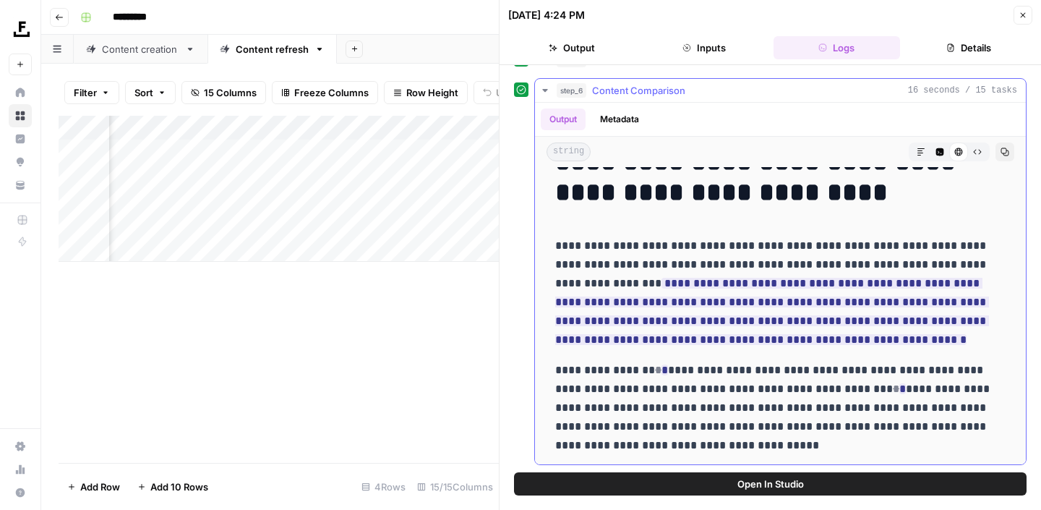
scroll to position [0, 0]
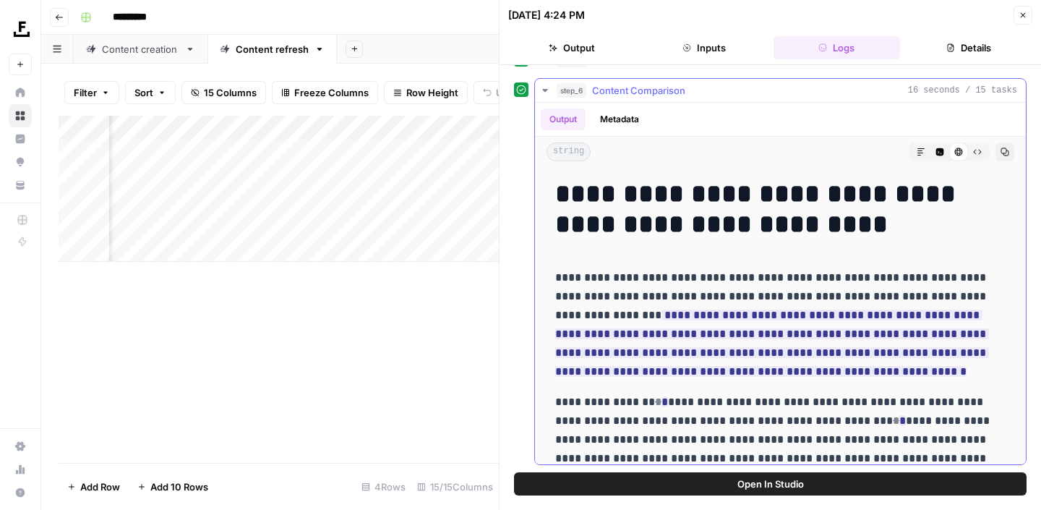
click at [722, 221] on h1 "**********" at bounding box center [780, 209] width 451 height 61
click at [637, 88] on span "Content Comparison" at bounding box center [638, 90] width 93 height 14
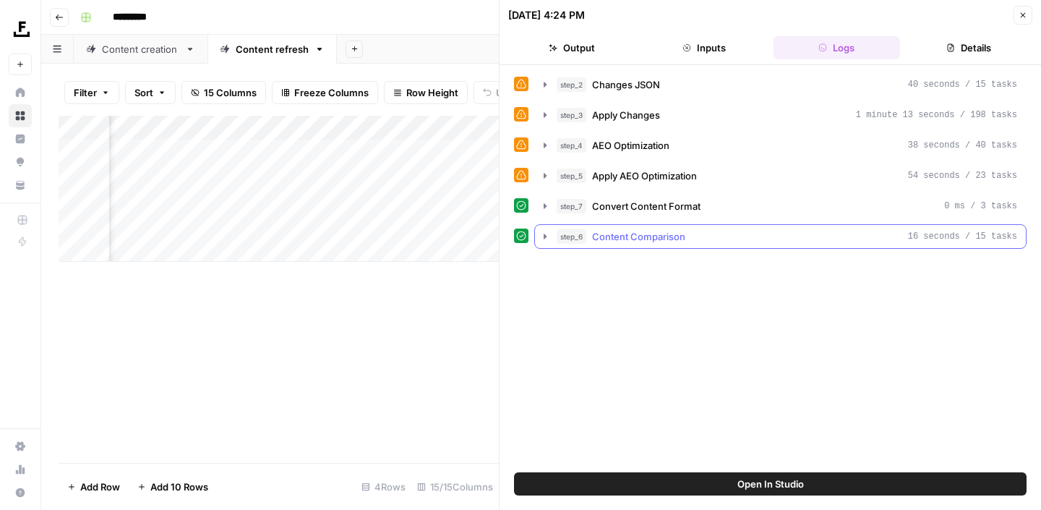
click at [540, 237] on icon "button" at bounding box center [546, 237] width 12 height 12
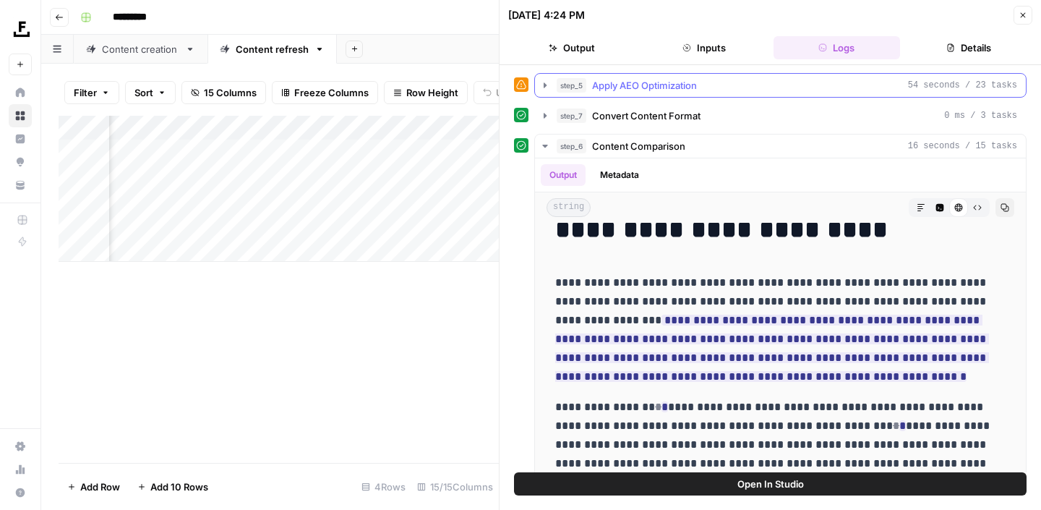
scroll to position [99, 0]
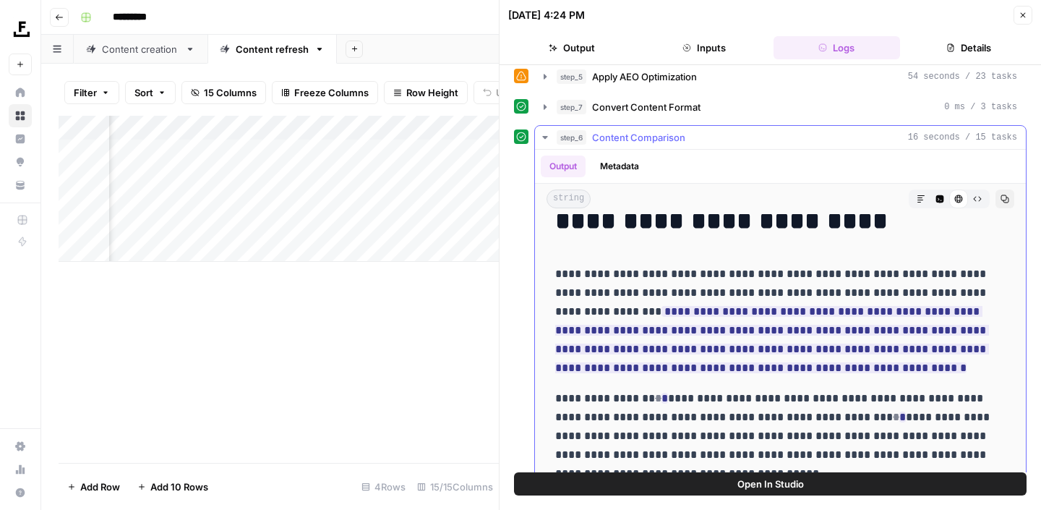
click at [1010, 200] on button "Copy" at bounding box center [1005, 198] width 19 height 19
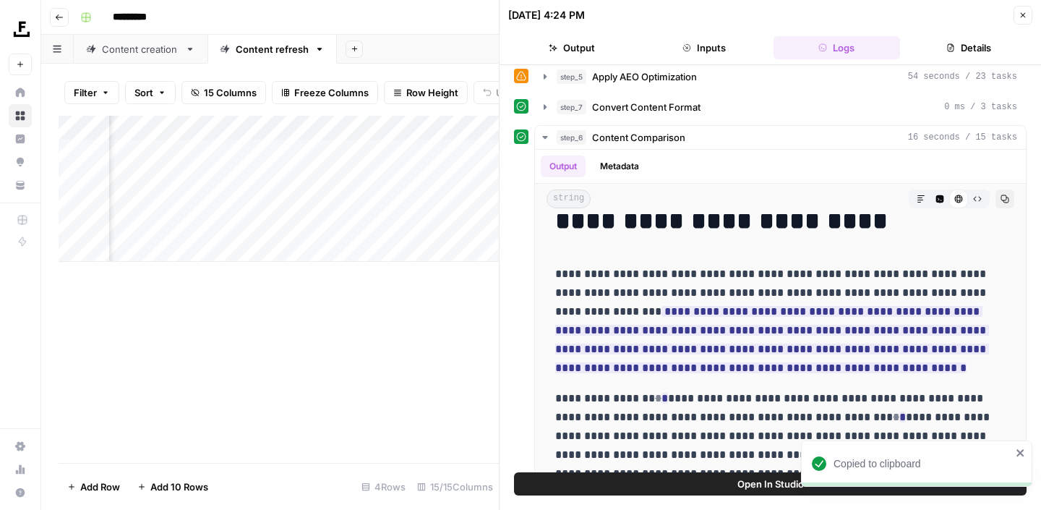
click at [1025, 14] on icon "button" at bounding box center [1023, 15] width 9 height 9
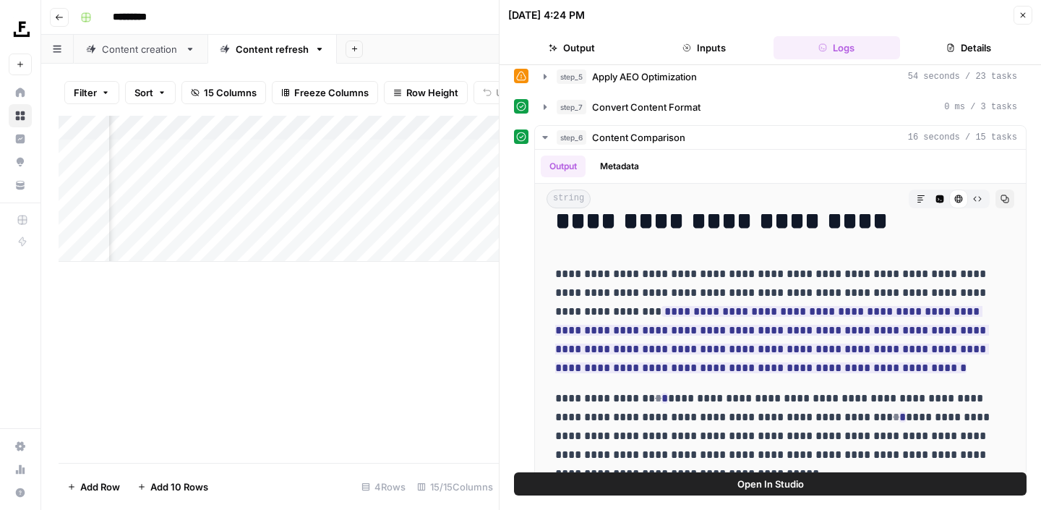
click at [1024, 13] on icon "button" at bounding box center [1023, 15] width 9 height 9
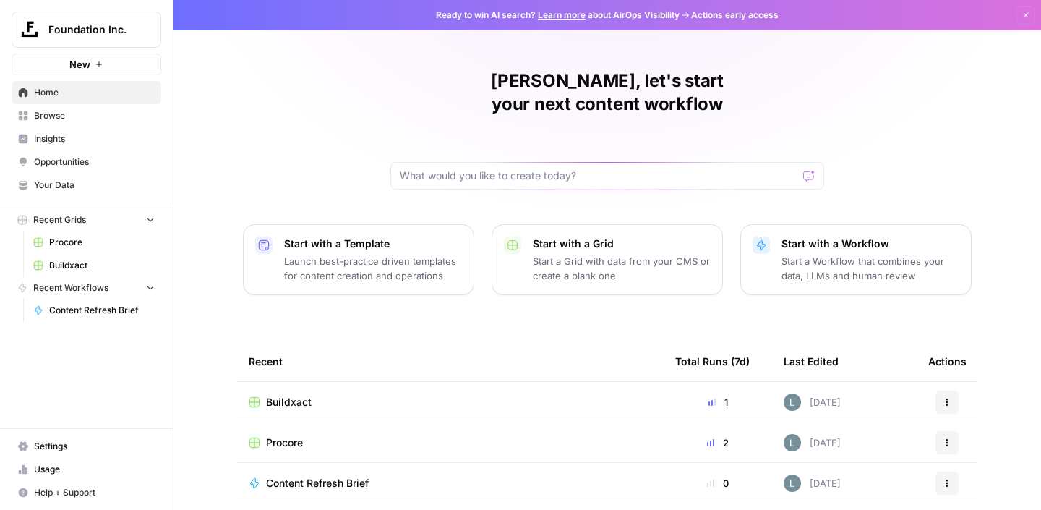
click at [471, 395] on div "Buildxact" at bounding box center [451, 402] width 404 height 14
